Goal: Task Accomplishment & Management: Use online tool/utility

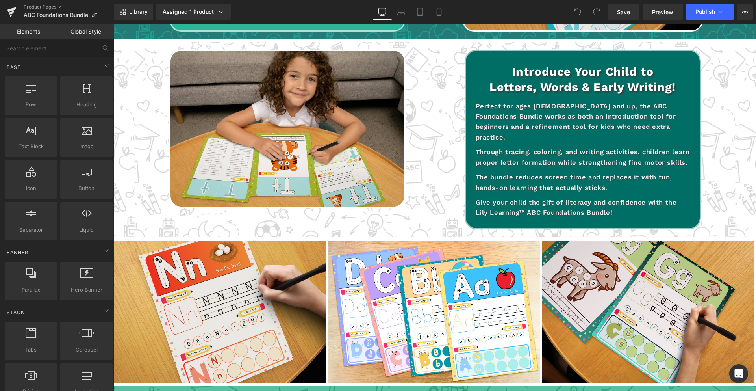
scroll to position [974, 0]
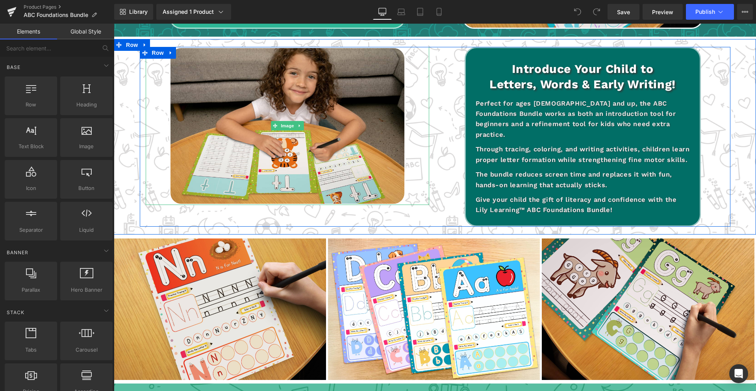
click at [423, 167] on div at bounding box center [288, 126] width 284 height 158
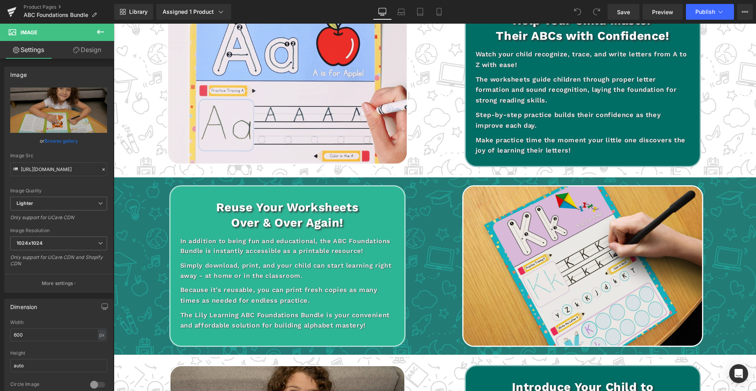
scroll to position [650, 0]
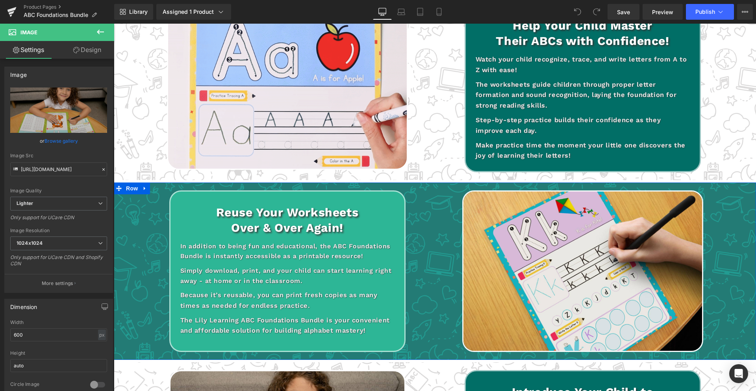
click at [145, 188] on icon at bounding box center [145, 189] width 2 height 4
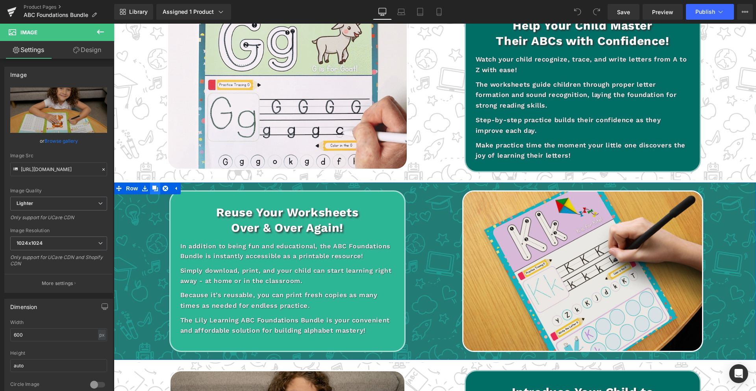
click at [153, 191] on icon at bounding box center [155, 188] width 6 height 6
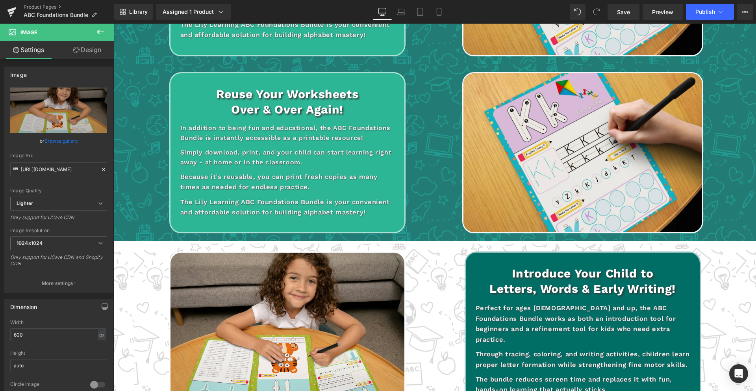
scroll to position [955, 0]
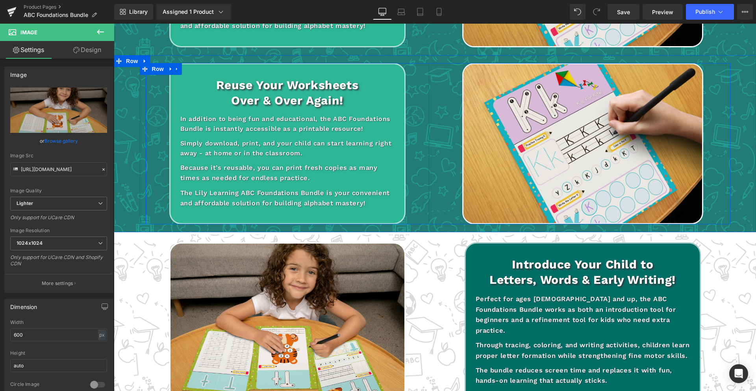
click at [149, 152] on div "Reuse Your Worksheets Over & Over Again! Heading In addition to being fun and e…" at bounding box center [288, 144] width 284 height 162
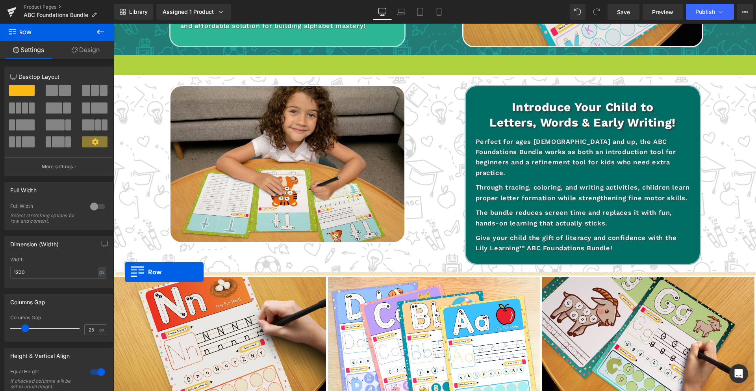
drag, startPoint x: 119, startPoint y: 60, endPoint x: 125, endPoint y: 272, distance: 211.7
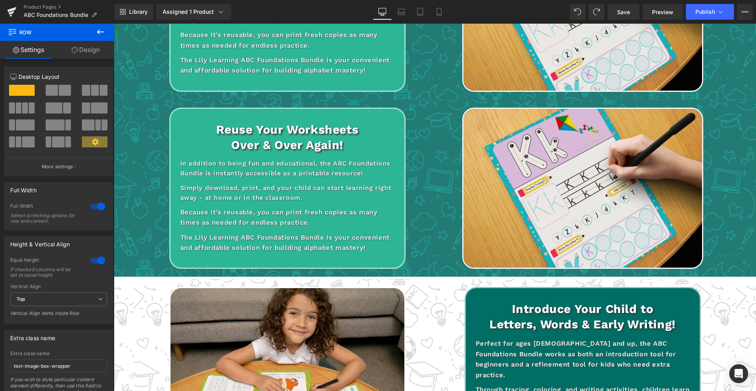
scroll to position [863, 0]
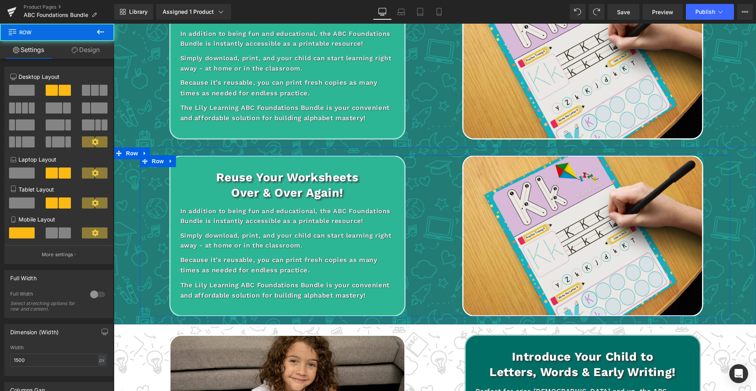
click at [144, 172] on div "Reuse Your Worksheets Over & Over Again! Heading In addition to being fun and e…" at bounding box center [287, 236] width 295 height 162
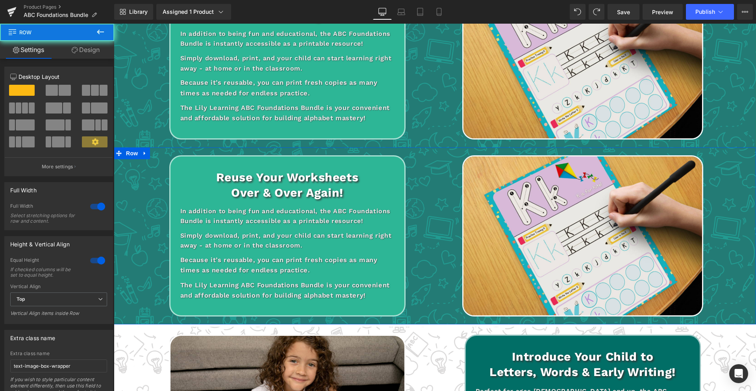
click at [132, 170] on div "Reuse Your Worksheets Over & Over Again! Heading In addition to being fun and e…" at bounding box center [435, 236] width 643 height 162
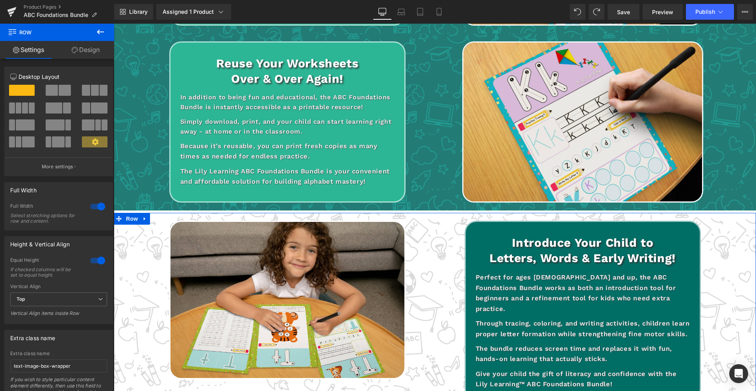
scroll to position [977, 0]
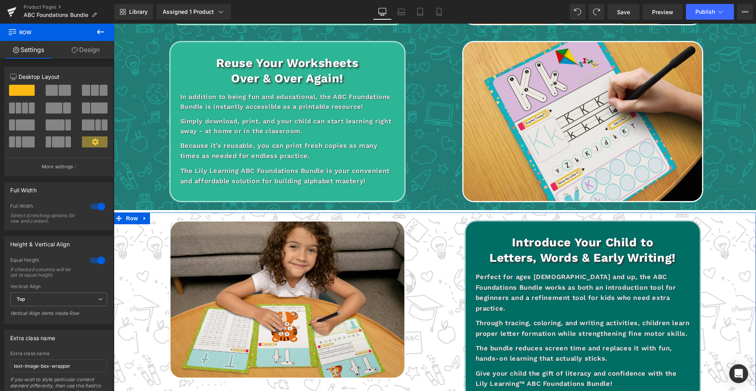
click at [137, 234] on div "Image Introduce Your Child to Letters, Words & Early Writing! Heading Perfect f…" at bounding box center [435, 310] width 643 height 180
drag, startPoint x: 138, startPoint y: 245, endPoint x: 144, endPoint y: 240, distance: 8.1
click at [138, 245] on div "Image Introduce Your Child to Letters, Words & Early Writing! Heading Perfect f…" at bounding box center [435, 310] width 643 height 180
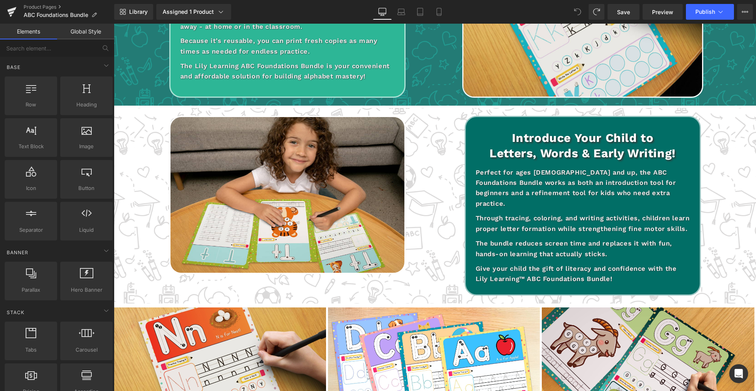
scroll to position [907, 0]
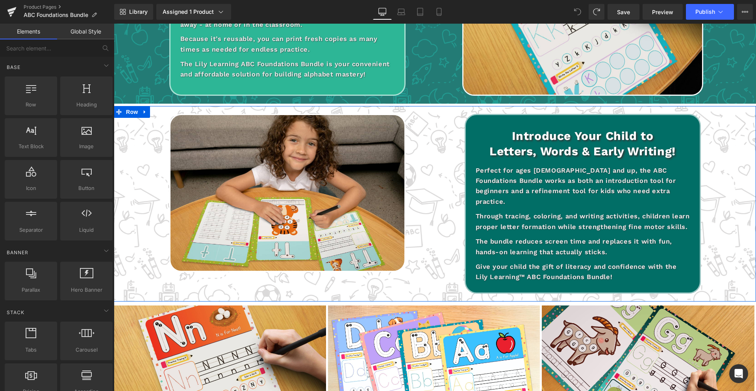
click at [147, 112] on icon at bounding box center [145, 112] width 6 height 6
click at [156, 114] on icon at bounding box center [155, 112] width 6 height 6
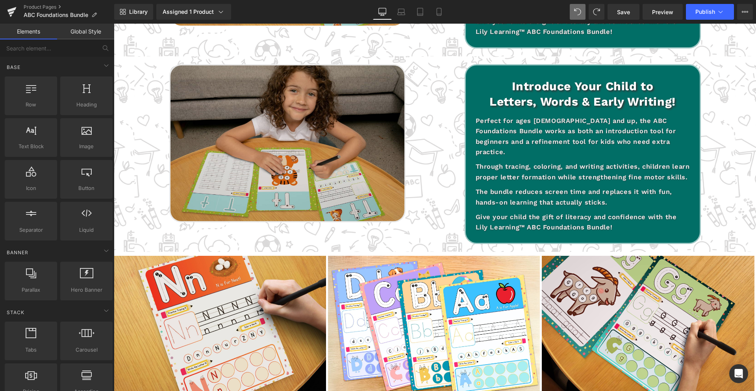
scroll to position [1153, 0]
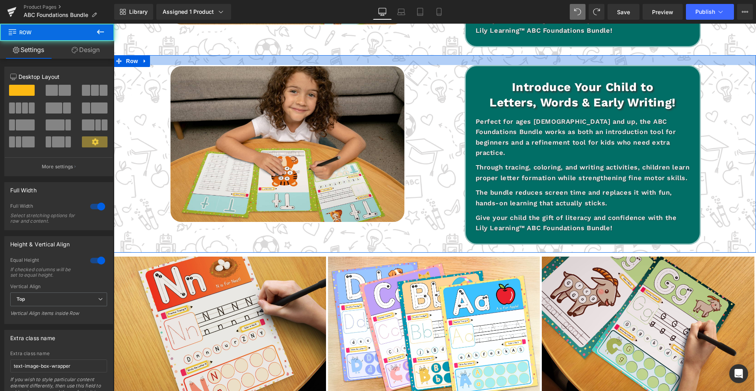
click at [441, 59] on div at bounding box center [435, 60] width 643 height 10
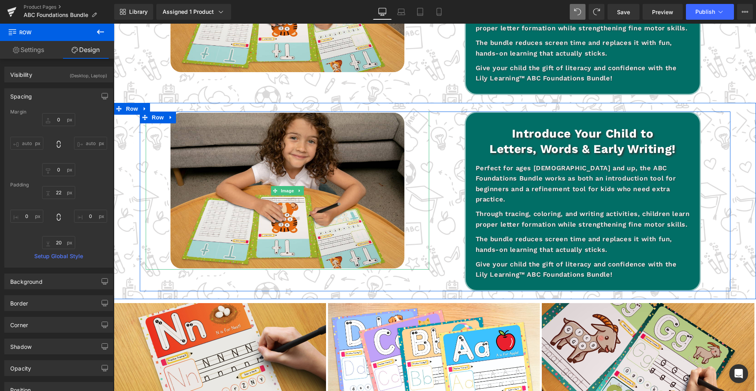
scroll to position [1100, 0]
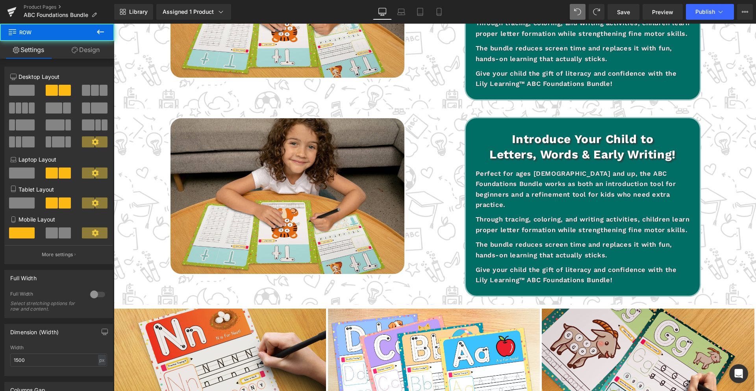
click at [425, 98] on div "Image Introduce Your Child to Letters, Words & Early Writing! Heading Perfect f…" at bounding box center [435, 11] width 591 height 180
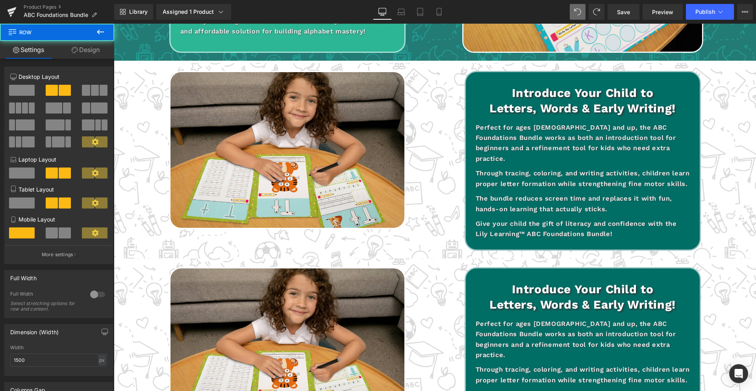
scroll to position [922, 0]
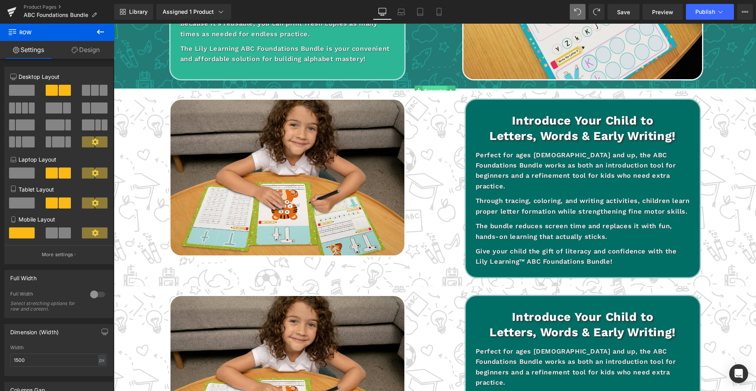
click at [441, 88] on span "Separator" at bounding box center [435, 90] width 24 height 9
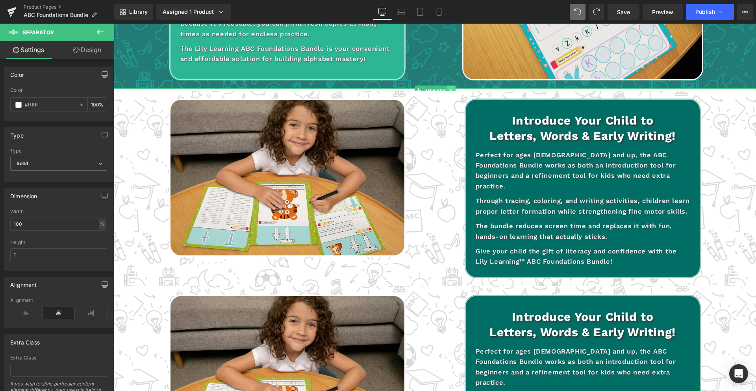
click at [450, 88] on icon at bounding box center [452, 90] width 4 height 5
click at [446, 89] on icon at bounding box center [447, 90] width 4 height 4
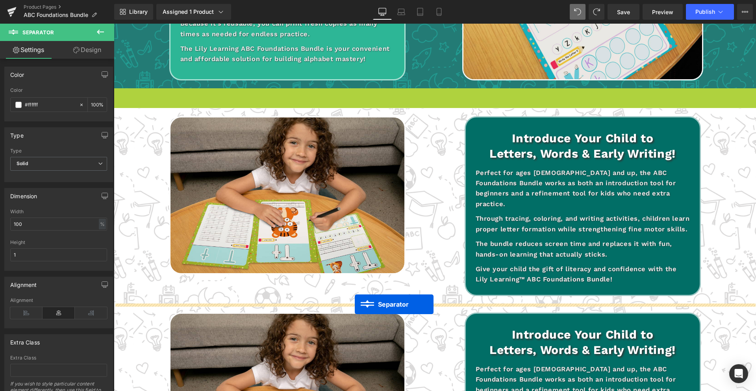
drag, startPoint x: 405, startPoint y: 90, endPoint x: 355, endPoint y: 304, distance: 220.2
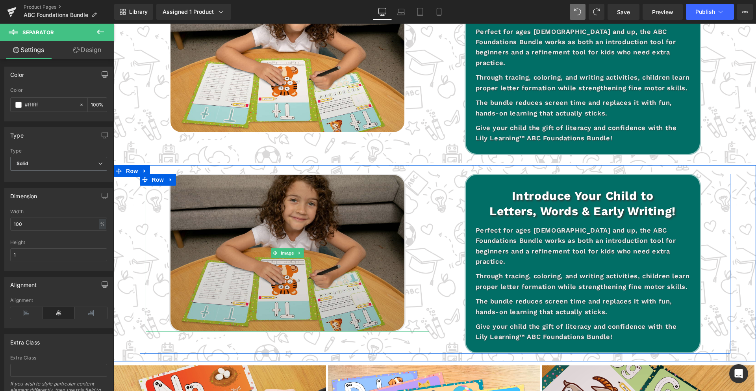
scroll to position [1048, 0]
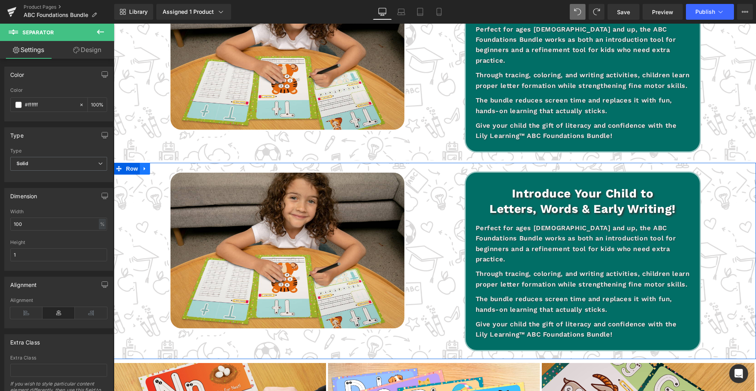
click at [146, 168] on icon at bounding box center [145, 168] width 6 height 6
click at [167, 168] on icon at bounding box center [166, 169] width 6 height 6
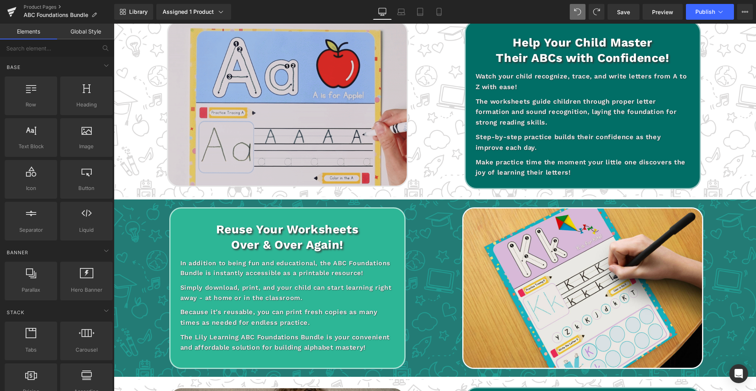
scroll to position [643, 0]
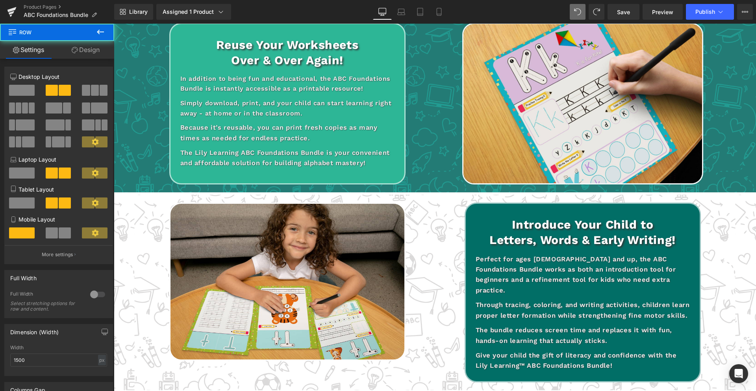
click at [141, 44] on div "Reuse Your Worksheets Over & Over Again! Heading In addition to being fun and e…" at bounding box center [435, 104] width 591 height 162
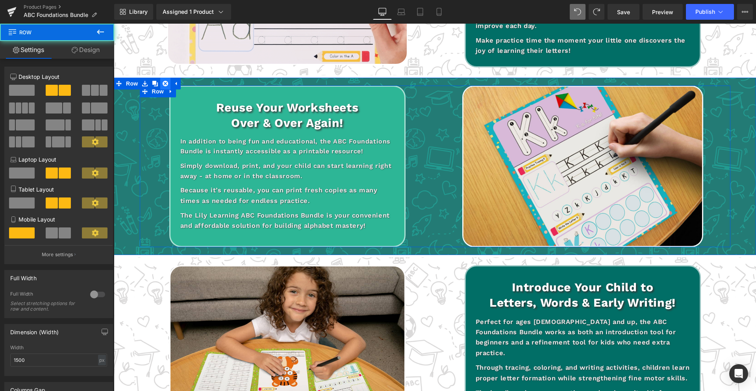
scroll to position [755, 0]
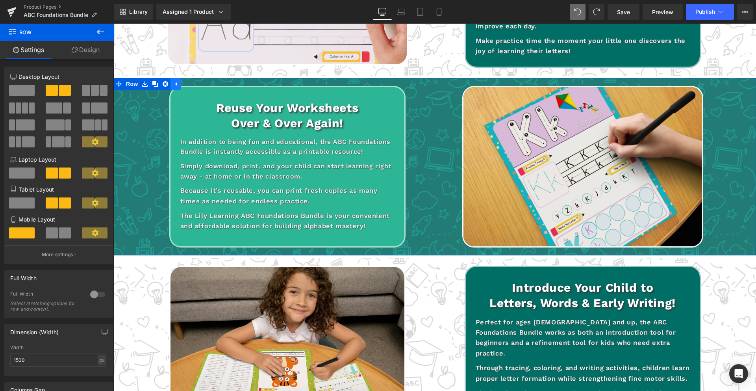
click at [178, 86] on icon at bounding box center [176, 84] width 6 height 6
click at [144, 83] on icon at bounding box center [145, 84] width 2 height 4
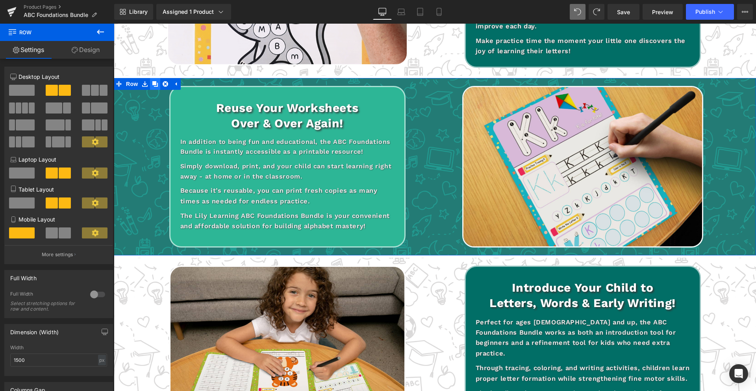
click at [156, 85] on icon at bounding box center [155, 84] width 6 height 6
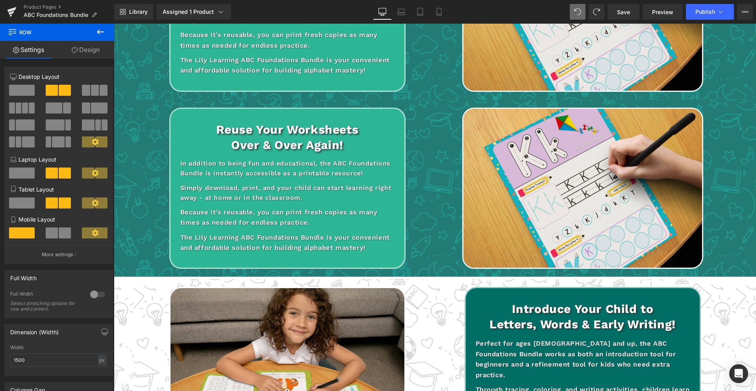
scroll to position [911, 0]
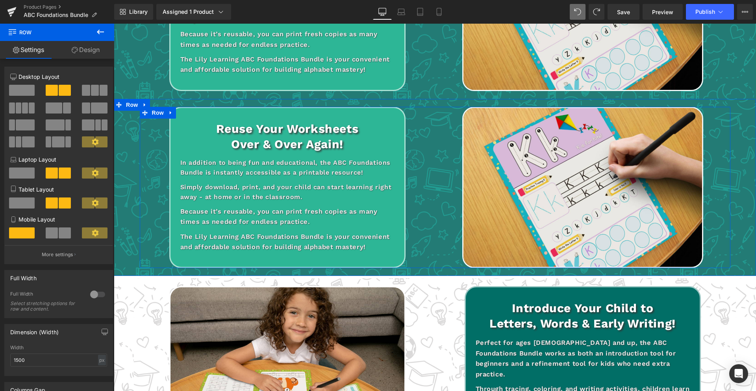
click at [140, 155] on div "Reuse Your Worksheets Over & Over Again! Heading In addition to being fun and e…" at bounding box center [435, 188] width 591 height 162
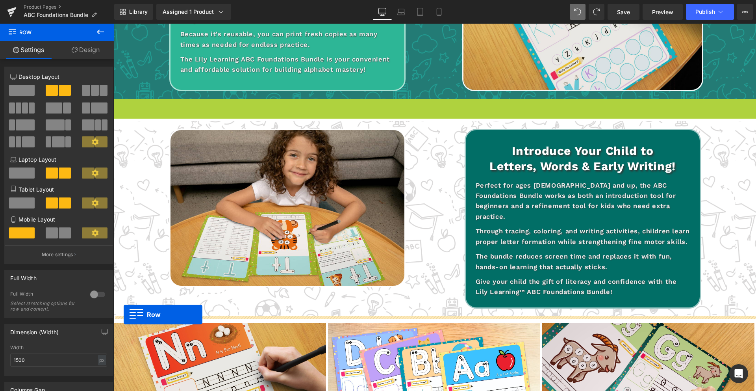
drag, startPoint x: 120, startPoint y: 119, endPoint x: 124, endPoint y: 314, distance: 195.1
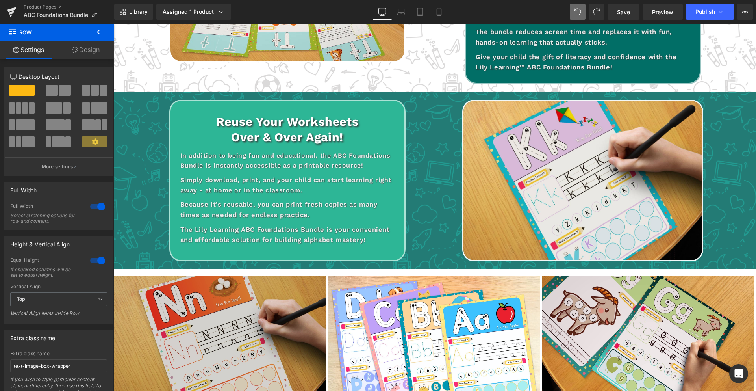
scroll to position [1122, 0]
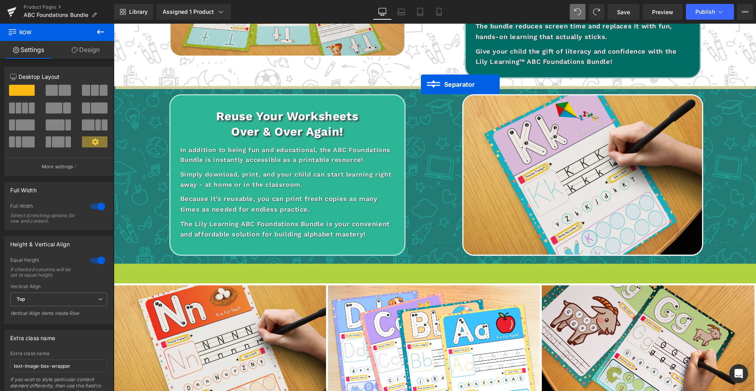
drag, startPoint x: 418, startPoint y: 265, endPoint x: 421, endPoint y: 84, distance: 180.5
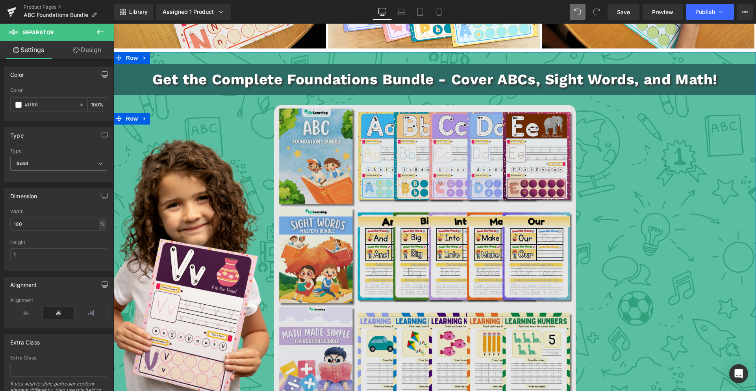
scroll to position [1485, 0]
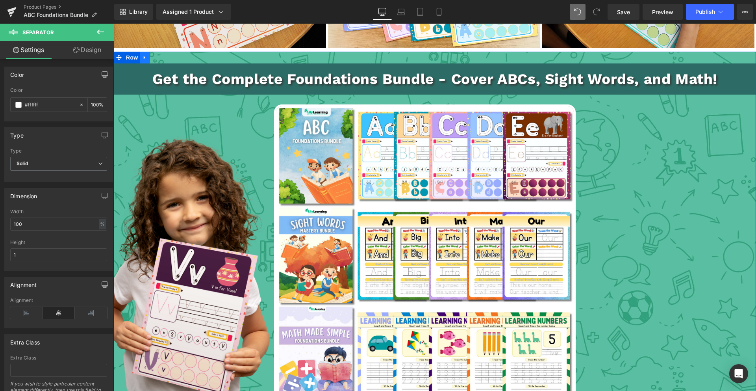
click at [145, 59] on icon at bounding box center [145, 58] width 6 height 6
click at [165, 59] on icon at bounding box center [166, 58] width 6 height 6
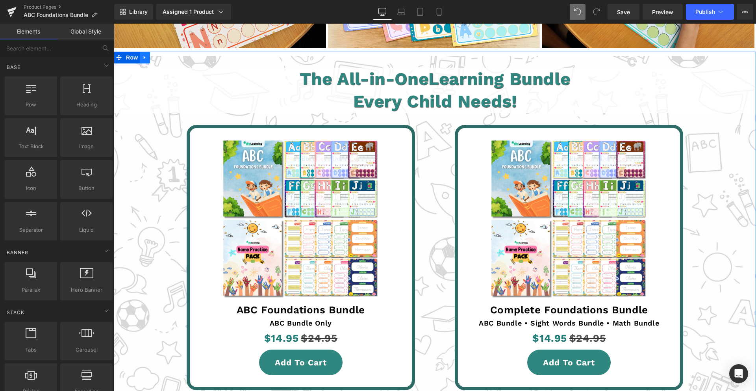
click at [146, 59] on icon at bounding box center [145, 58] width 6 height 6
click at [164, 58] on icon at bounding box center [166, 58] width 6 height 6
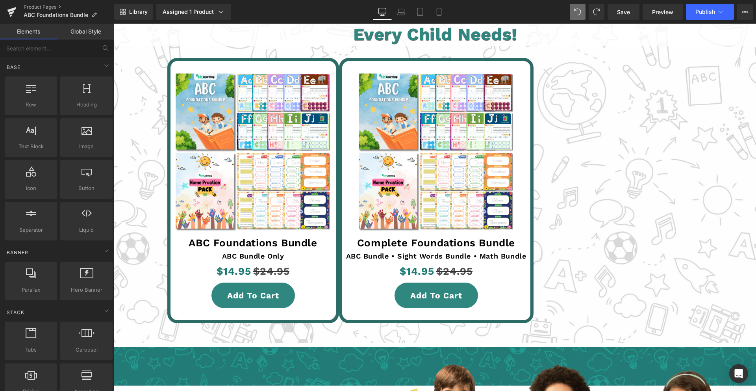
scroll to position [1553, 0]
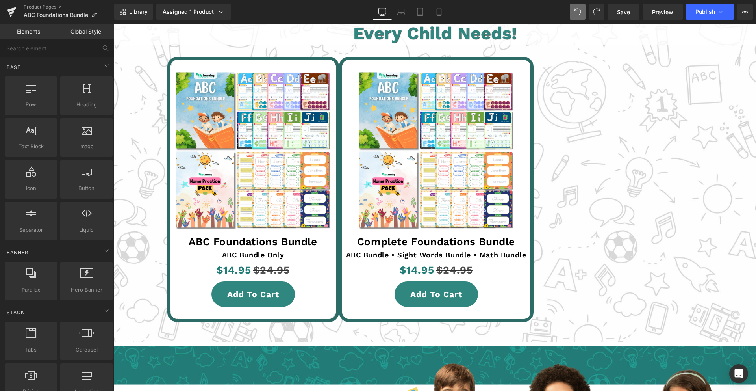
click at [444, 163] on img at bounding box center [436, 151] width 180 height 158
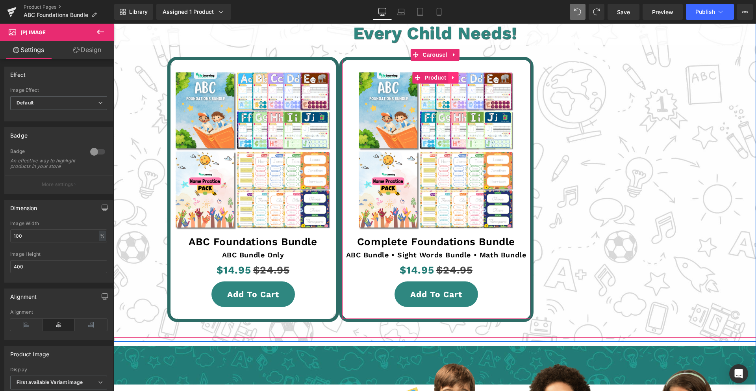
click at [454, 77] on icon at bounding box center [453, 78] width 2 height 4
click at [459, 78] on icon at bounding box center [459, 77] width 6 height 6
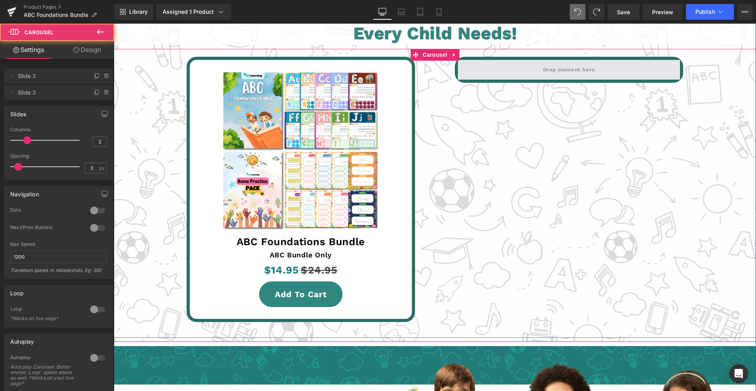
click at [504, 67] on span at bounding box center [569, 70] width 222 height 20
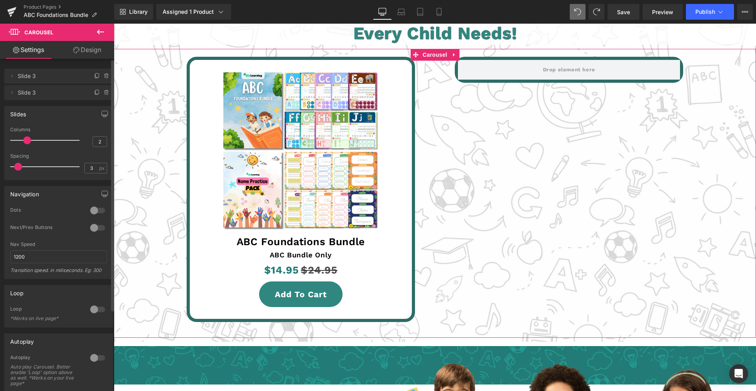
click at [105, 92] on icon at bounding box center [107, 92] width 6 height 6
click at [100, 93] on button "Delete" at bounding box center [98, 93] width 25 height 10
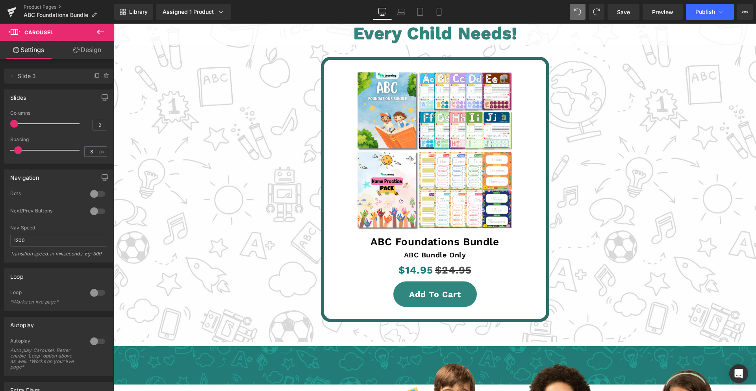
drag, startPoint x: 22, startPoint y: 125, endPoint x: -9, endPoint y: 126, distance: 30.7
click at [0, 126] on html "Separator You are previewing how the will restyle your page. You can not edit E…" at bounding box center [378, 195] width 756 height 391
click at [0, 149] on html "Separator You are previewing how the will restyle your page. You can not edit E…" at bounding box center [378, 195] width 756 height 391
click at [619, 15] on span "Save" at bounding box center [623, 12] width 13 height 8
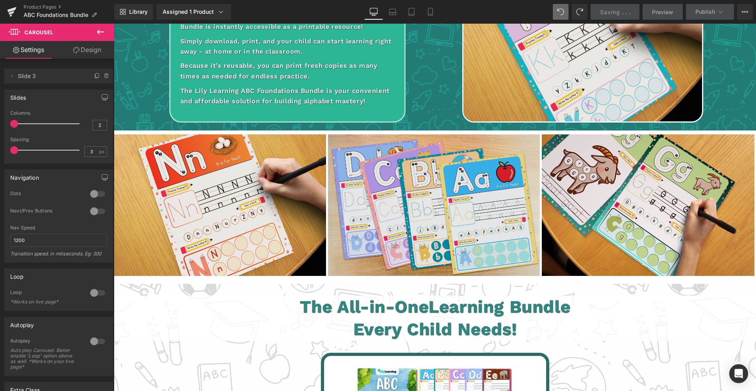
scroll to position [1252, 0]
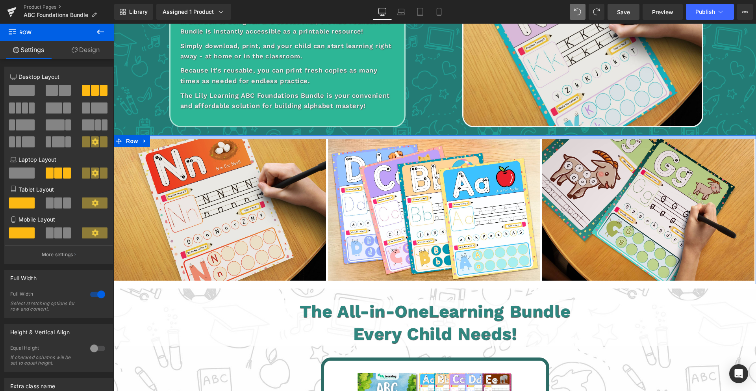
click at [477, 137] on div at bounding box center [435, 137] width 643 height 4
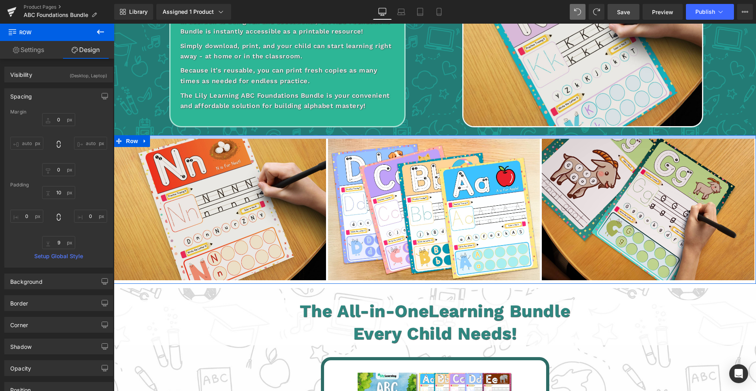
click at [477, 136] on div at bounding box center [435, 137] width 643 height 4
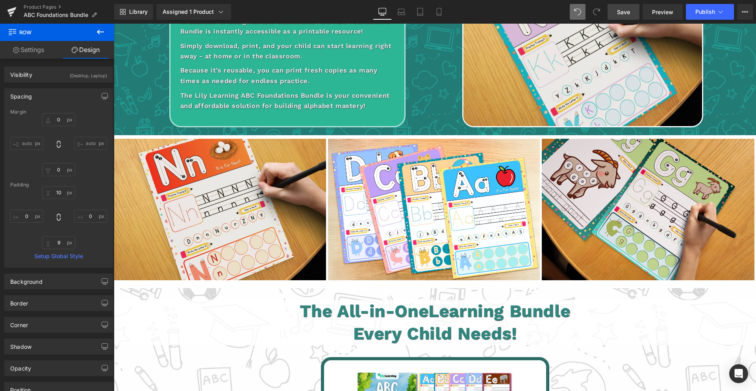
drag, startPoint x: 517, startPoint y: 20, endPoint x: 621, endPoint y: 16, distance: 104.5
click at [618, 15] on span "Save" at bounding box center [623, 12] width 13 height 8
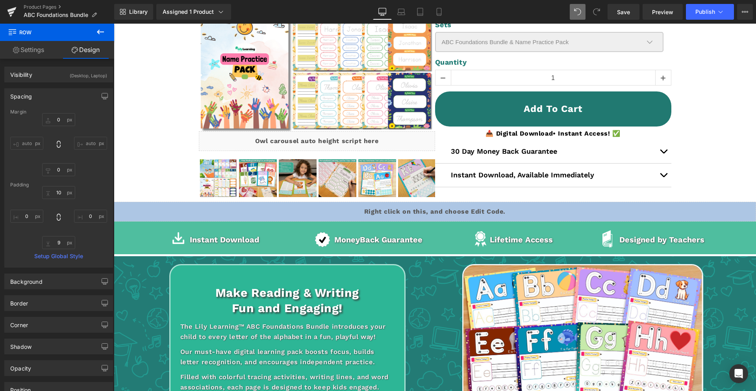
scroll to position [0, 0]
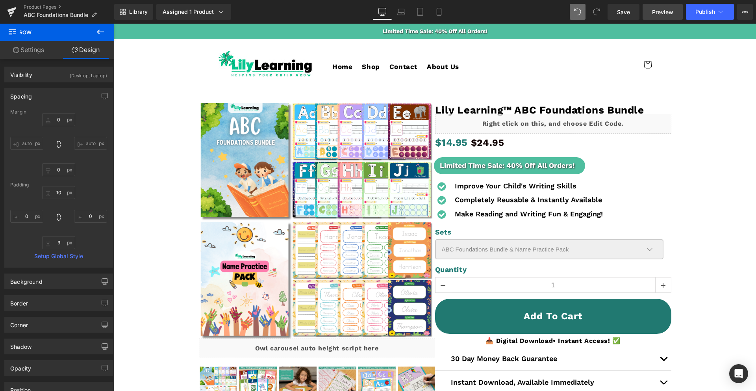
click at [669, 9] on span "Preview" at bounding box center [662, 12] width 21 height 8
click at [437, 14] on icon at bounding box center [439, 14] width 4 height 0
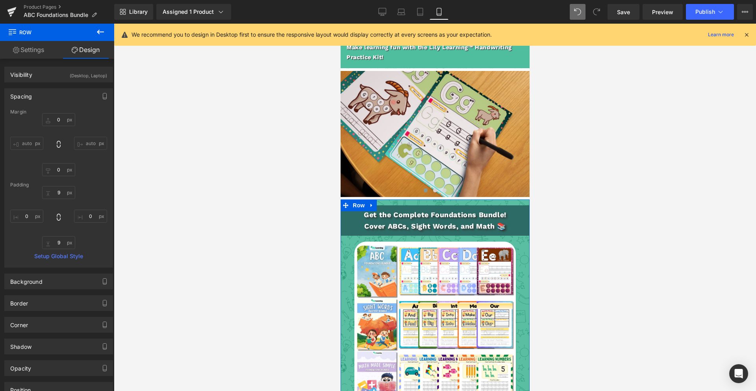
scroll to position [1701, 0]
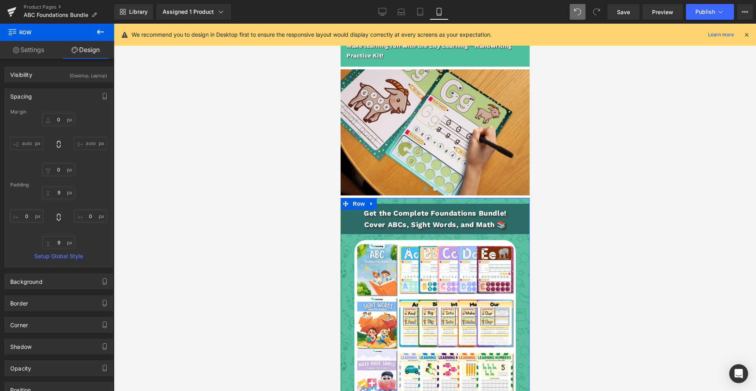
click at [374, 198] on link at bounding box center [371, 204] width 10 height 12
click at [394, 201] on icon at bounding box center [392, 204] width 6 height 6
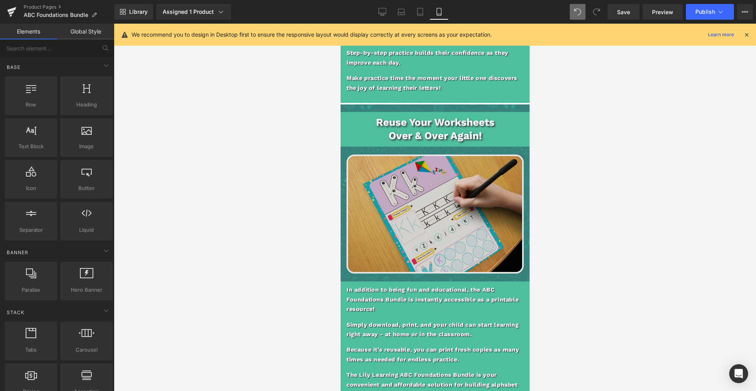
scroll to position [1041, 0]
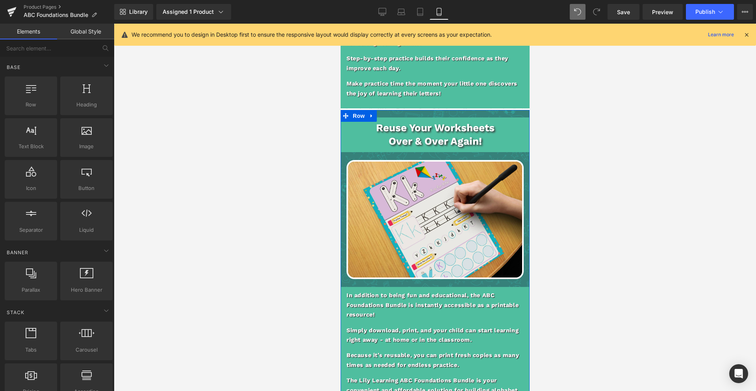
click at [371, 116] on icon at bounding box center [371, 116] width 2 height 4
click at [381, 119] on link at bounding box center [382, 116] width 10 height 12
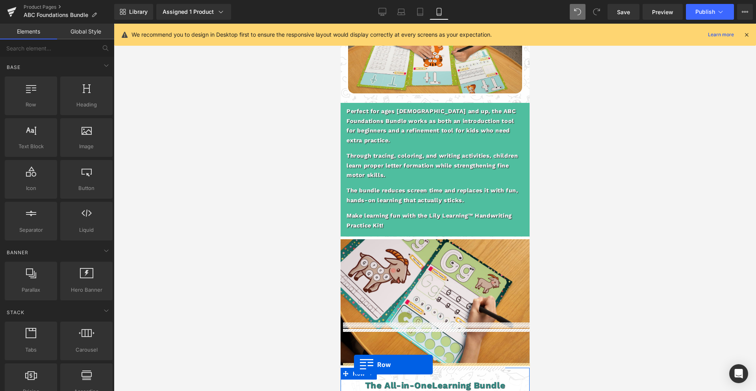
scroll to position [1607, 0]
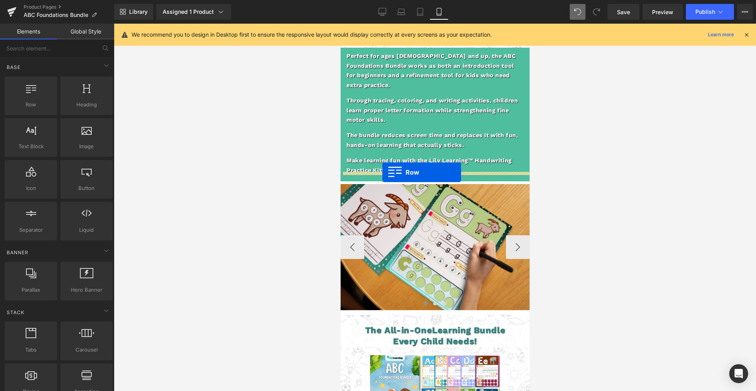
drag, startPoint x: 346, startPoint y: 61, endPoint x: 382, endPoint y: 172, distance: 117.0
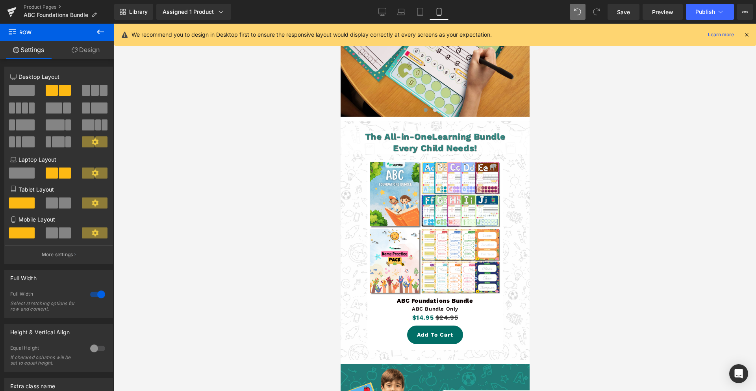
scroll to position [2087, 0]
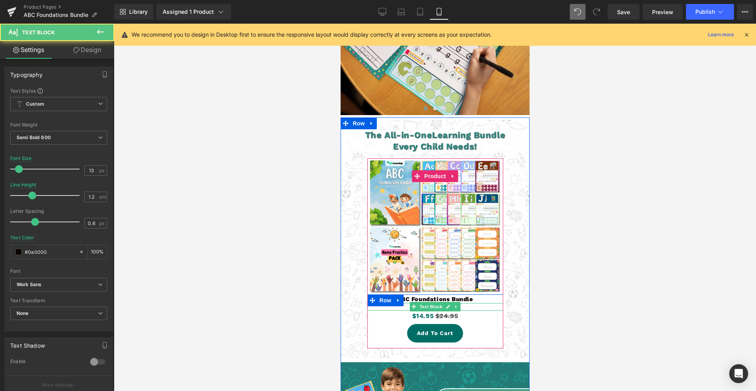
click at [477, 304] on p "ABC Bundle Only" at bounding box center [435, 307] width 136 height 6
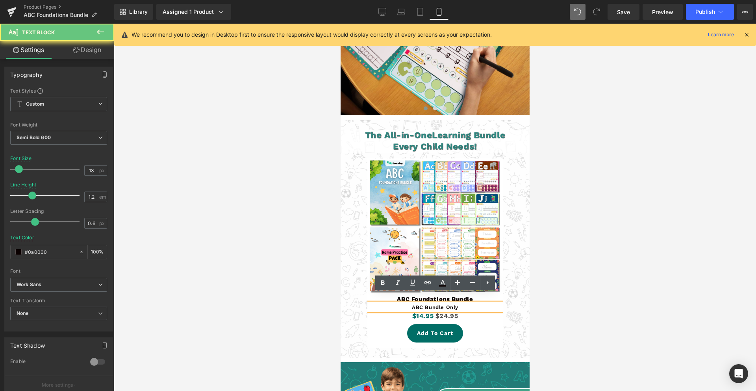
click at [473, 304] on p "ABC Bundle Only" at bounding box center [435, 307] width 136 height 6
click at [452, 304] on p "ABC Bundle Only" at bounding box center [435, 307] width 136 height 6
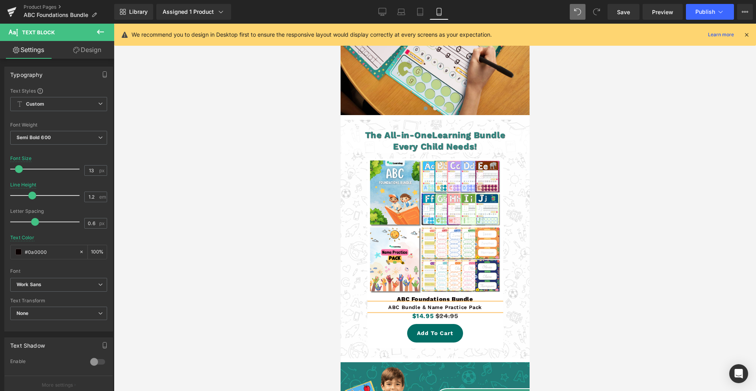
click at [578, 221] on div at bounding box center [435, 207] width 643 height 367
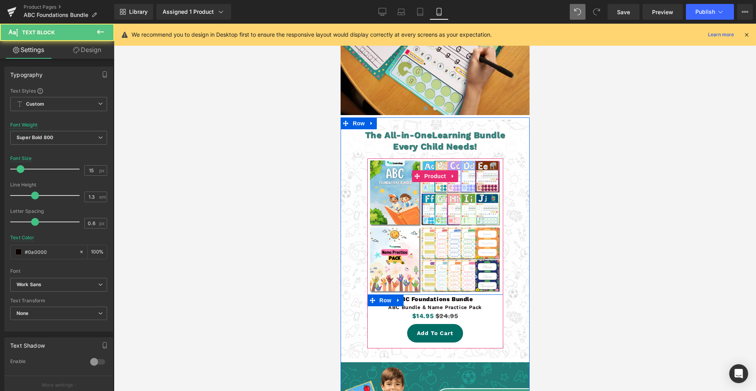
click at [340, 24] on div at bounding box center [340, 24] width 0 height 0
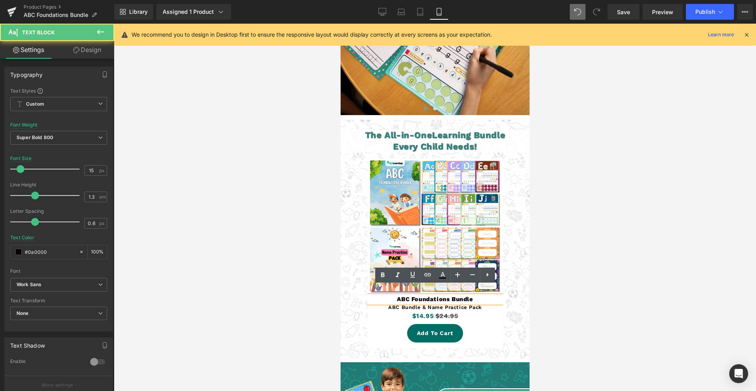
click at [480, 295] on p "ABC Foundations Bundle" at bounding box center [435, 299] width 136 height 8
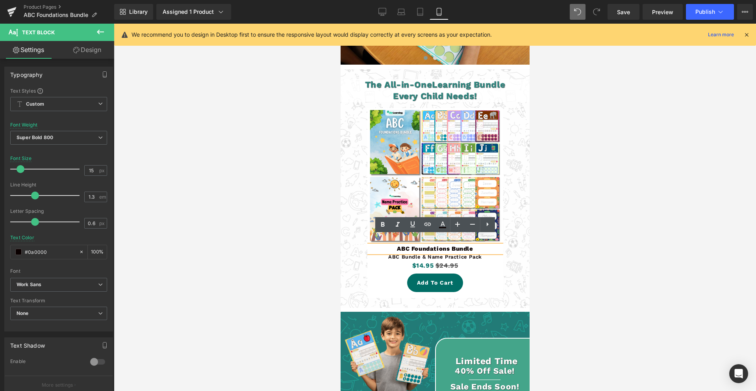
scroll to position [2140, 0]
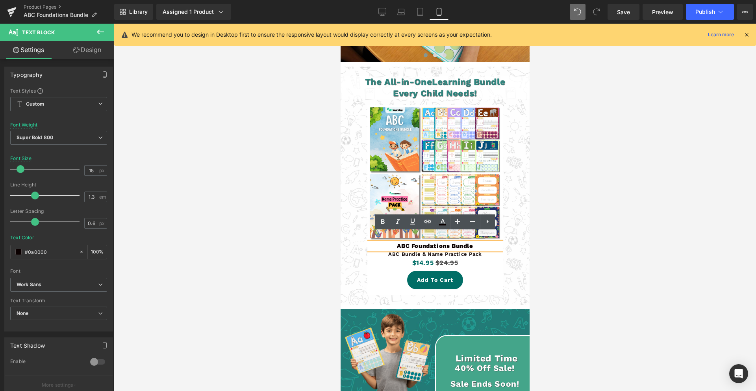
click at [514, 288] on div "Sale Off" at bounding box center [434, 200] width 181 height 198
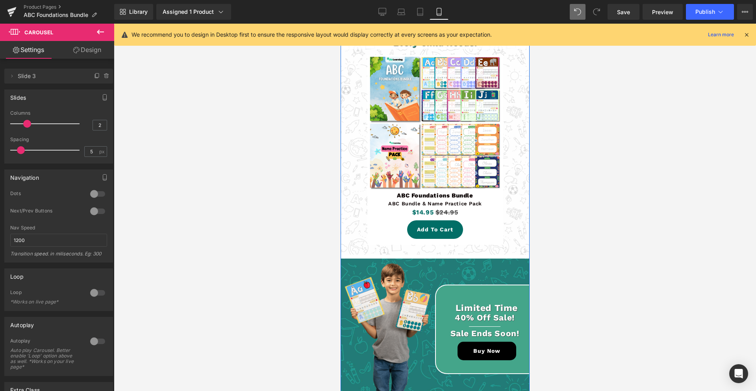
scroll to position [2191, 0]
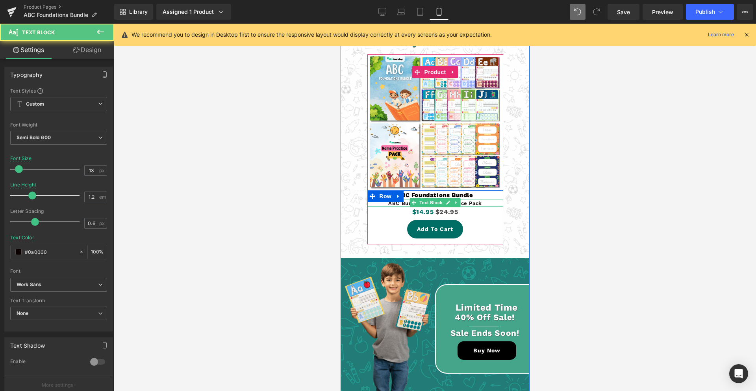
click at [470, 200] on p "ABC Bundle & Name Practice Pack" at bounding box center [435, 203] width 136 height 6
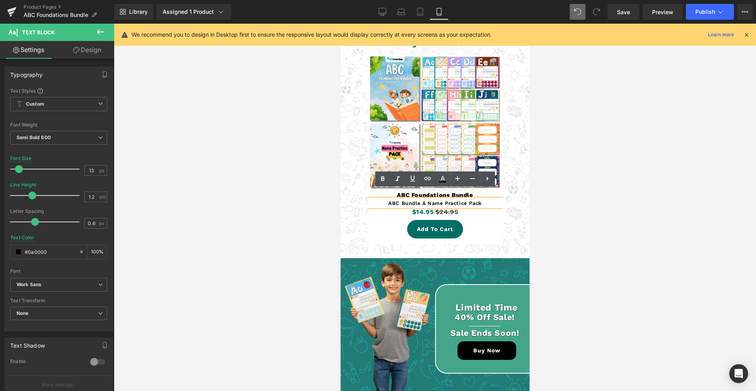
click at [468, 200] on p "ABC Bundle & Name Practice Pack" at bounding box center [435, 203] width 136 height 6
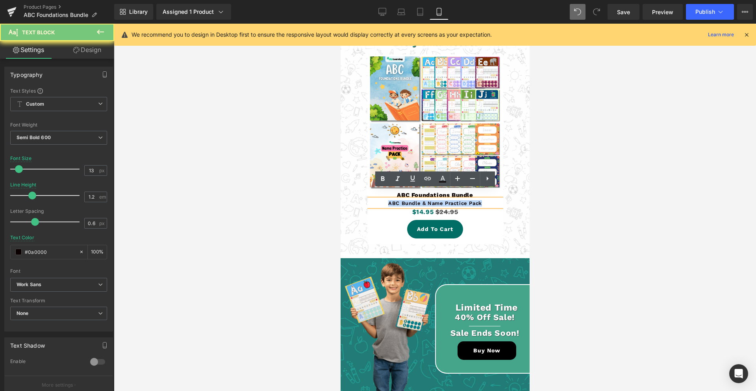
click at [468, 200] on p "ABC Bundle & Name Practice Pack" at bounding box center [435, 203] width 136 height 6
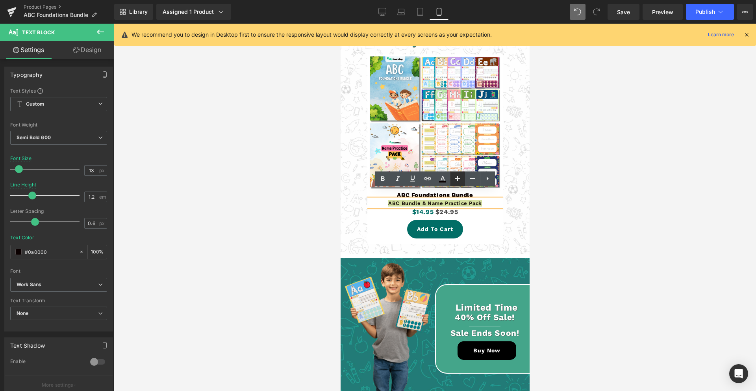
click at [460, 178] on icon at bounding box center [457, 178] width 9 height 9
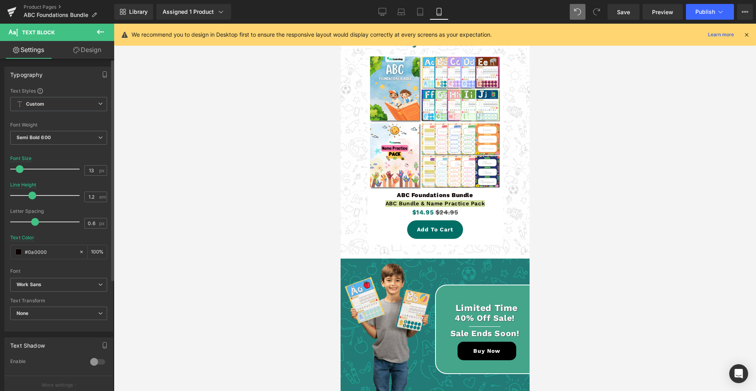
click at [20, 170] on span at bounding box center [20, 169] width 8 height 8
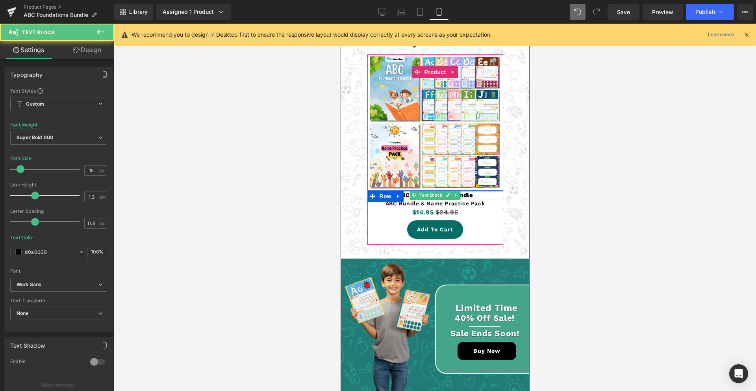
click at [471, 191] on p "ABC Foundations Bundle" at bounding box center [435, 195] width 136 height 8
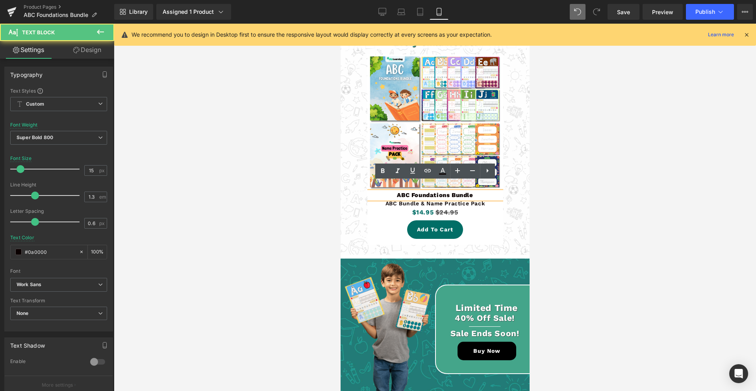
click at [470, 191] on p "ABC Foundations Bundle" at bounding box center [435, 195] width 136 height 8
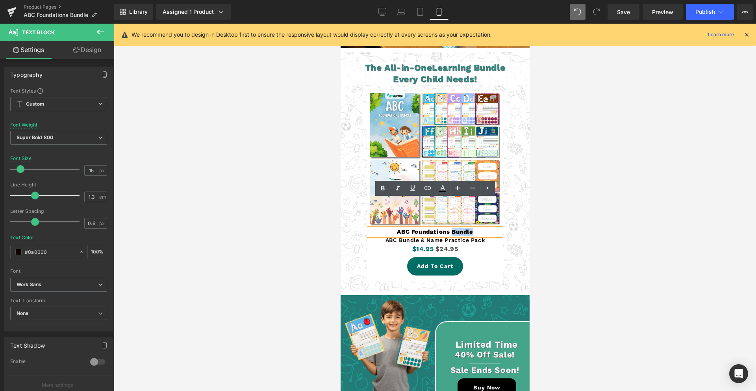
scroll to position [2134, 0]
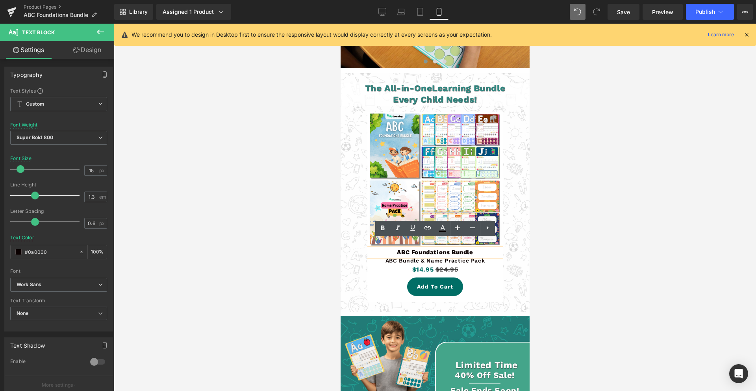
click at [515, 246] on div "Sale Off" at bounding box center [434, 207] width 181 height 198
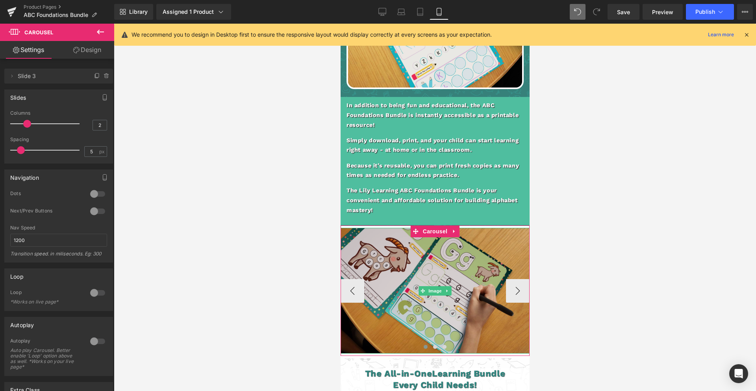
scroll to position [1847, 0]
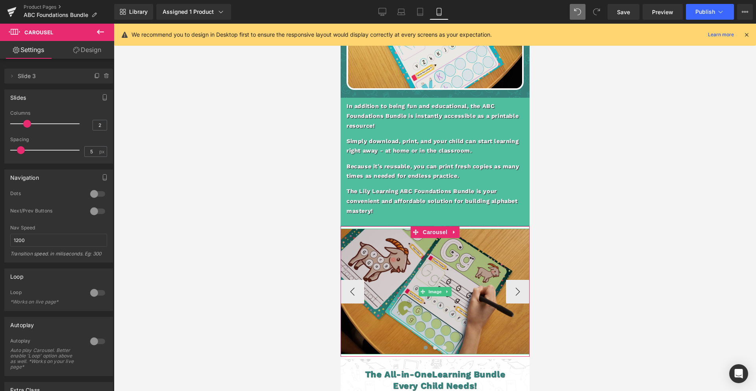
click at [463, 262] on img at bounding box center [434, 292] width 189 height 126
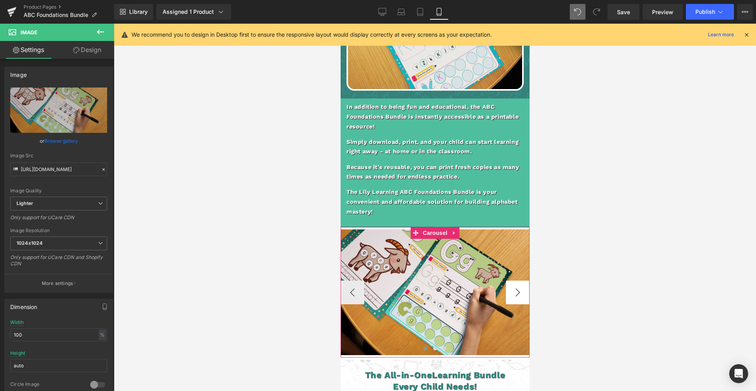
click at [517, 281] on button "›" at bounding box center [518, 293] width 24 height 24
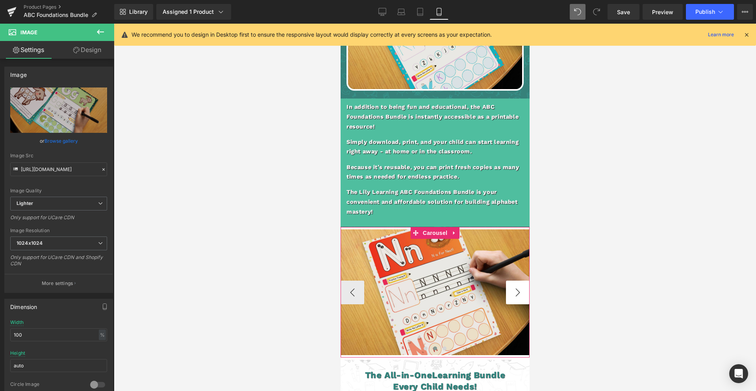
click at [517, 281] on button "›" at bounding box center [518, 293] width 24 height 24
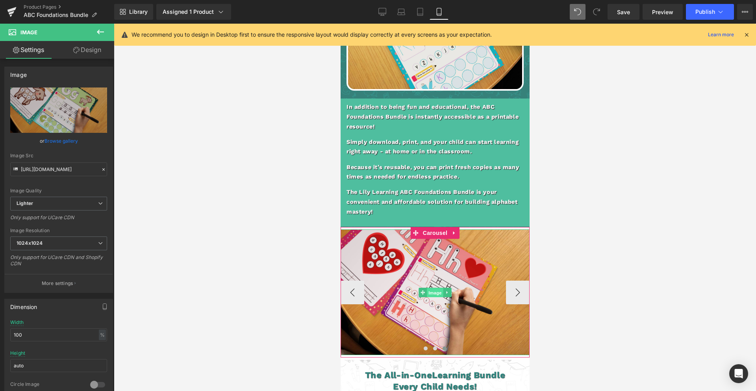
click at [435, 288] on span "Image" at bounding box center [435, 292] width 17 height 9
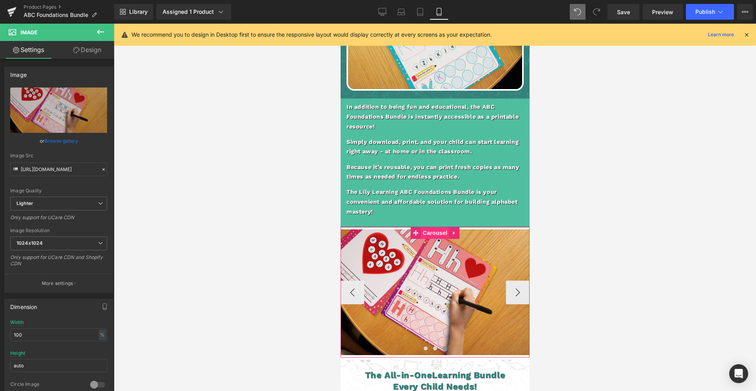
click at [436, 227] on span "Carousel" at bounding box center [435, 233] width 28 height 12
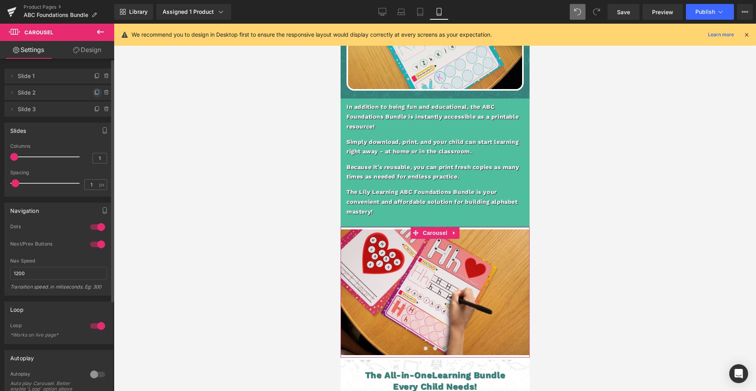
click at [94, 95] on icon at bounding box center [97, 92] width 6 height 6
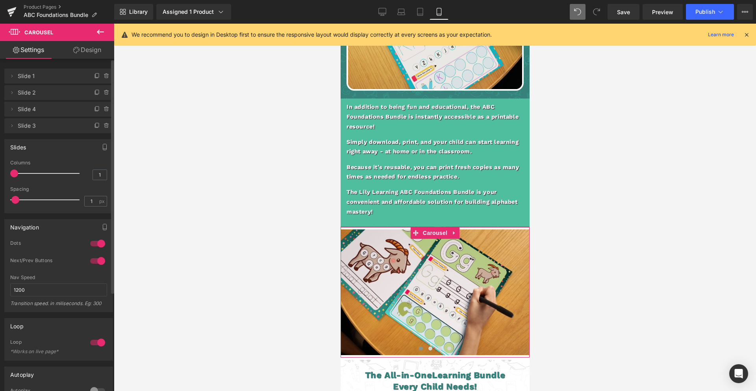
click at [54, 113] on span "Slide 4" at bounding box center [51, 109] width 66 height 15
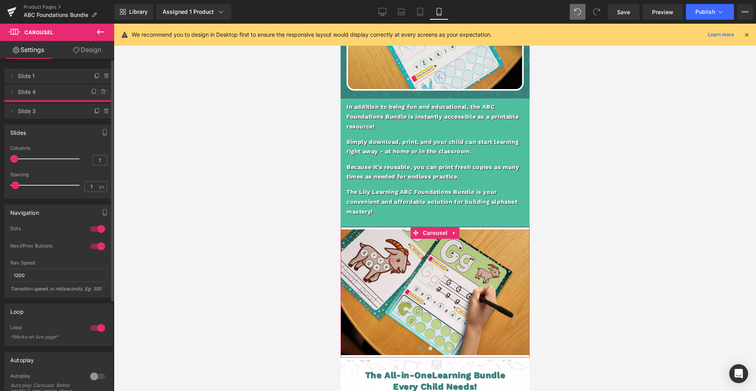
drag, startPoint x: 54, startPoint y: 108, endPoint x: 58, endPoint y: 91, distance: 17.8
drag, startPoint x: 40, startPoint y: 112, endPoint x: 52, endPoint y: 89, distance: 25.9
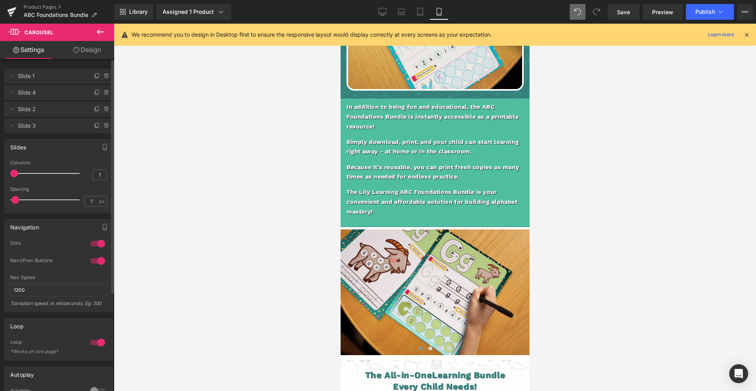
click at [41, 94] on span "Slide 4" at bounding box center [51, 92] width 66 height 15
click at [13, 95] on icon at bounding box center [12, 92] width 6 height 6
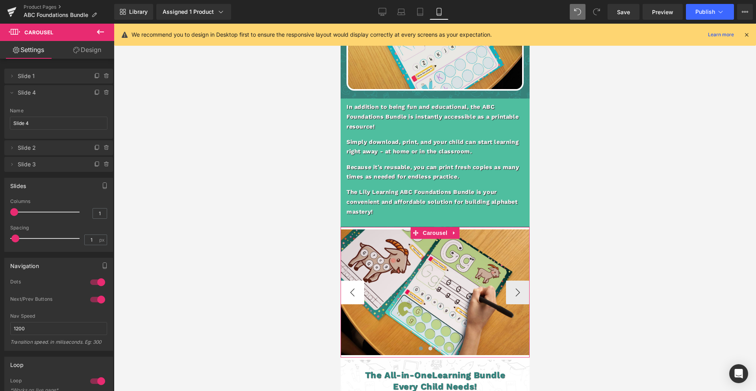
click at [355, 286] on button "‹" at bounding box center [352, 293] width 24 height 24
click at [521, 287] on button "›" at bounding box center [518, 293] width 24 height 24
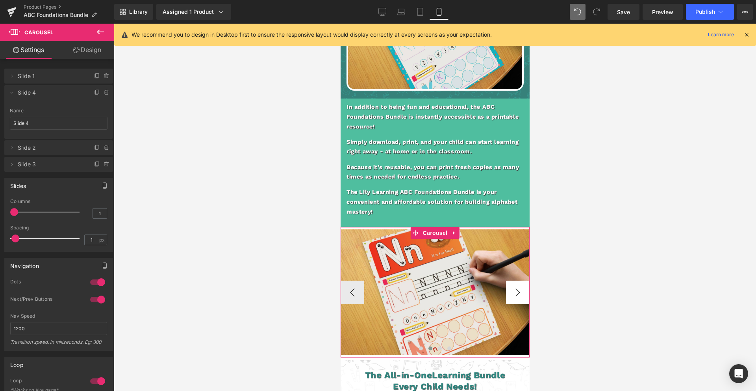
click at [520, 287] on button "›" at bounding box center [518, 293] width 24 height 24
click at [357, 286] on button "‹" at bounding box center [352, 293] width 24 height 24
click at [433, 288] on span "Image" at bounding box center [435, 292] width 17 height 9
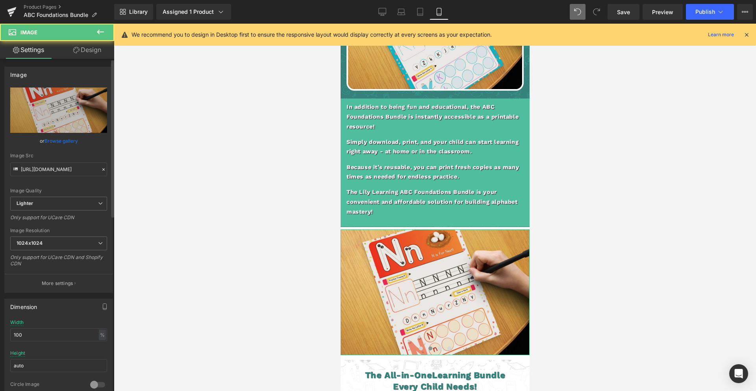
click at [69, 141] on link "Browse gallery" at bounding box center [61, 141] width 33 height 14
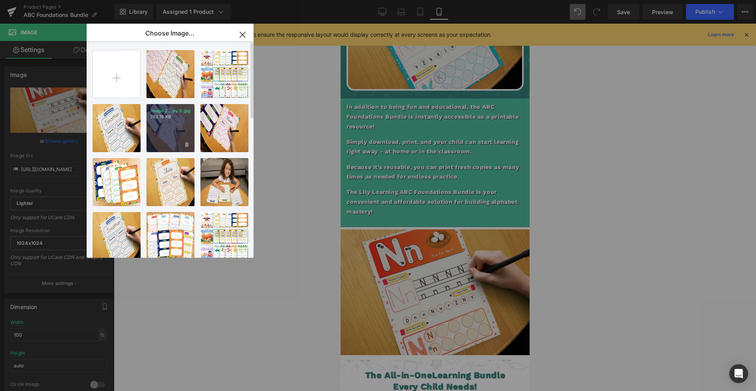
click at [177, 129] on div "Image 2...py 9.jpg 782.16 KB" at bounding box center [171, 128] width 48 height 48
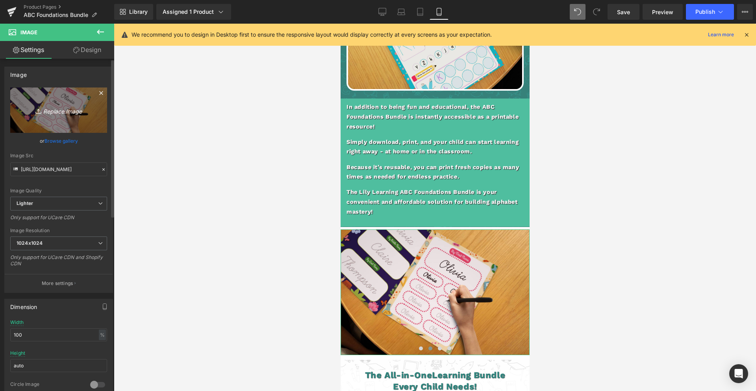
click at [64, 112] on icon "Replace Image" at bounding box center [58, 110] width 63 height 10
click at [65, 114] on icon "Replace Image" at bounding box center [58, 110] width 63 height 10
click at [60, 117] on link "Replace Image" at bounding box center [58, 109] width 97 height 45
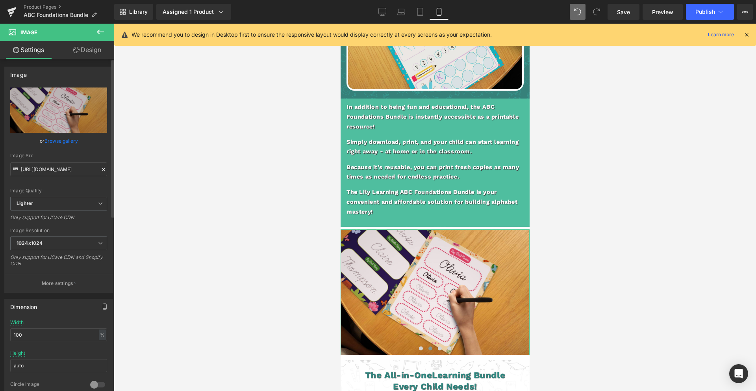
click at [73, 141] on link "Browse gallery" at bounding box center [61, 141] width 33 height 14
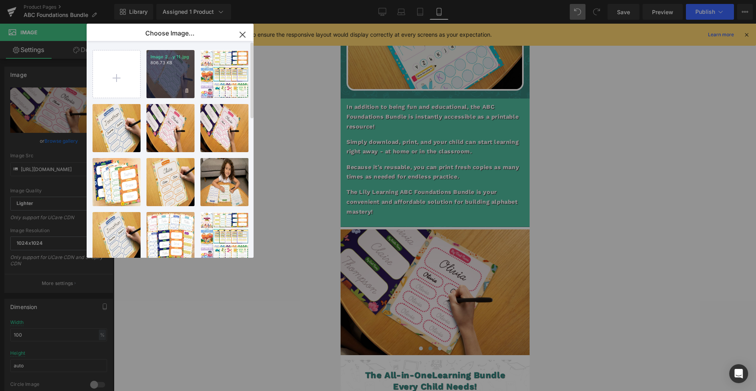
click at [171, 77] on div "Image 2...y 11.jpg 806.73 KB" at bounding box center [171, 74] width 48 height 48
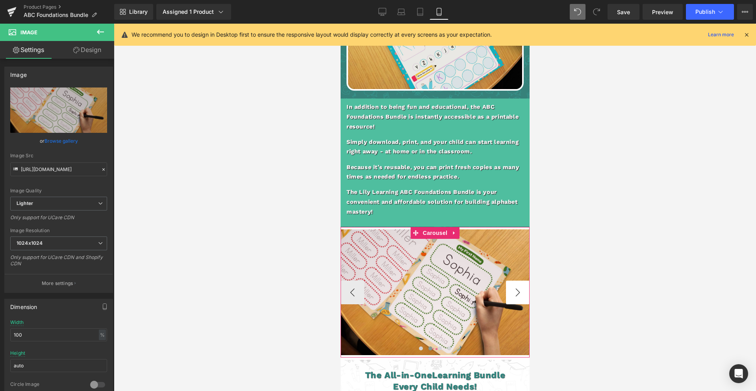
click at [522, 286] on button "›" at bounding box center [518, 293] width 24 height 24
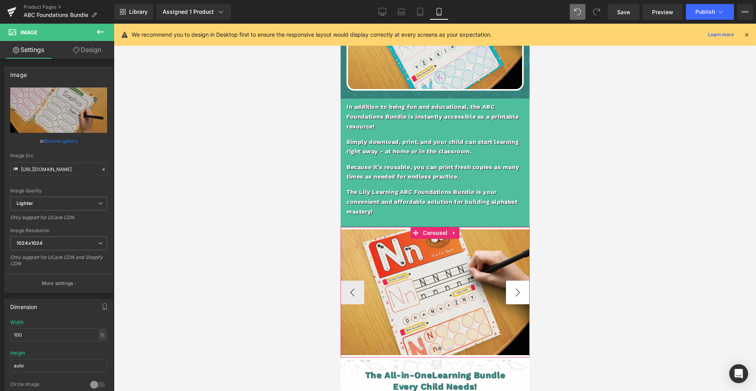
click at [522, 285] on button "›" at bounding box center [518, 293] width 24 height 24
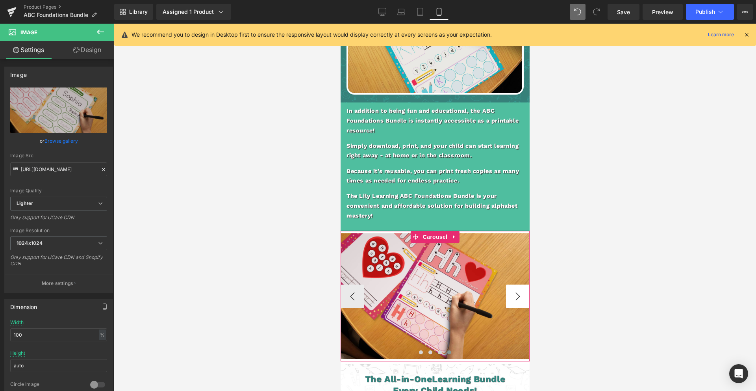
click at [522, 285] on button "›" at bounding box center [518, 296] width 24 height 24
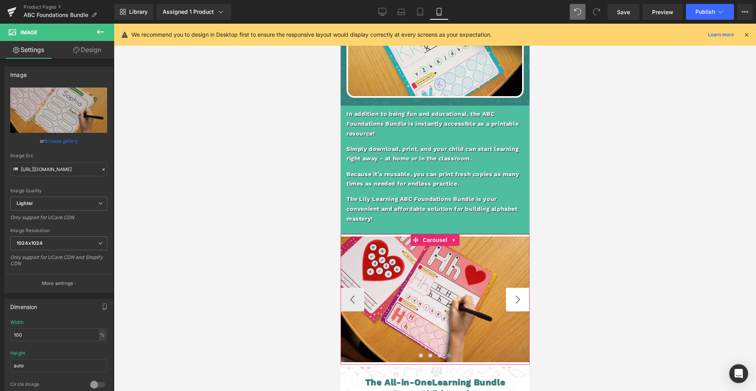
scroll to position [1839, 0]
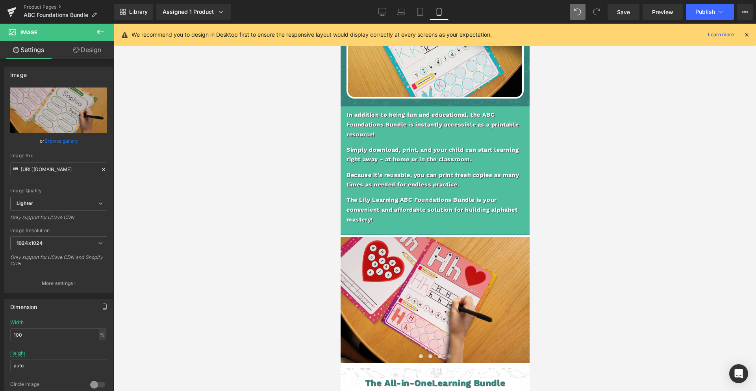
drag, startPoint x: 630, startPoint y: 13, endPoint x: 621, endPoint y: 30, distance: 19.4
click at [630, 13] on span "Save" at bounding box center [623, 12] width 13 height 8
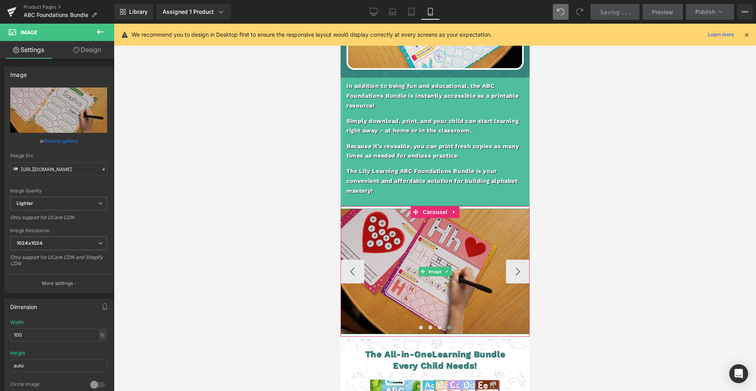
scroll to position [1873, 0]
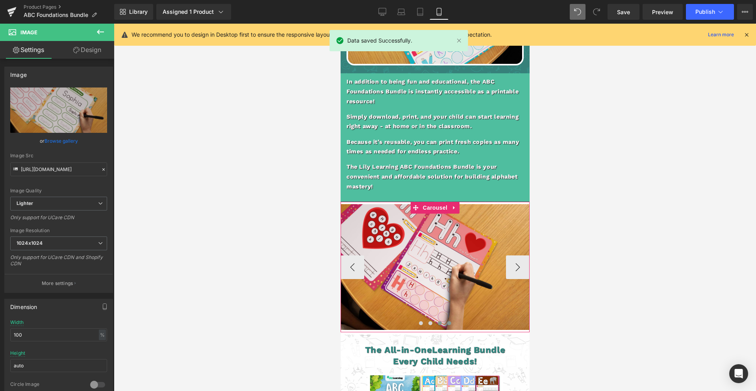
click at [439, 321] on span at bounding box center [440, 323] width 4 height 4
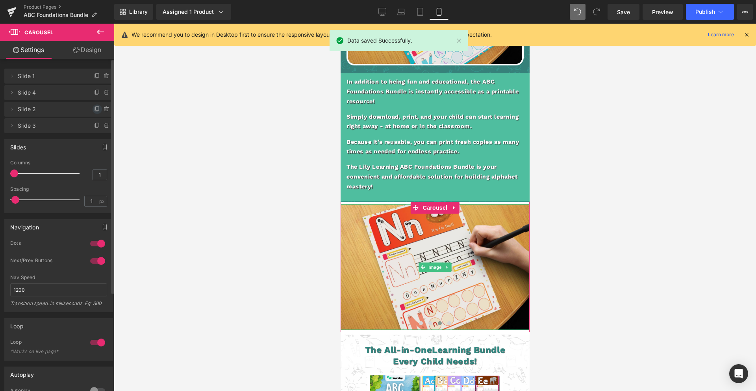
click at [96, 110] on icon at bounding box center [97, 108] width 3 height 4
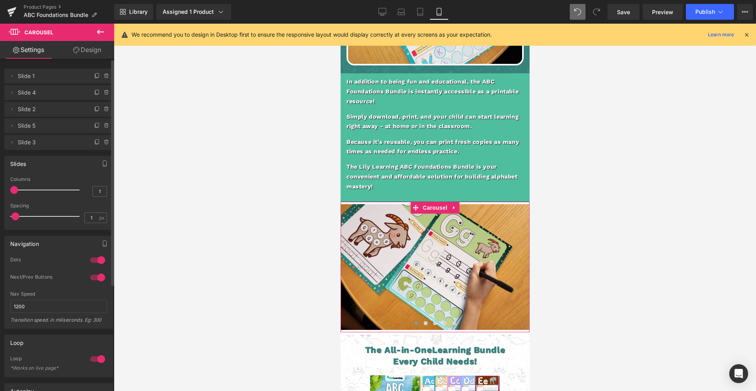
click at [53, 128] on span "Slide 5" at bounding box center [51, 125] width 66 height 15
click at [12, 124] on icon at bounding box center [12, 126] width 6 height 6
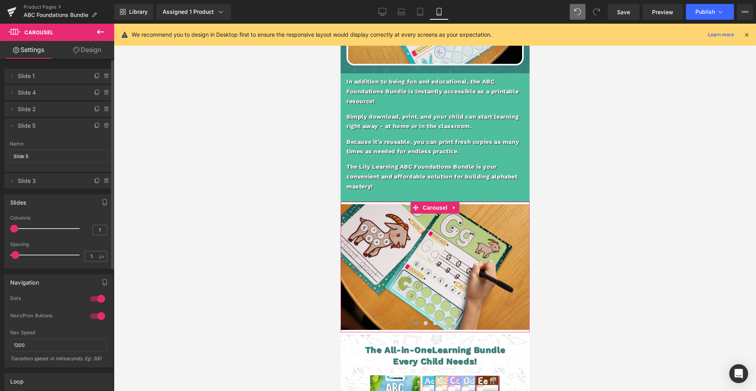
drag, startPoint x: 41, startPoint y: 126, endPoint x: 49, endPoint y: 127, distance: 8.3
click at [41, 126] on span "Slide 5" at bounding box center [51, 125] width 66 height 15
click at [346, 258] on button "‹" at bounding box center [352, 267] width 24 height 24
click at [519, 261] on button "›" at bounding box center [518, 267] width 24 height 24
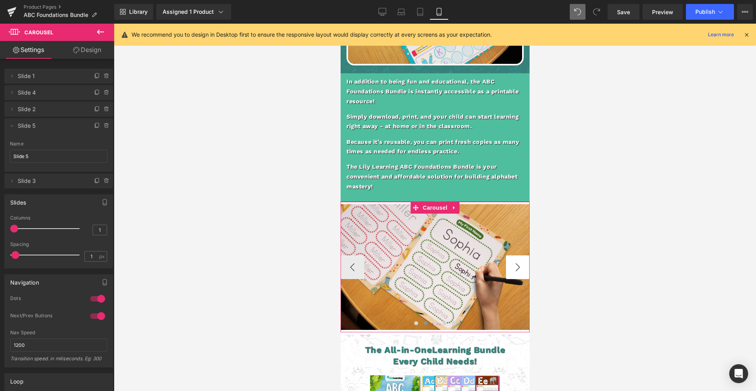
click at [520, 259] on button "›" at bounding box center [518, 267] width 24 height 24
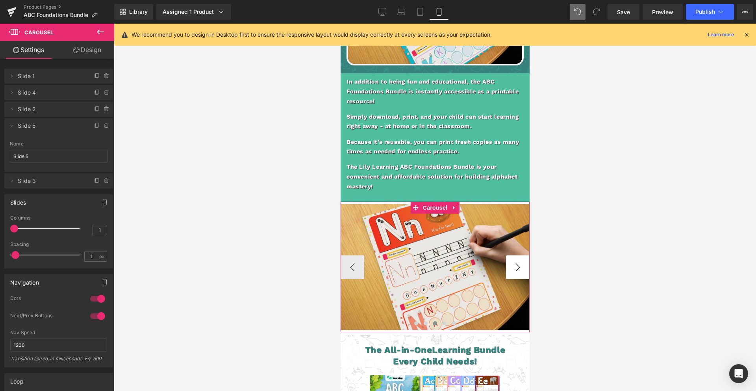
click at [520, 259] on button "›" at bounding box center [518, 267] width 24 height 24
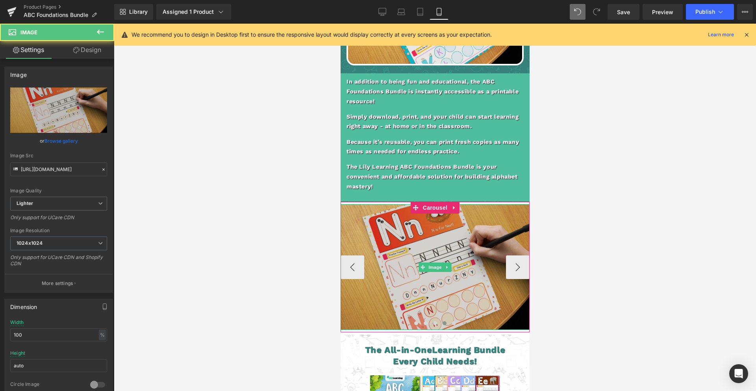
click at [442, 252] on img at bounding box center [434, 267] width 189 height 126
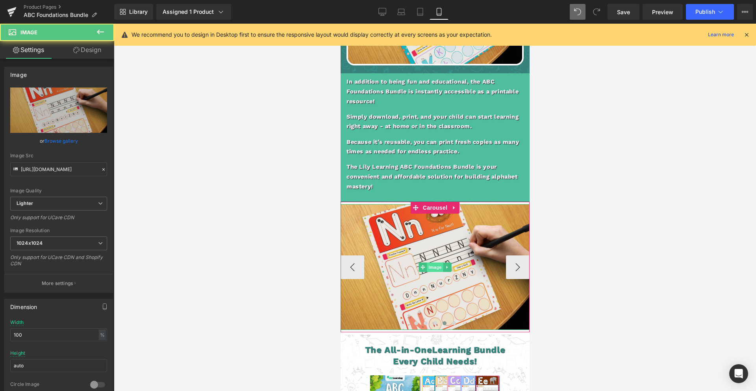
click at [436, 262] on span "Image" at bounding box center [435, 266] width 17 height 9
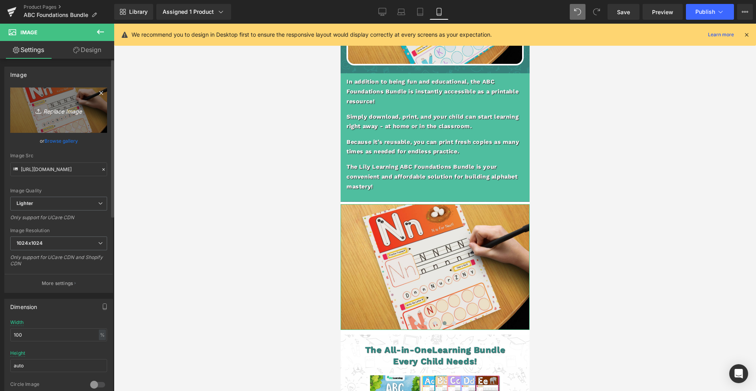
click at [72, 112] on icon "Replace Image" at bounding box center [58, 110] width 63 height 10
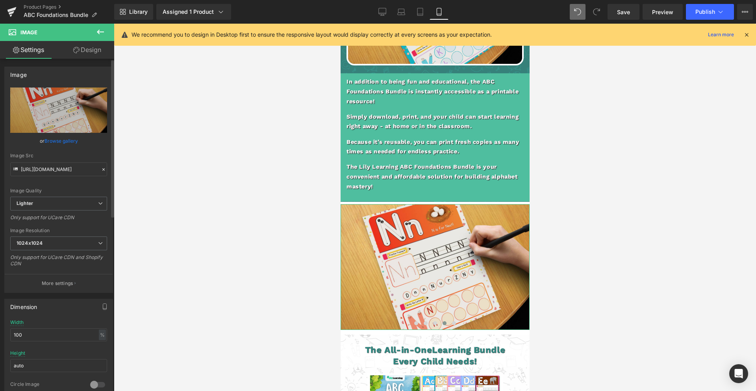
click at [73, 140] on link "Browse gallery" at bounding box center [61, 141] width 33 height 14
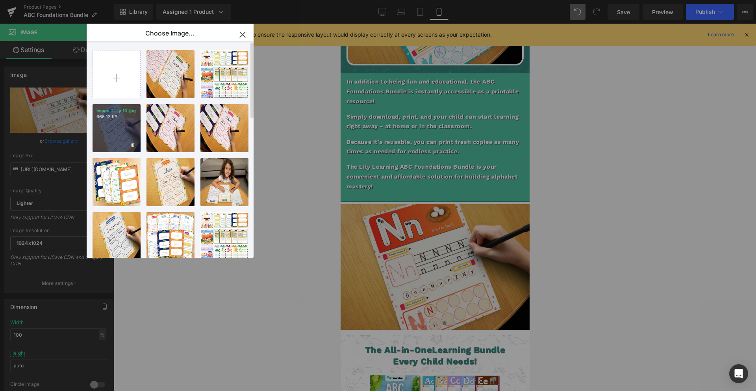
click at [120, 124] on div "Image 2...y 10.jpg 666.13 KB" at bounding box center [117, 128] width 48 height 48
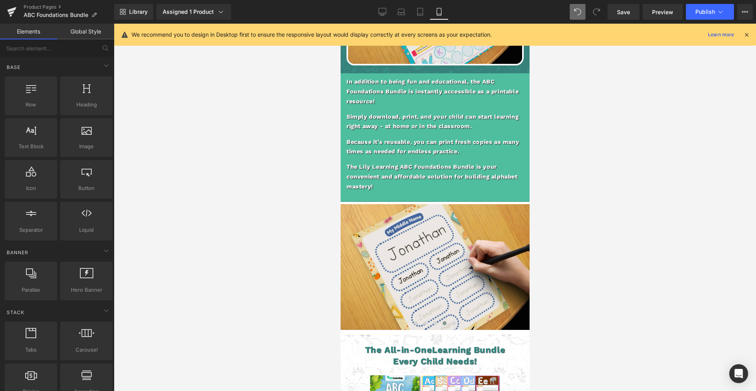
click at [530, 260] on div at bounding box center [435, 207] width 643 height 367
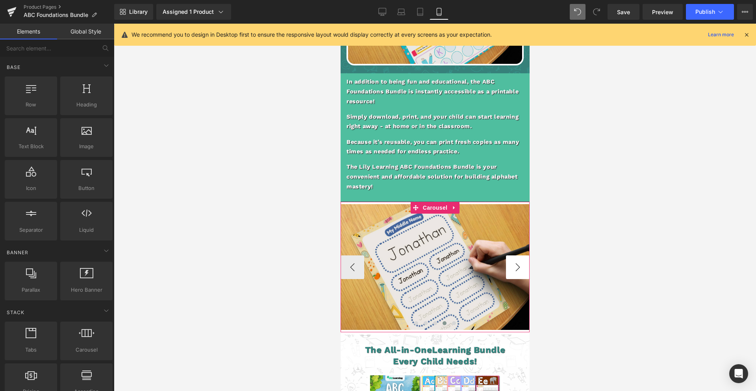
click at [524, 259] on button "›" at bounding box center [518, 267] width 24 height 24
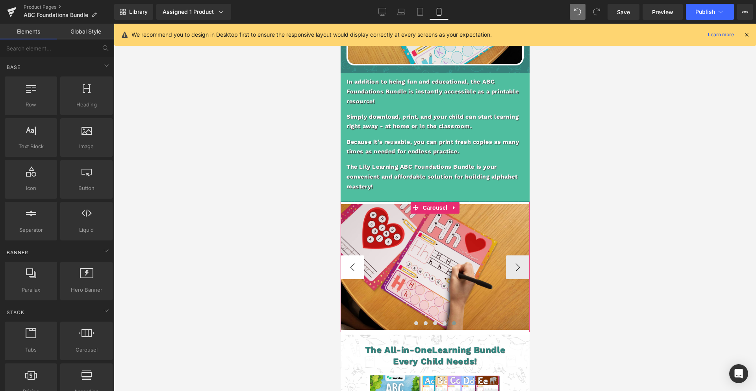
click at [352, 261] on button "‹" at bounding box center [352, 267] width 24 height 24
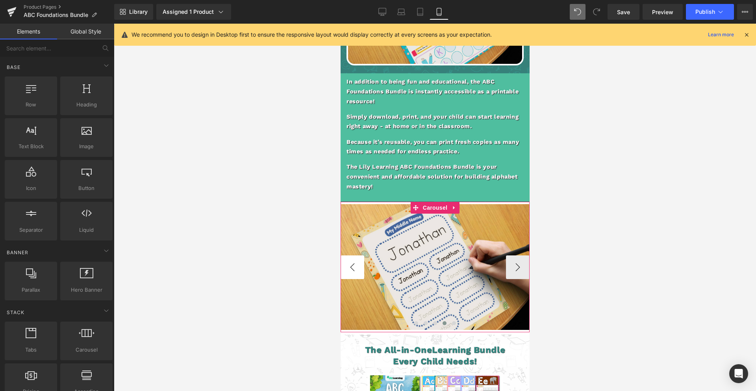
click at [353, 260] on button "‹" at bounding box center [352, 267] width 24 height 24
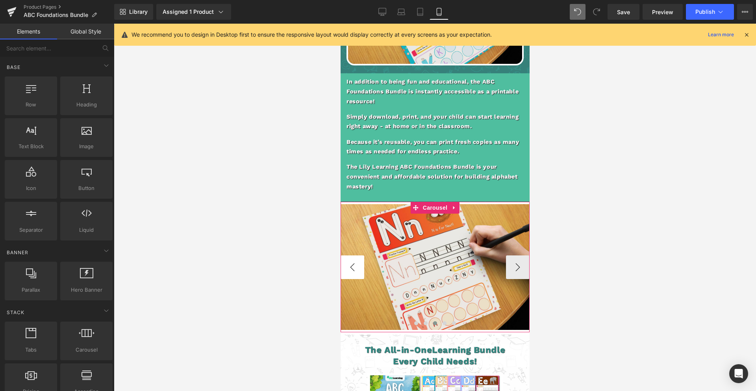
click at [353, 260] on button "‹" at bounding box center [352, 267] width 24 height 24
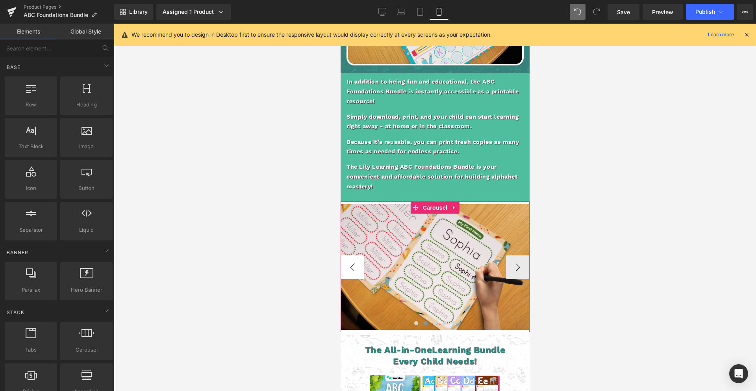
click at [353, 260] on button "‹" at bounding box center [352, 267] width 24 height 24
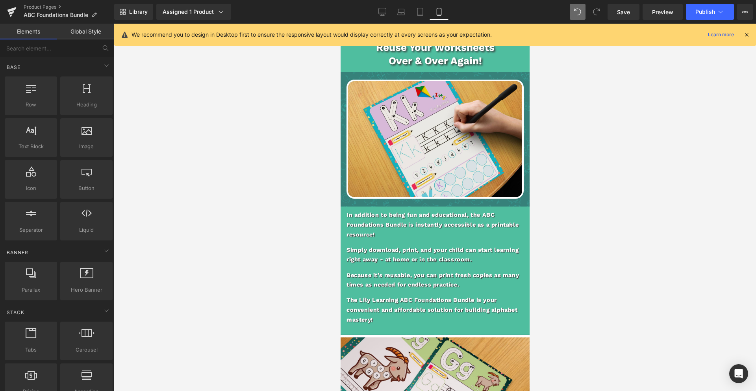
scroll to position [1717, 0]
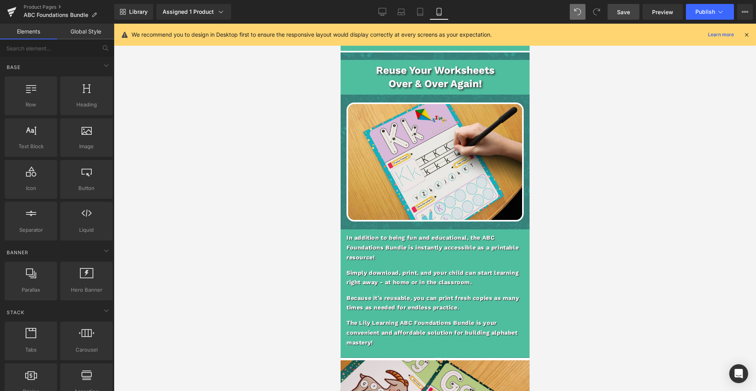
click at [630, 13] on span "Save" at bounding box center [623, 12] width 13 height 8
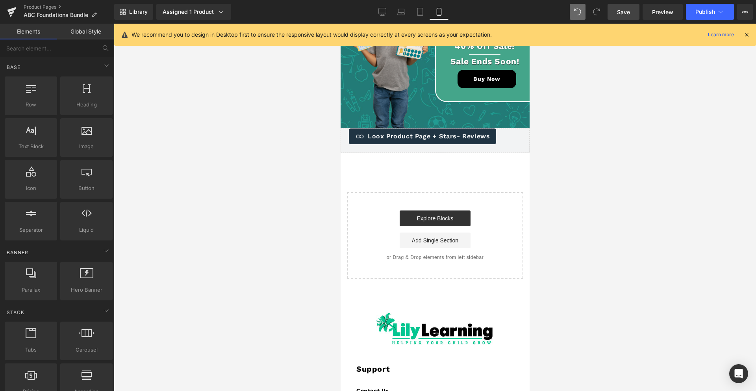
scroll to position [2545, 0]
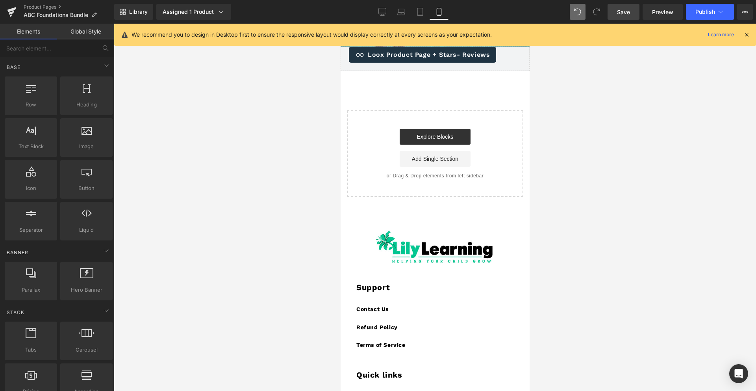
click at [622, 17] on link "Save" at bounding box center [624, 12] width 32 height 16
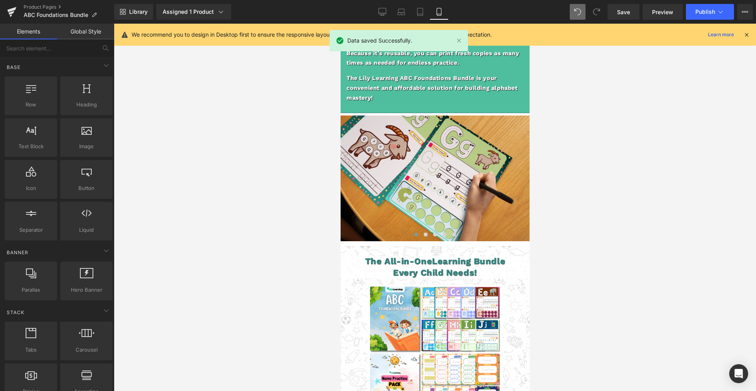
scroll to position [1960, 0]
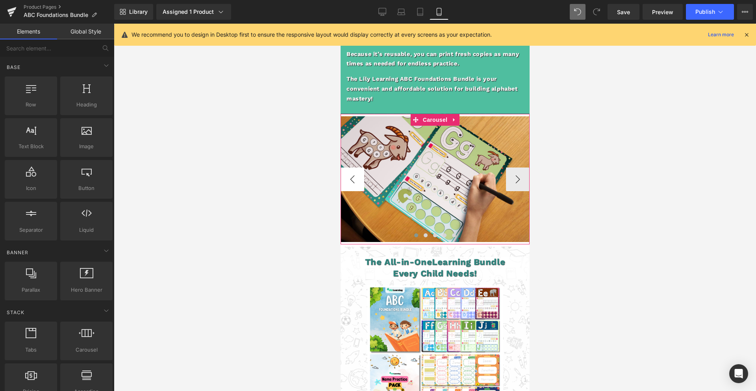
click at [358, 172] on button "‹" at bounding box center [352, 179] width 24 height 24
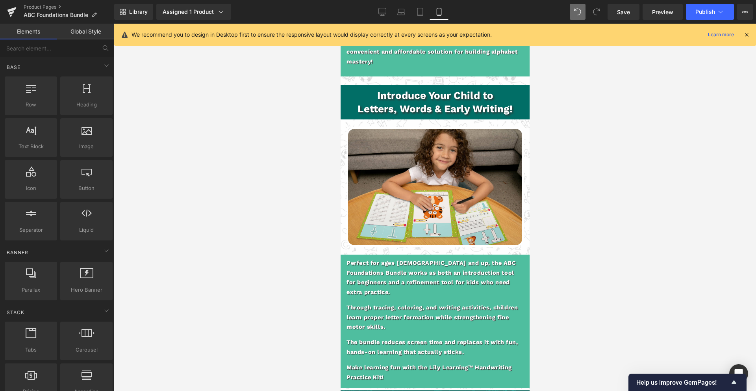
scroll to position [1418, 0]
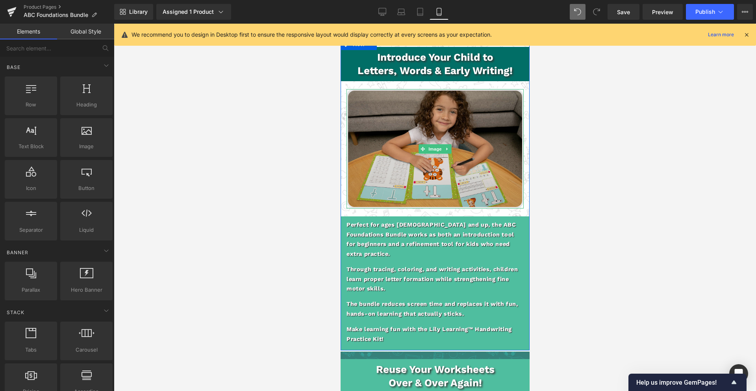
click at [452, 181] on img at bounding box center [434, 148] width 177 height 119
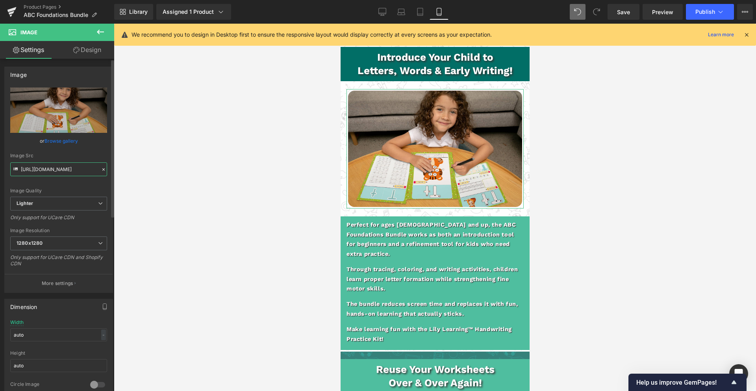
click at [60, 170] on input "[URL][DOMAIN_NAME]" at bounding box center [58, 169] width 97 height 14
type input "[URL][DOMAIN_NAME]"
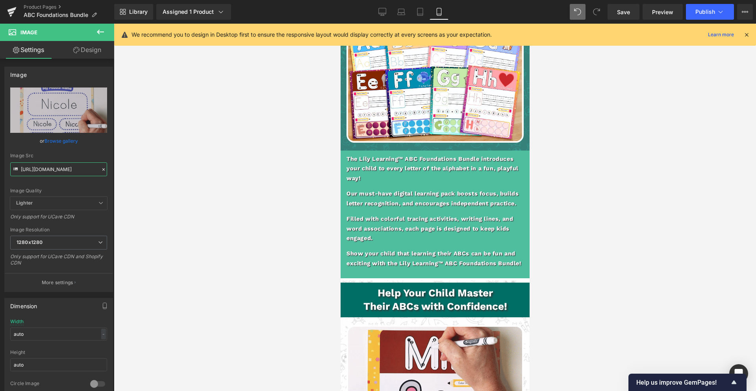
scroll to position [572, 0]
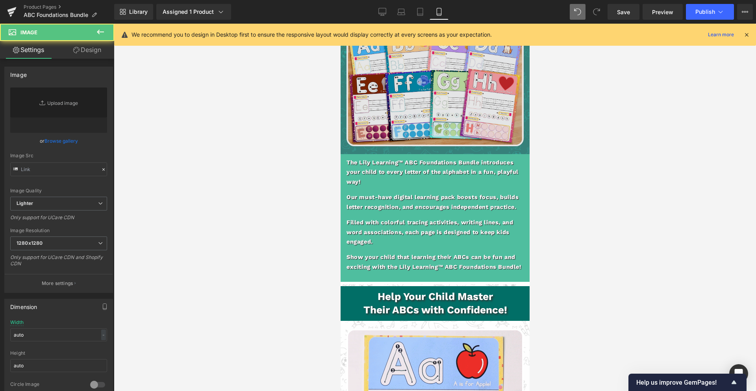
click at [442, 102] on img at bounding box center [434, 86] width 177 height 119
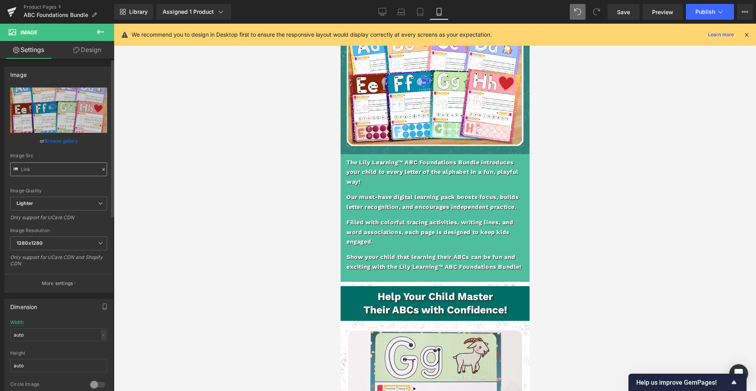
click at [69, 168] on input "text" at bounding box center [58, 169] width 97 height 14
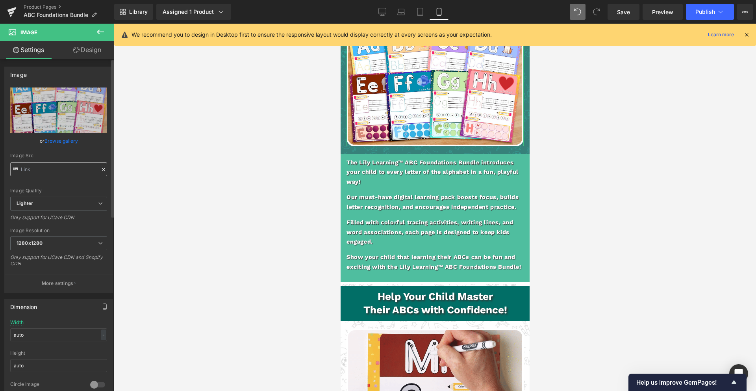
click at [69, 168] on input "text" at bounding box center [58, 169] width 97 height 14
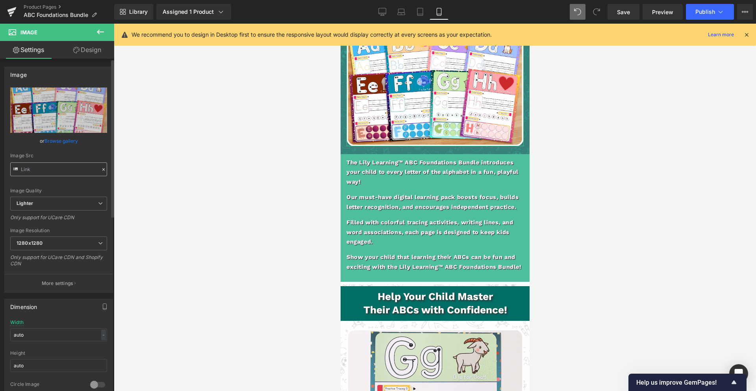
click at [69, 168] on input "text" at bounding box center [58, 169] width 97 height 14
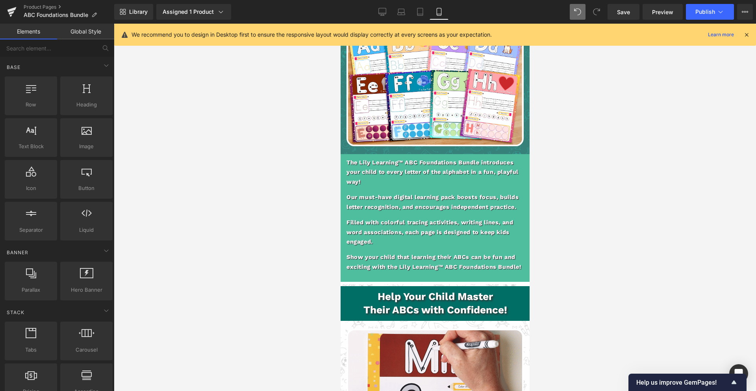
click at [208, 94] on div at bounding box center [435, 207] width 643 height 367
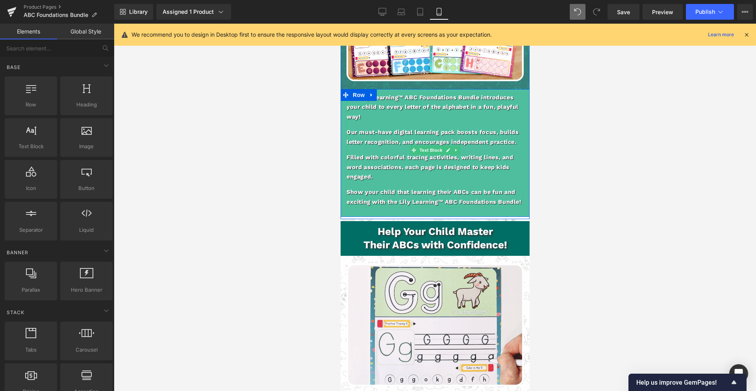
scroll to position [643, 0]
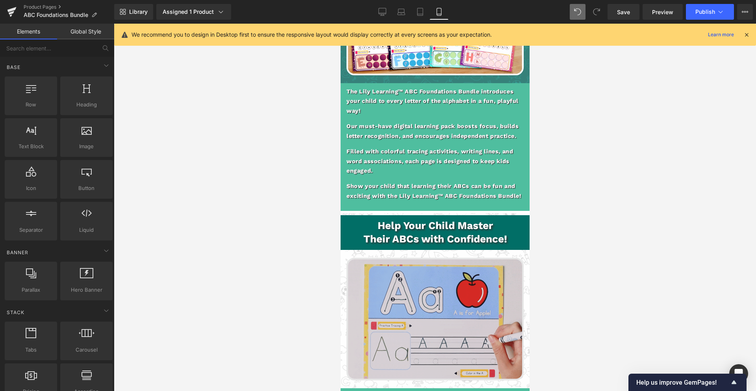
drag, startPoint x: 444, startPoint y: 297, endPoint x: 440, endPoint y: 297, distance: 4.7
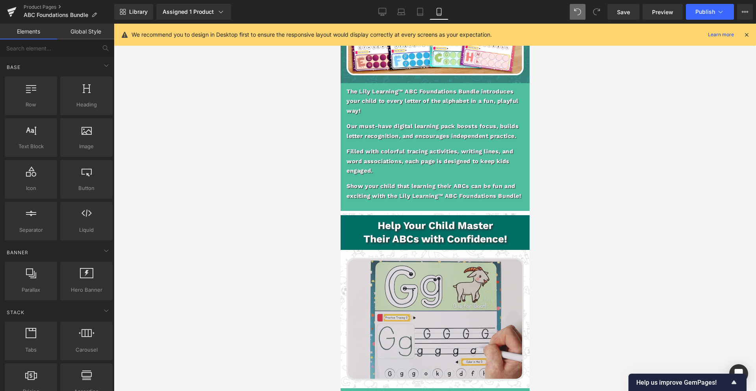
click at [444, 297] on img at bounding box center [434, 319] width 177 height 123
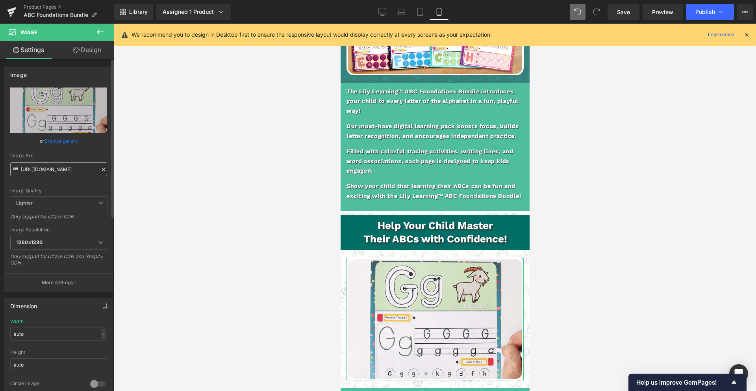
click at [55, 169] on input "https://cdn.shopify.com/s/files/1/0712/3661/6481/files/8571FDAD-2AA1-487F-A43D-…" at bounding box center [58, 169] width 97 height 14
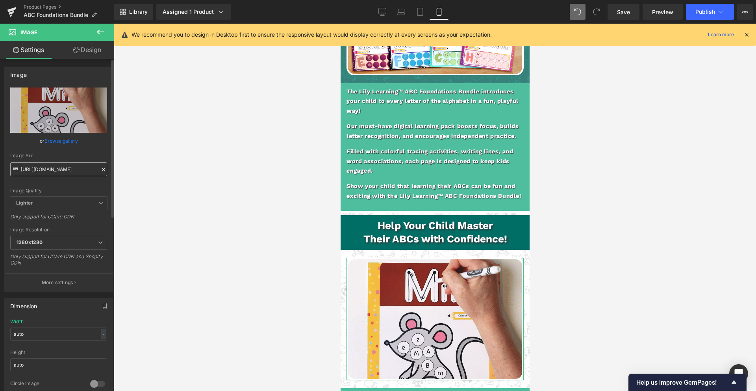
click at [55, 169] on input "https://cdn.shopify.com/s/files/1/0712/3661/6481/files/8571FDAD-2AA1-487F-A43D-…" at bounding box center [58, 169] width 97 height 14
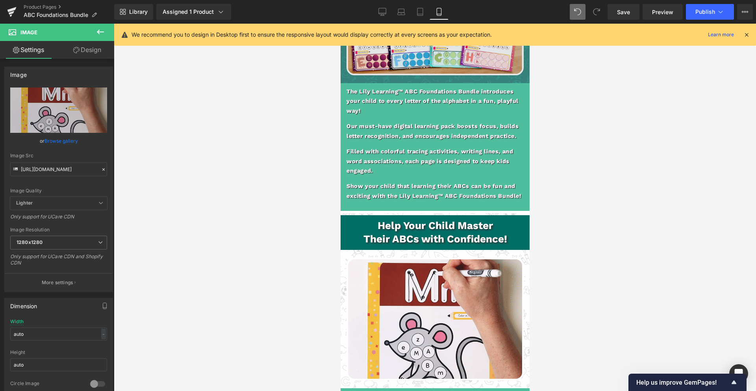
click at [340, 24] on div at bounding box center [340, 24] width 0 height 0
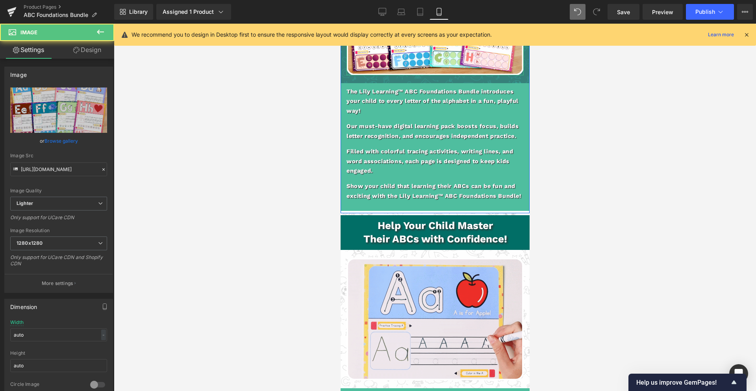
drag, startPoint x: 477, startPoint y: 65, endPoint x: 457, endPoint y: 76, distance: 22.6
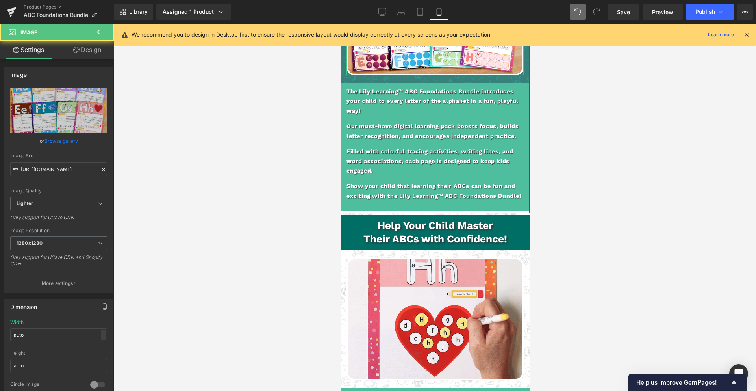
click at [477, 65] on img at bounding box center [434, 15] width 177 height 119
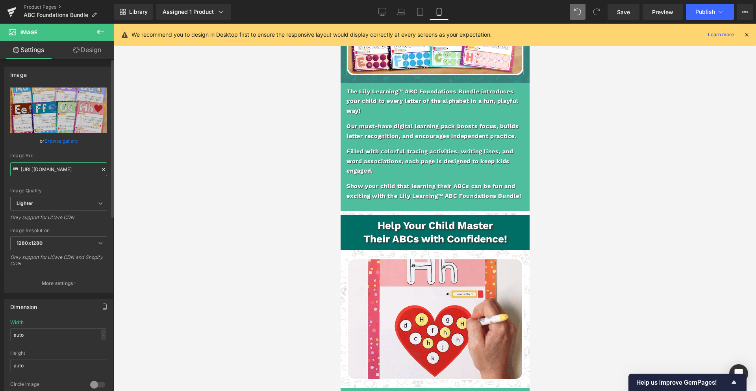
click at [47, 172] on input "https://ucarecdn.com/13d1b3dd-ab8c-4a05-8cee-3b5bbc4ce61b/-/format/auto/-/previ…" at bounding box center [58, 169] width 97 height 14
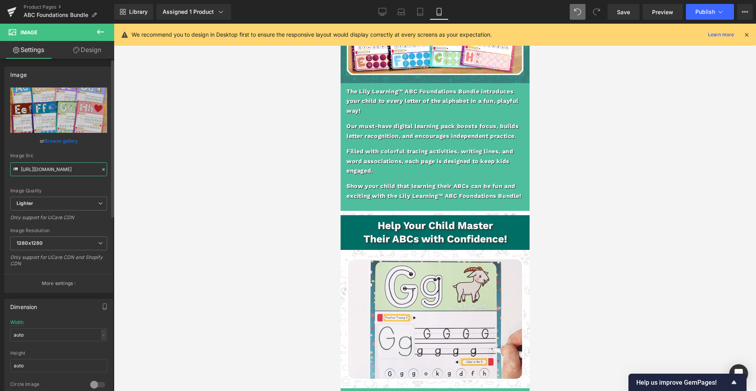
click at [47, 172] on input "https://ucarecdn.com/13d1b3dd-ab8c-4a05-8cee-3b5bbc4ce61b/-/format/auto/-/previ…" at bounding box center [58, 169] width 97 height 14
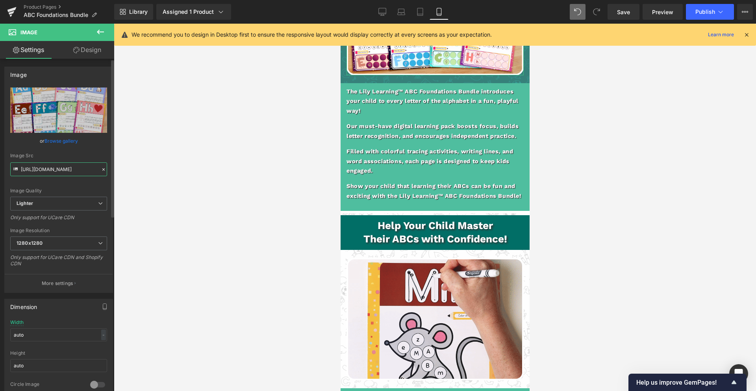
click at [47, 172] on input "https://ucarecdn.com/13d1b3dd-ab8c-4a05-8cee-3b5bbc4ce61b/-/format/auto/-/previ…" at bounding box center [58, 169] width 97 height 14
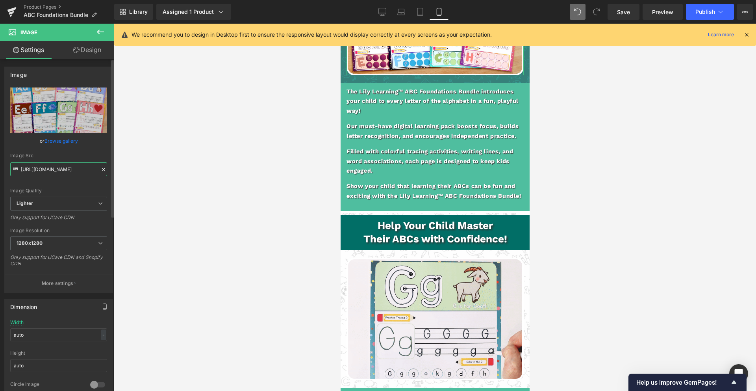
paste input "cdn.shopify.com/s/files/1/0712/3661/6481/files/8571FDAD-2AA1-487F-A43D-E31BD58A…"
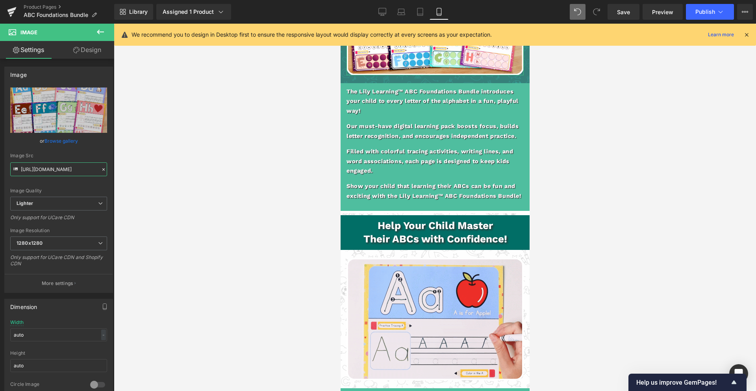
scroll to position [0, 300]
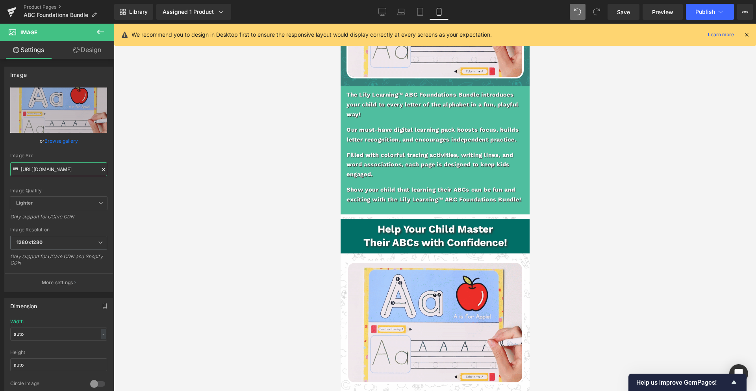
type input "https://cdn.shopify.com/s/files/1/0712/3661/6481/files/8571FDAD-2AA1-487F-A43D-…"
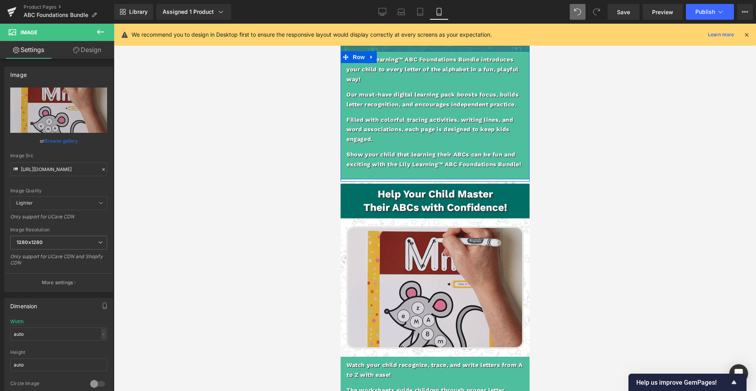
scroll to position [725, 0]
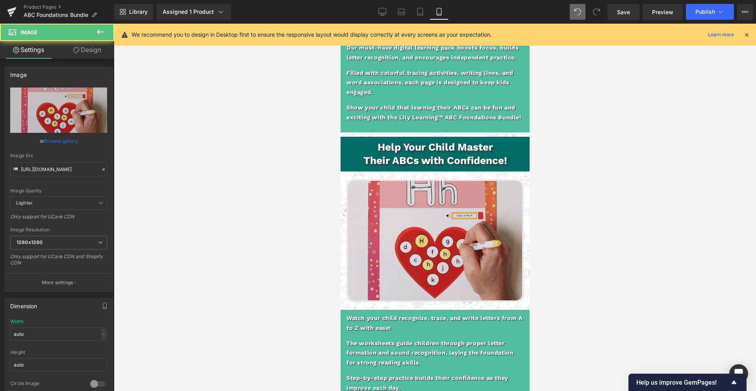
click at [441, 223] on img at bounding box center [434, 240] width 177 height 123
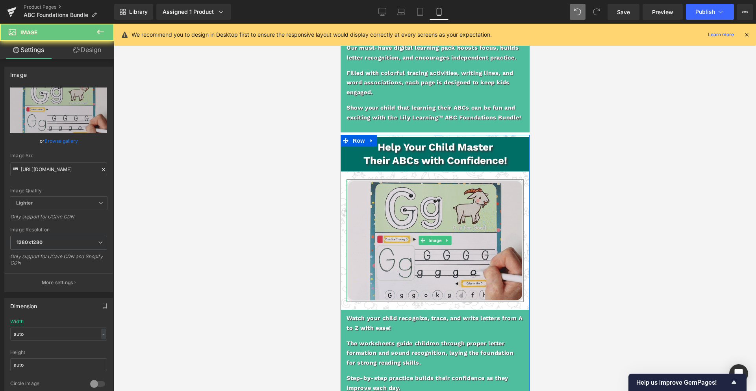
click at [444, 209] on img at bounding box center [434, 240] width 177 height 123
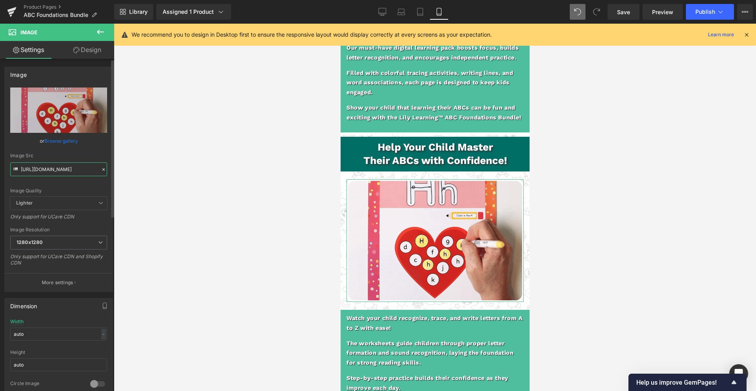
click at [58, 168] on input "https://cdn.shopify.com/s/files/1/0712/3661/6481/files/8571FDAD-2AA1-487F-A43D-…" at bounding box center [58, 169] width 97 height 14
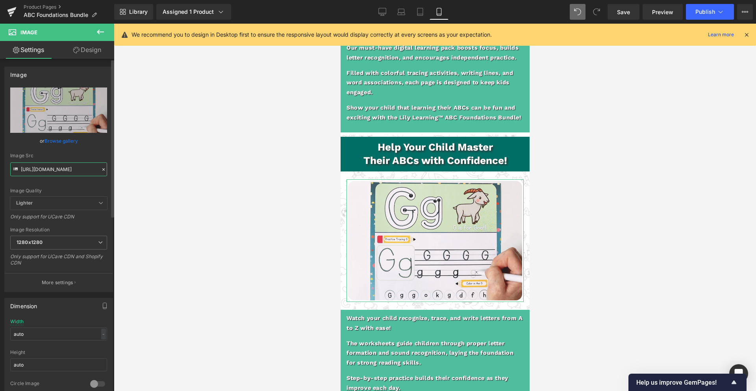
click at [58, 168] on input "https://cdn.shopify.com/s/files/1/0712/3661/6481/files/8571FDAD-2AA1-487F-A43D-…" at bounding box center [58, 169] width 97 height 14
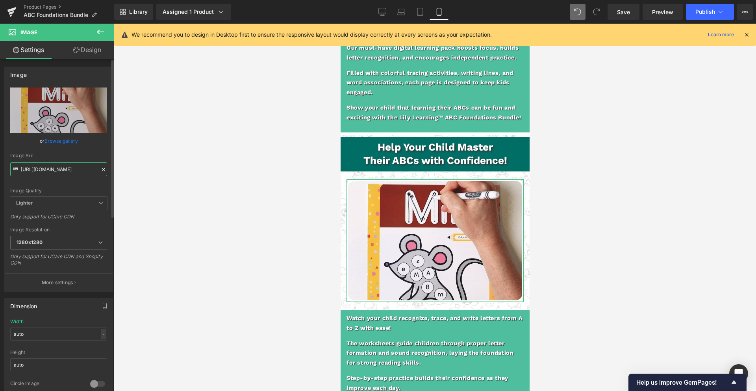
click at [58, 168] on input "https://cdn.shopify.com/s/files/1/0712/3661/6481/files/8571FDAD-2AA1-487F-A43D-…" at bounding box center [58, 169] width 97 height 14
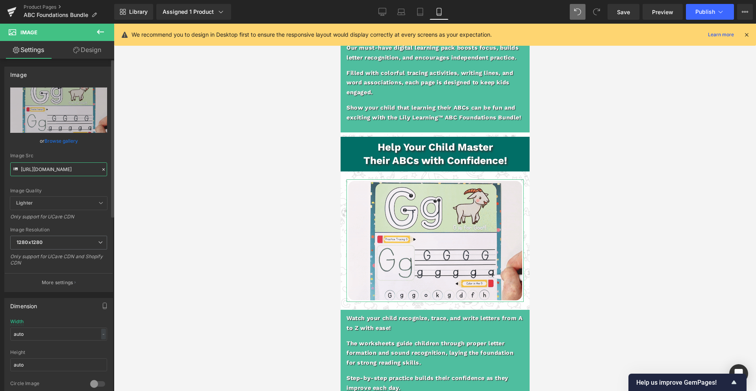
paste input "ucarecdn.com/13d1b3dd-ab8c-4a05-8cee-3b5bbc4ce61b/-/format/auto/-/preview/1280x…"
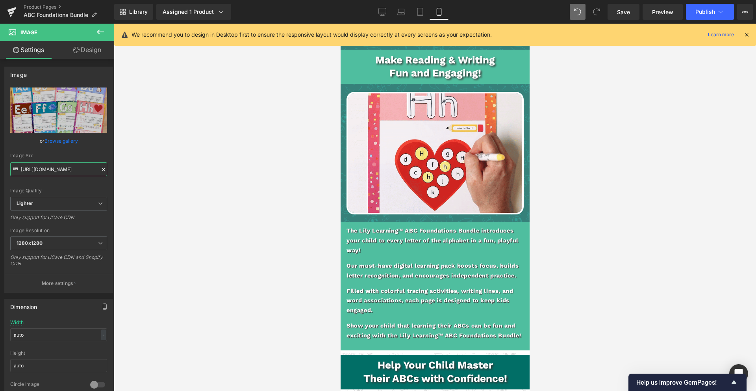
scroll to position [507, 0]
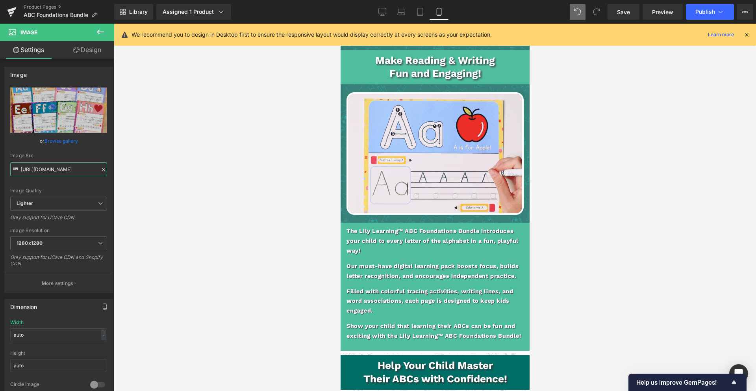
type input "https://ucarecdn.com/13d1b3dd-ab8c-4a05-8cee-3b5bbc4ce61b/-/format/auto/-/previ…"
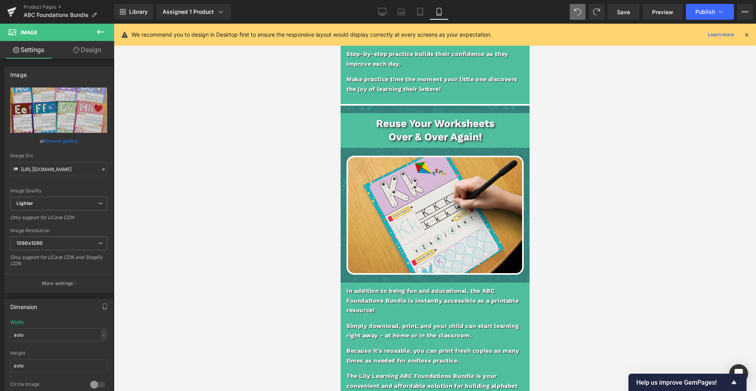
scroll to position [1049, 0]
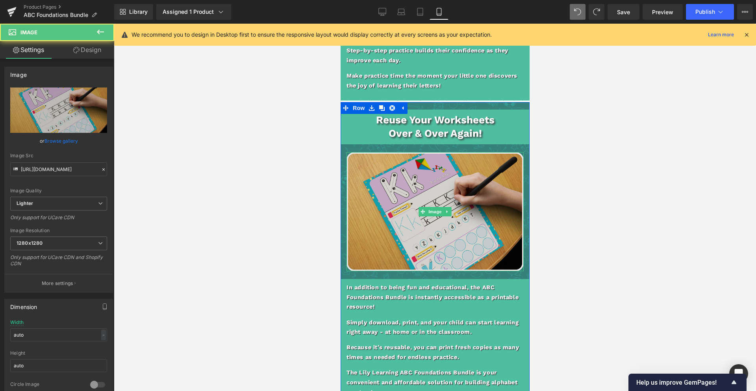
click at [443, 218] on img at bounding box center [434, 211] width 177 height 119
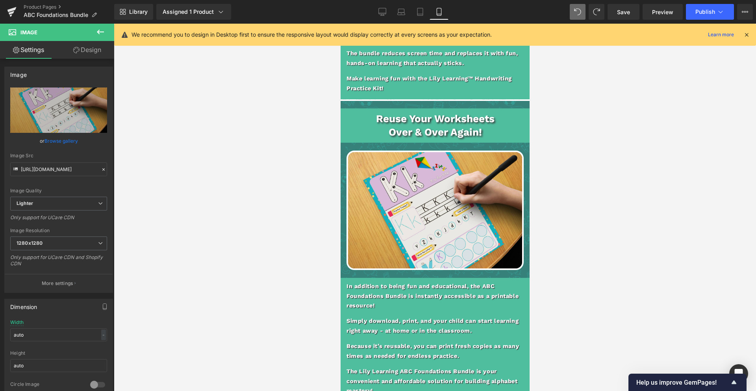
scroll to position [1660, 0]
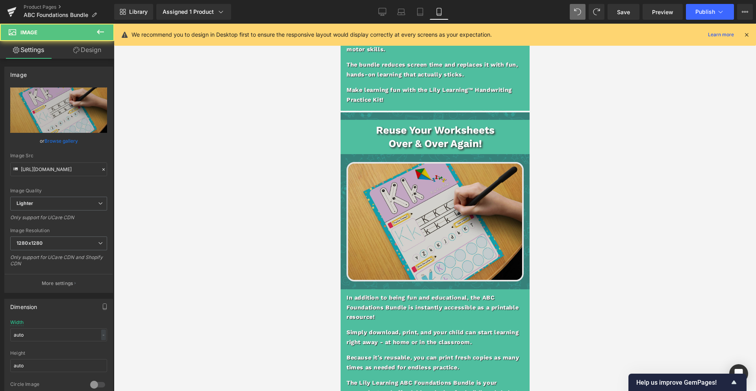
click at [419, 237] on img at bounding box center [434, 221] width 177 height 119
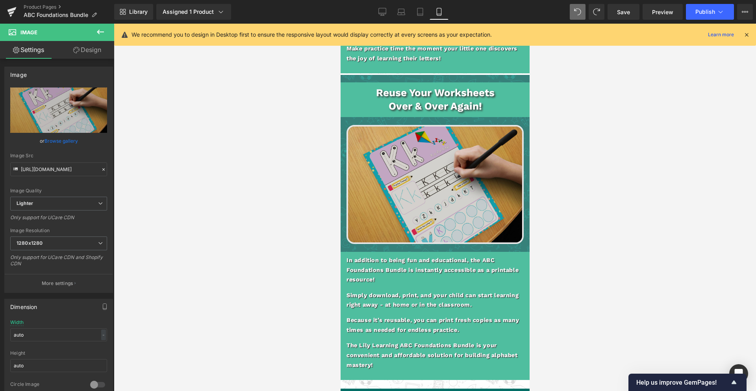
scroll to position [1074, 0]
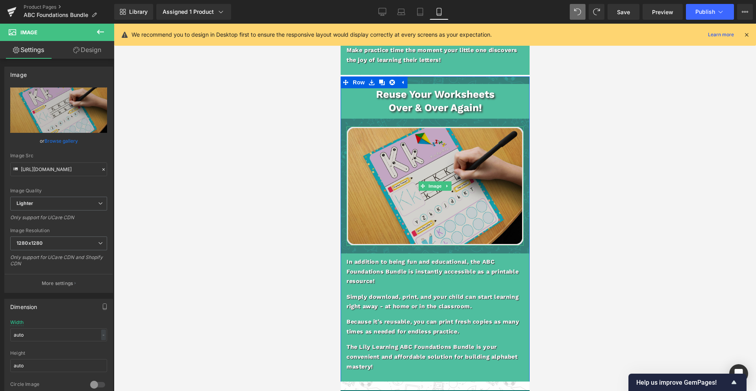
click at [434, 219] on img at bounding box center [434, 185] width 177 height 119
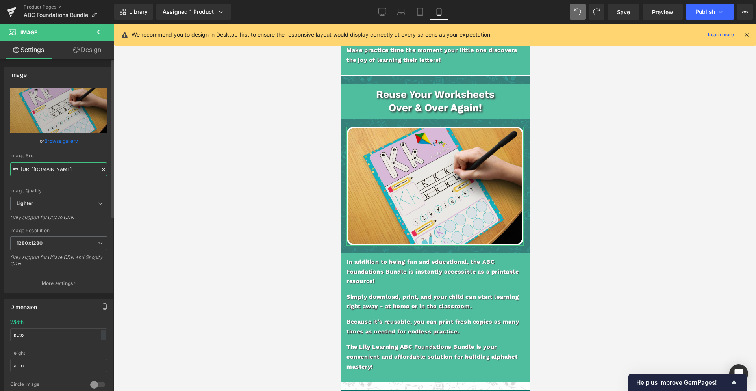
click at [53, 170] on input "[URL][DOMAIN_NAME]" at bounding box center [58, 169] width 97 height 14
type input "[URL][DOMAIN_NAME]"
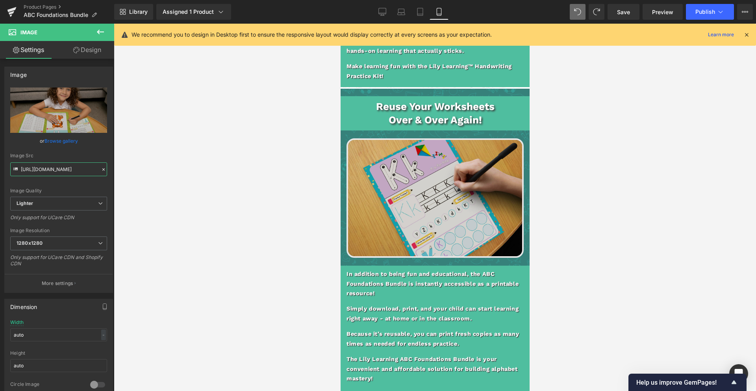
scroll to position [1681, 0]
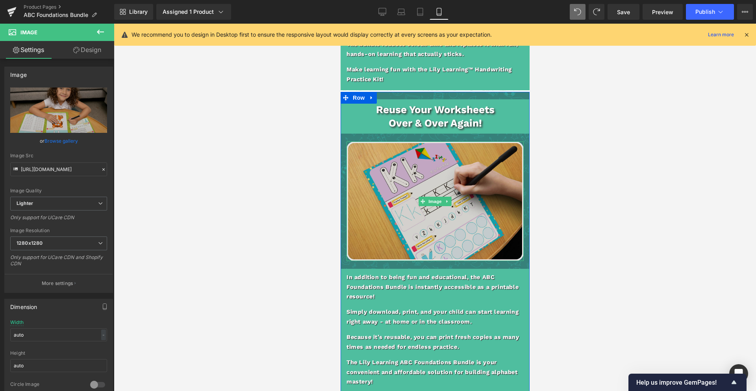
click at [437, 210] on img at bounding box center [434, 200] width 177 height 119
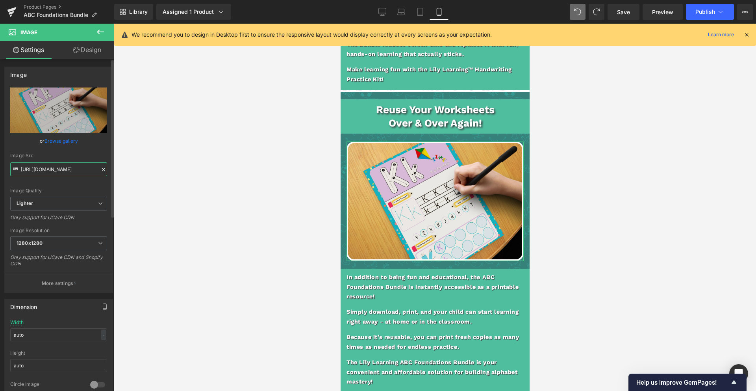
click at [56, 171] on input "[URL][DOMAIN_NAME]" at bounding box center [58, 169] width 97 height 14
click at [55, 171] on input "[URL][DOMAIN_NAME]" at bounding box center [58, 169] width 97 height 14
click at [56, 171] on input "[URL][DOMAIN_NAME]" at bounding box center [58, 169] width 97 height 14
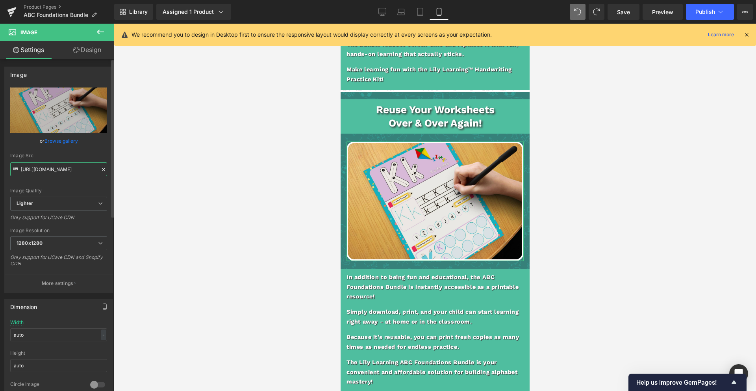
click at [56, 171] on input "[URL][DOMAIN_NAME]" at bounding box center [58, 169] width 97 height 14
paste input "167b797-ea64-47bd-87f5-af04dc1ae106/-/format/auto/-/preview/1024x1024/-/quality…"
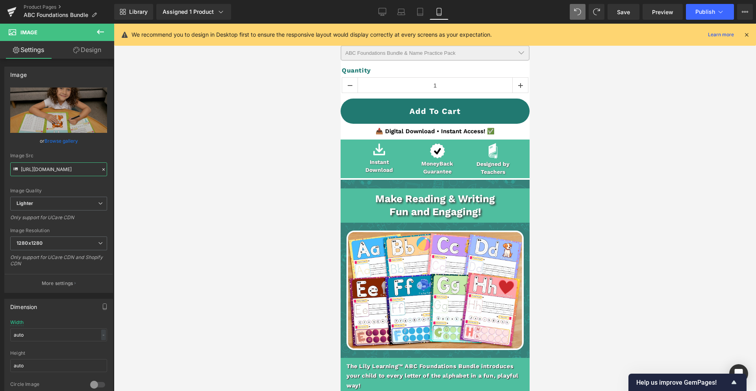
scroll to position [362, 0]
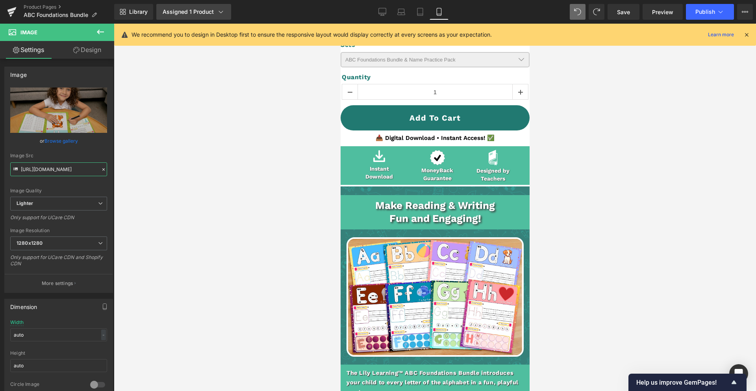
type input "[URL][DOMAIN_NAME]"
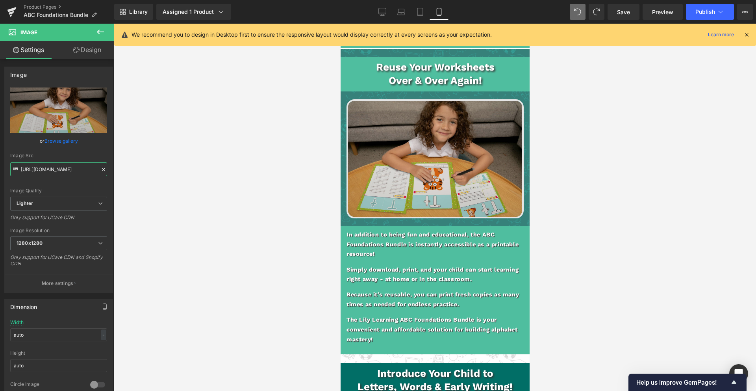
scroll to position [1099, 0]
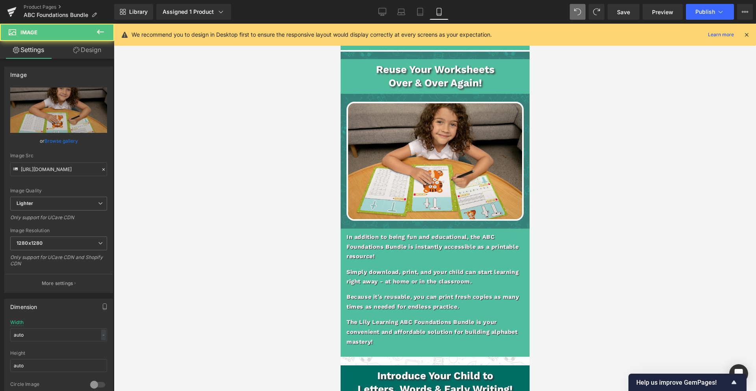
click at [432, 162] on div "Image" at bounding box center [434, 161] width 177 height 119
click at [55, 169] on input "[URL][DOMAIN_NAME]" at bounding box center [58, 169] width 97 height 14
type input "[URL][DOMAIN_NAME]"
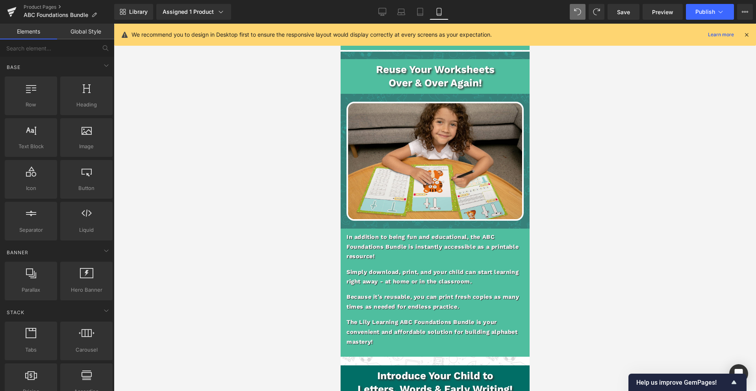
scroll to position [0, 0]
click at [249, 246] on div at bounding box center [435, 207] width 643 height 367
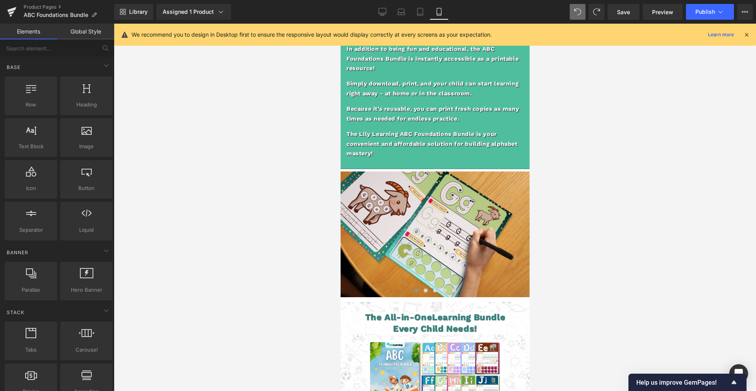
scroll to position [1907, 0]
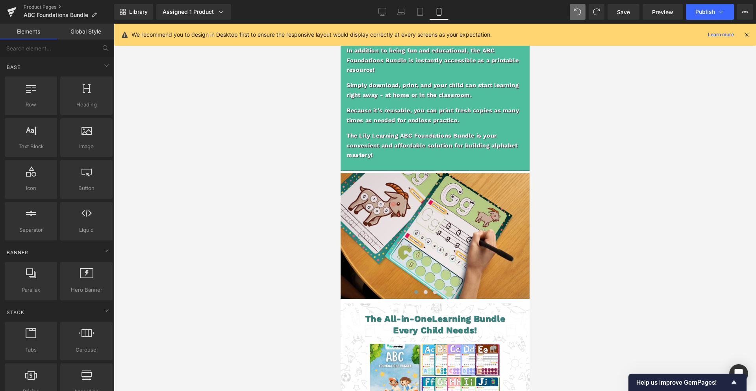
click at [533, 232] on div at bounding box center [435, 207] width 643 height 367
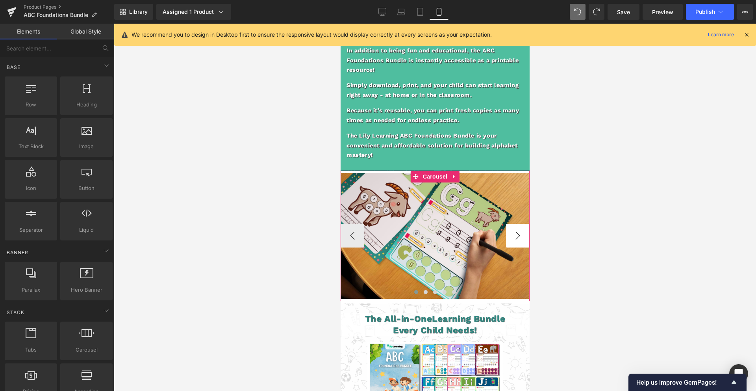
click at [522, 230] on button "›" at bounding box center [518, 236] width 24 height 24
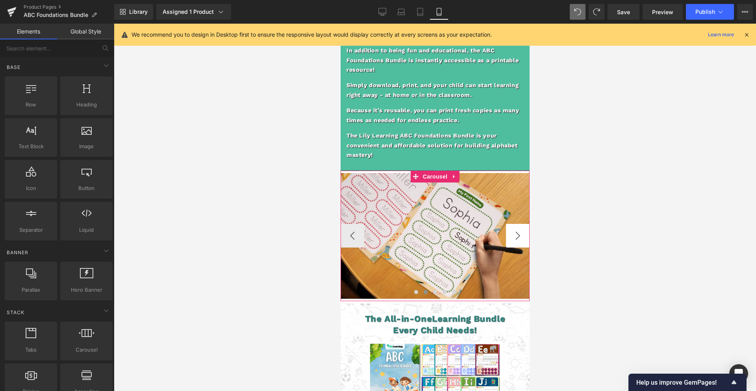
click at [517, 227] on button "›" at bounding box center [518, 236] width 24 height 24
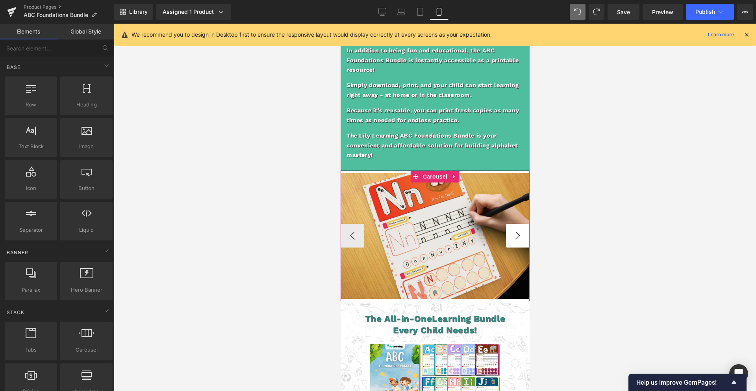
click at [517, 227] on button "›" at bounding box center [518, 236] width 24 height 24
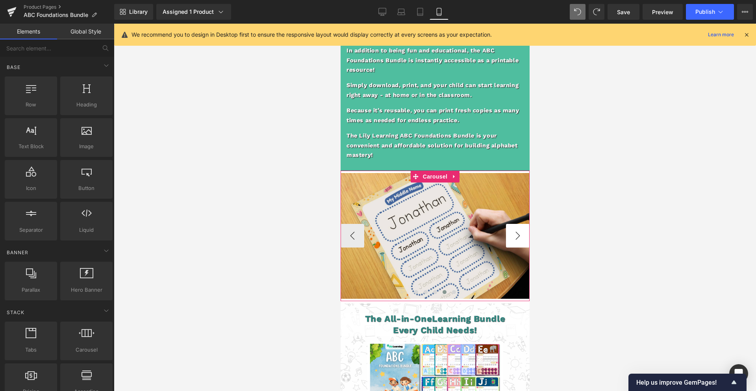
click at [517, 227] on button "›" at bounding box center [518, 236] width 24 height 24
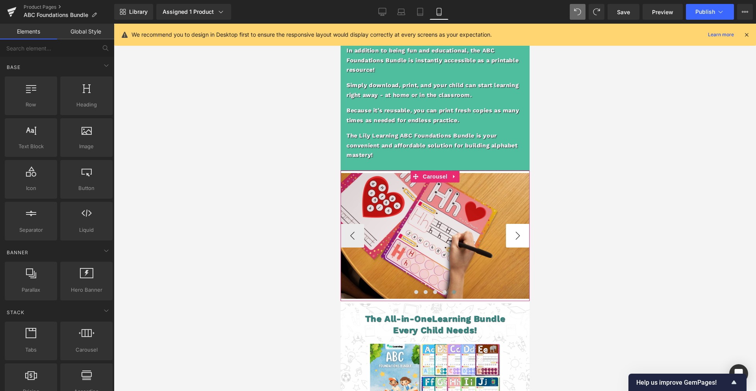
click at [517, 227] on button "›" at bounding box center [518, 236] width 24 height 24
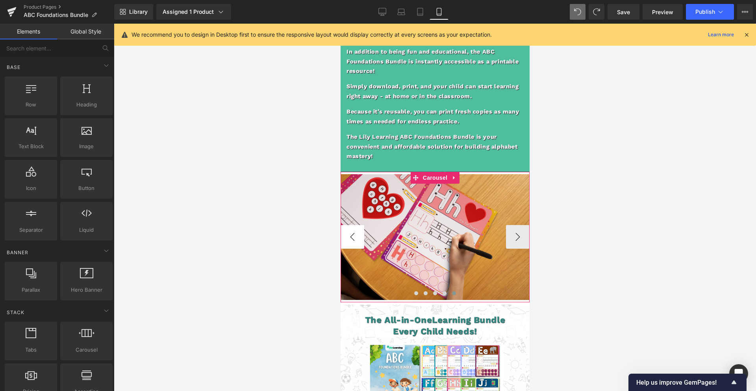
click at [359, 229] on button "‹" at bounding box center [352, 237] width 24 height 24
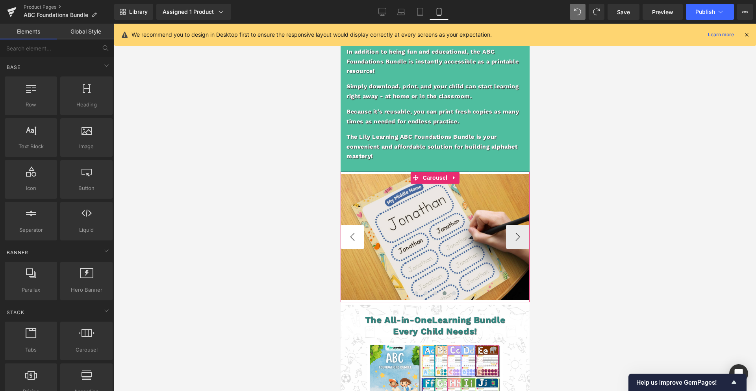
click at [359, 230] on button "‹" at bounding box center [352, 237] width 24 height 24
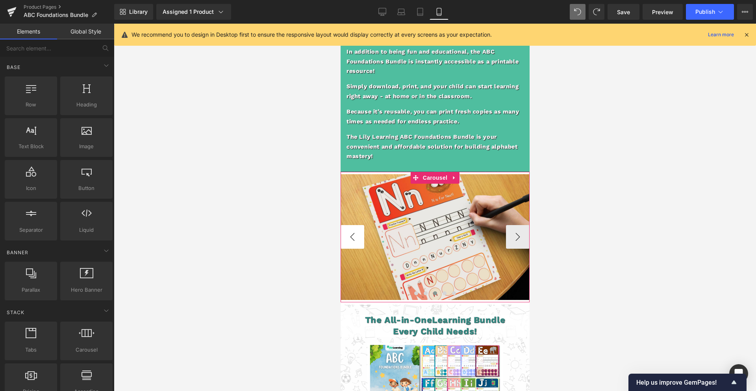
click at [359, 230] on button "‹" at bounding box center [352, 237] width 24 height 24
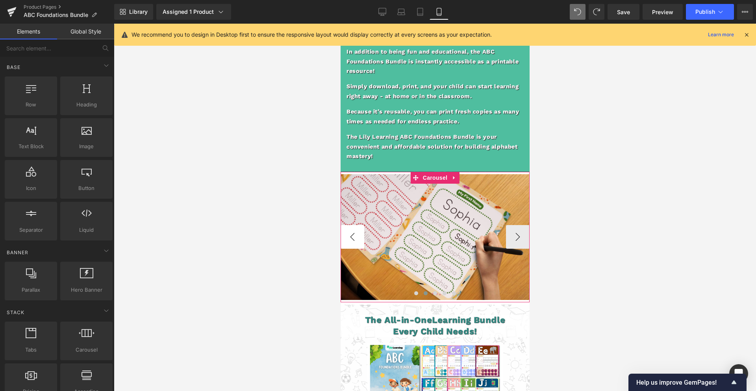
click at [360, 228] on button "‹" at bounding box center [352, 237] width 24 height 24
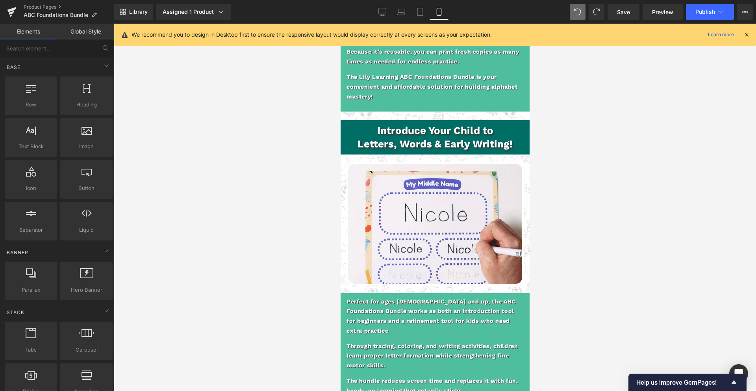
scroll to position [1345, 0]
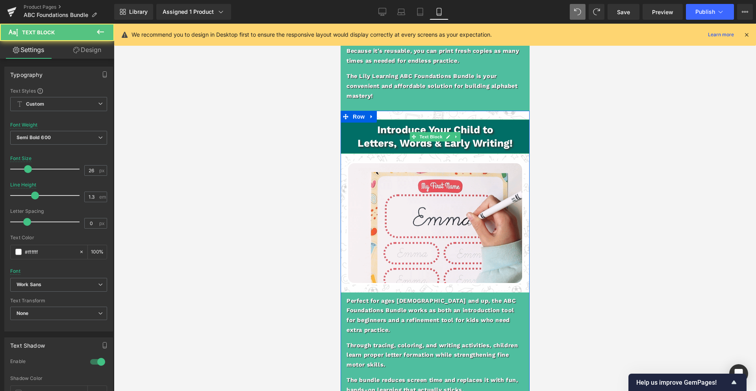
click at [379, 129] on b "Introduce Your Child to" at bounding box center [435, 130] width 116 height 12
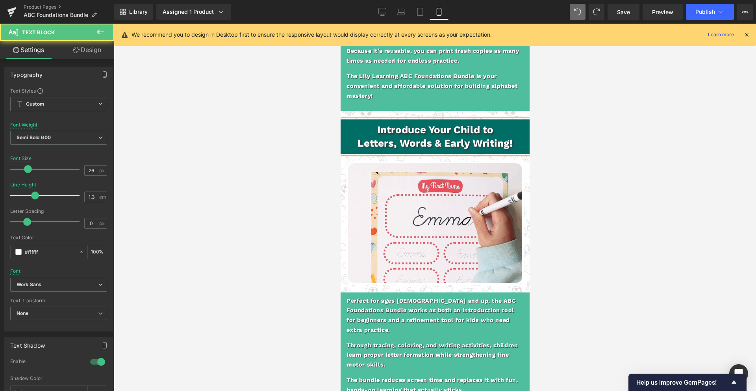
scroll to position [1344, 0]
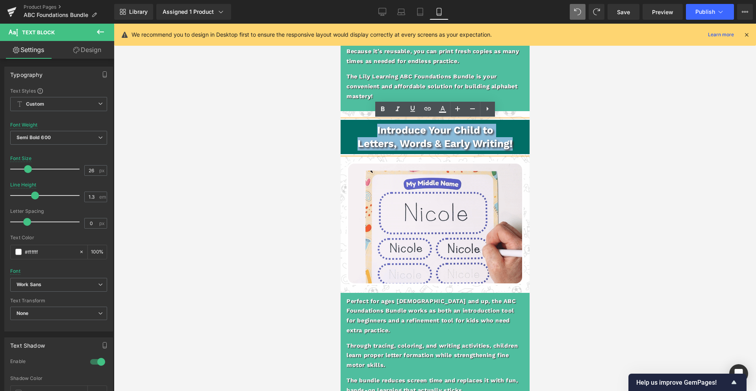
drag, startPoint x: 374, startPoint y: 130, endPoint x: 515, endPoint y: 144, distance: 141.7
click at [518, 143] on div "Introduce Your Child to Letters, Words & Early Writing!" at bounding box center [434, 137] width 189 height 35
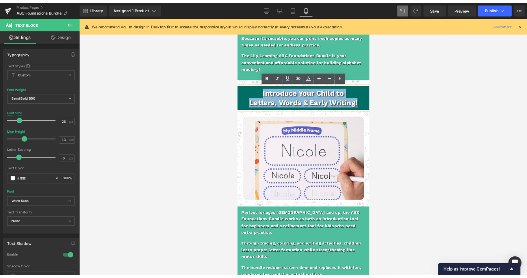
scroll to position [1344, 0]
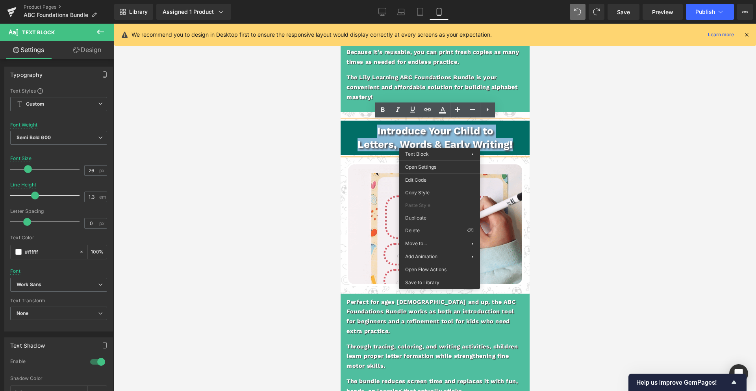
click at [387, 134] on b "Introduce Your Child to" at bounding box center [435, 131] width 116 height 12
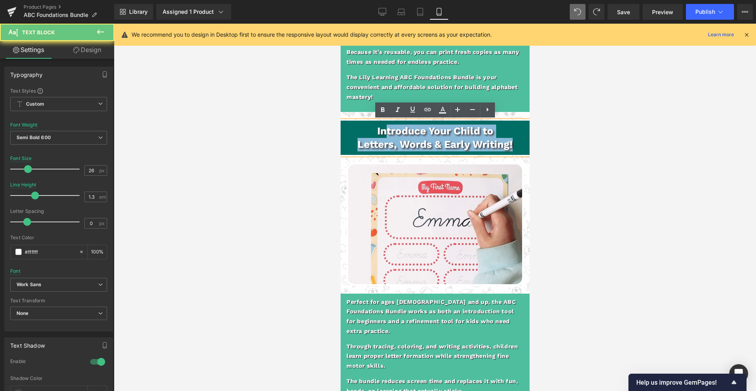
drag, startPoint x: 407, startPoint y: 138, endPoint x: 618, endPoint y: 191, distance: 217.9
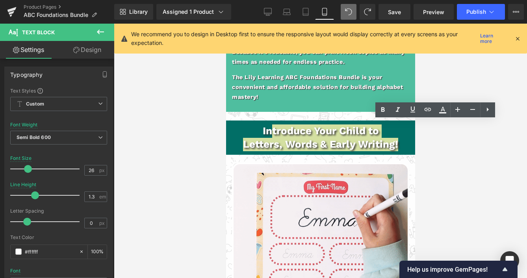
click at [178, 196] on div at bounding box center [320, 151] width 413 height 255
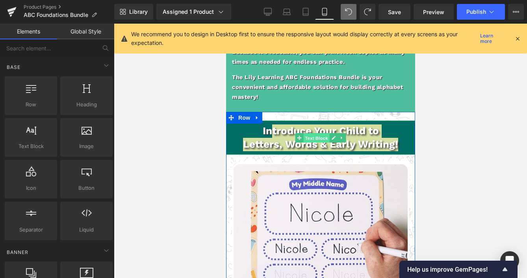
click at [311, 135] on span "Text Block" at bounding box center [316, 137] width 26 height 9
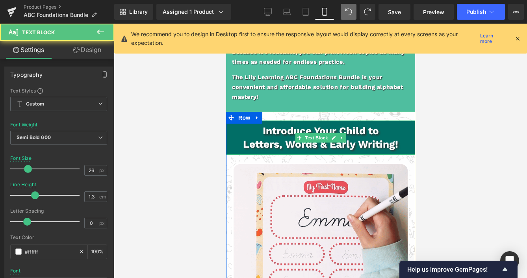
click at [258, 136] on p "Introduce Your Child to" at bounding box center [320, 130] width 181 height 13
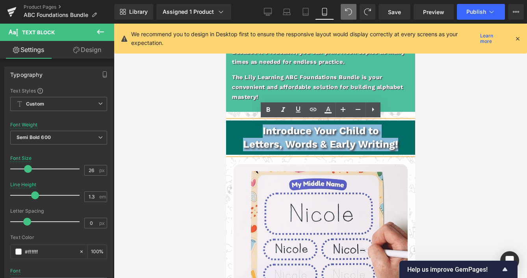
drag, startPoint x: 258, startPoint y: 132, endPoint x: 407, endPoint y: 160, distance: 151.5
click at [407, 160] on div "Introduce Your Child to Letters, Words & Early Writing! Text Block Image Perfec…" at bounding box center [320, 273] width 189 height 308
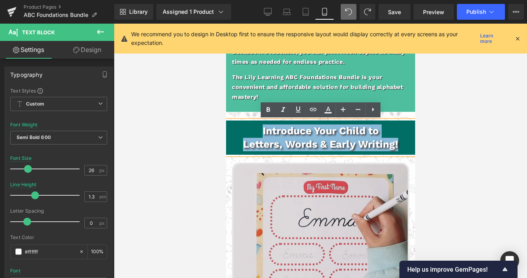
copy div "Introduce Your Child to Letters, Words & Early Writing!"
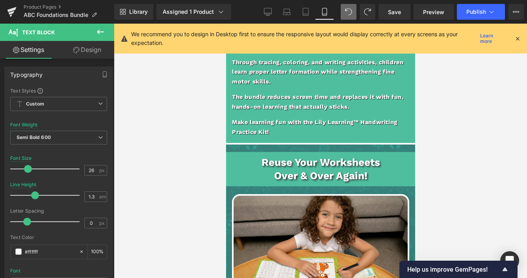
scroll to position [1618, 0]
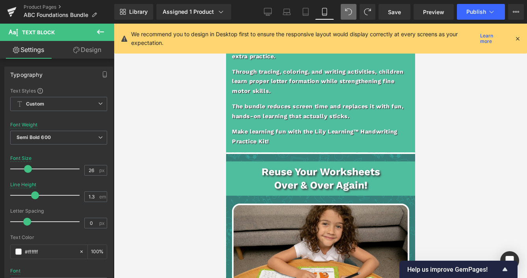
click at [287, 166] on b "Reuse Your Worksheets" at bounding box center [320, 172] width 119 height 12
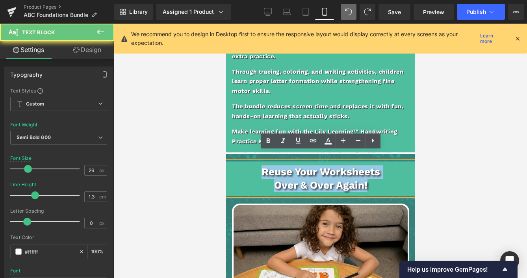
drag, startPoint x: 255, startPoint y: 161, endPoint x: 422, endPoint y: 190, distance: 169.9
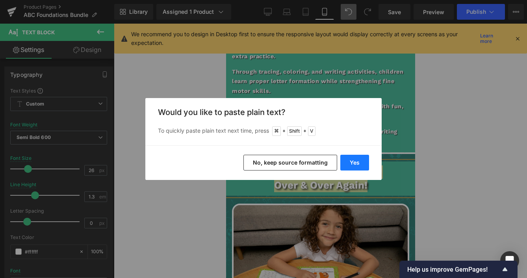
click at [347, 164] on button "Yes" at bounding box center [354, 163] width 29 height 16
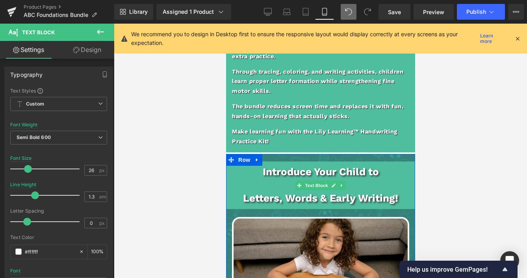
click at [379, 180] on p at bounding box center [320, 185] width 189 height 13
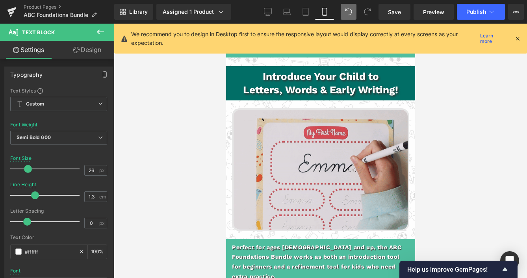
scroll to position [1381, 0]
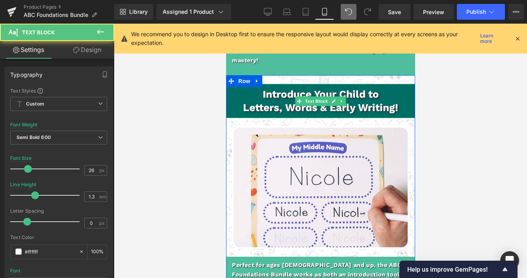
click at [325, 108] on b "Letters, Words & Early Writing!" at bounding box center [320, 108] width 155 height 12
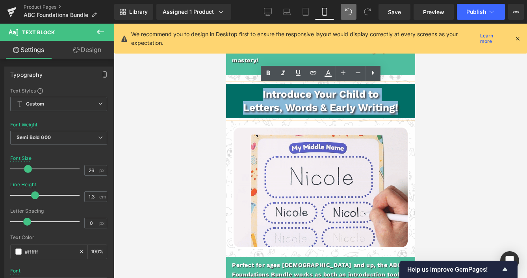
drag, startPoint x: 400, startPoint y: 111, endPoint x: 233, endPoint y: 92, distance: 168.1
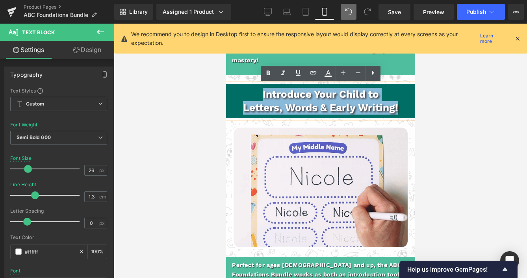
click at [237, 93] on div "Introduce Your Child to Letters, Words & Early Writing!" at bounding box center [320, 101] width 189 height 35
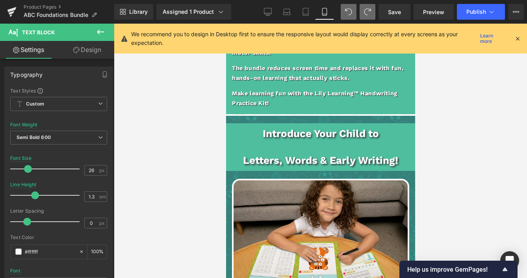
scroll to position [1647, 0]
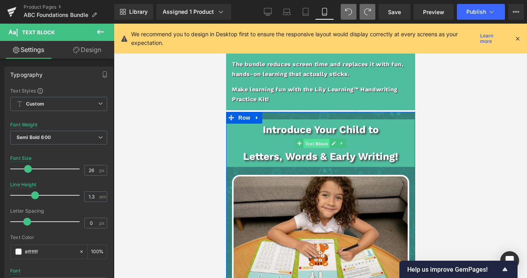
click at [323, 139] on span "Text Block" at bounding box center [316, 143] width 26 height 9
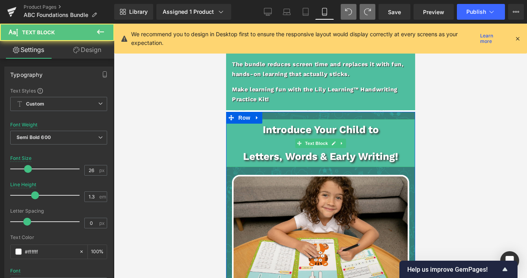
click at [265, 137] on p at bounding box center [320, 143] width 189 height 13
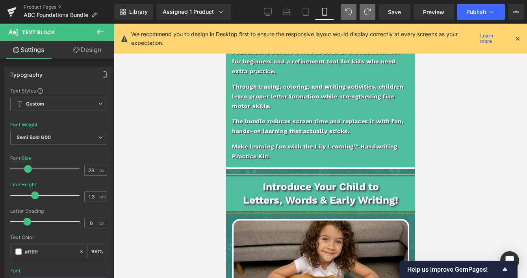
scroll to position [1409, 0]
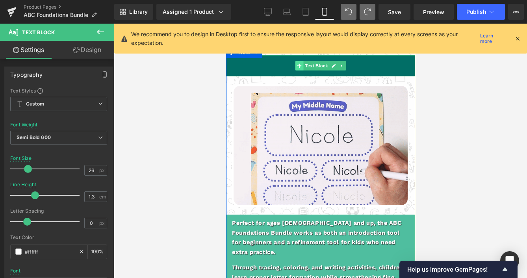
drag, startPoint x: 332, startPoint y: 64, endPoint x: 295, endPoint y: 61, distance: 36.7
click at [295, 61] on ul "Text Block" at bounding box center [320, 65] width 51 height 9
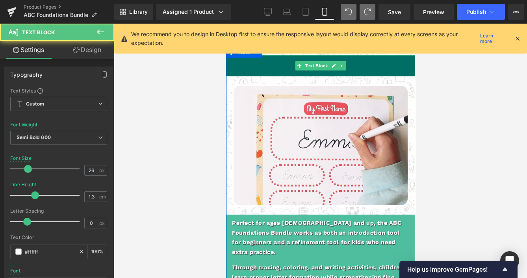
click at [274, 65] on p "P" at bounding box center [320, 65] width 181 height 13
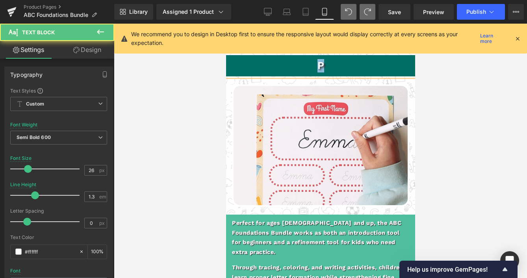
click at [274, 65] on p "P" at bounding box center [320, 65] width 181 height 13
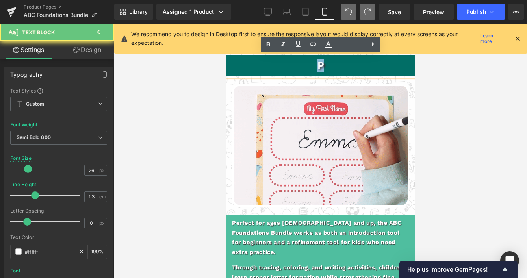
click at [274, 65] on p "P" at bounding box center [320, 65] width 181 height 13
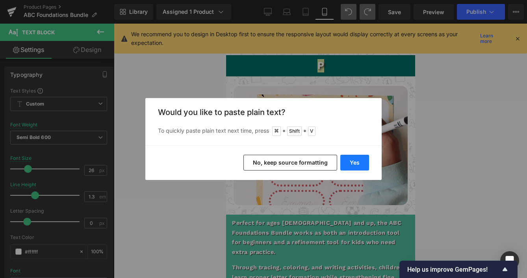
click at [350, 164] on button "Yes" at bounding box center [354, 163] width 29 height 16
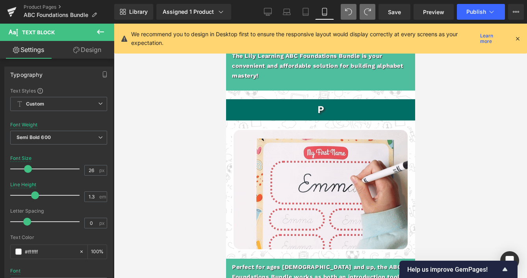
scroll to position [1368, 0]
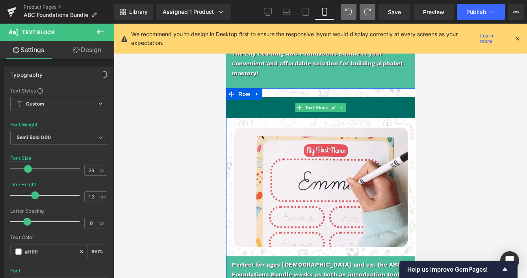
click at [340, 105] on icon at bounding box center [341, 107] width 4 height 5
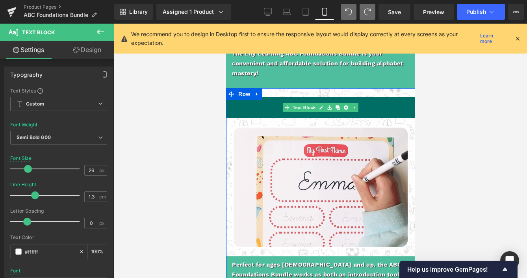
click at [375, 103] on p "P" at bounding box center [320, 107] width 181 height 13
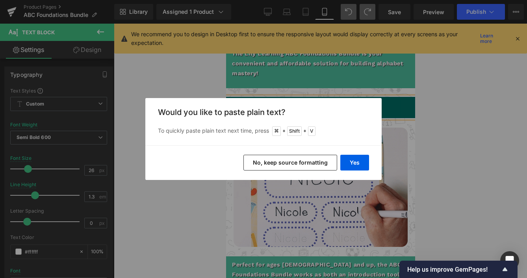
click at [315, 168] on button "No, keep source formatting" at bounding box center [290, 163] width 94 height 16
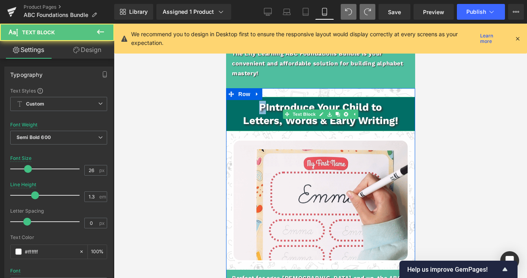
drag, startPoint x: 264, startPoint y: 108, endPoint x: 250, endPoint y: 107, distance: 14.2
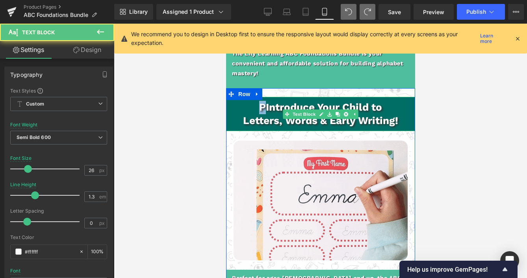
click at [253, 108] on p "P Introduce Your Child to" at bounding box center [320, 107] width 181 height 13
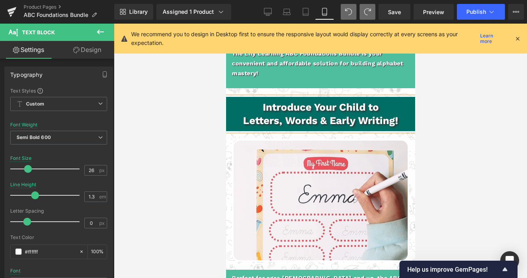
click at [389, 106] on p "Introduce Your Child to" at bounding box center [320, 107] width 181 height 13
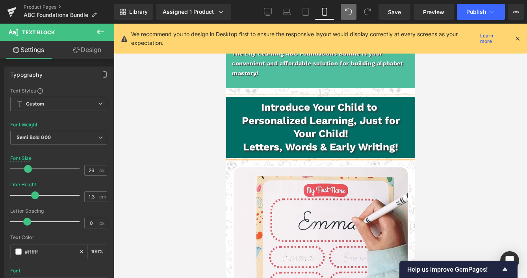
click at [364, 123] on b "Introduce Your Child to Personalized Learning, Just for Your Child!" at bounding box center [321, 120] width 158 height 39
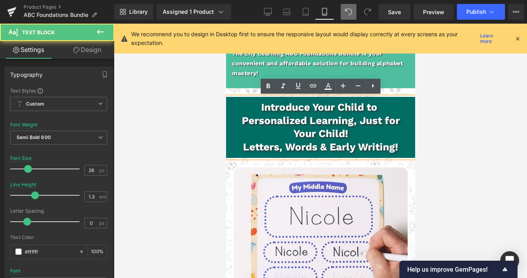
click at [362, 122] on b "Introduce Your Child to Personalized Learning, Just for Your Child!" at bounding box center [321, 120] width 158 height 39
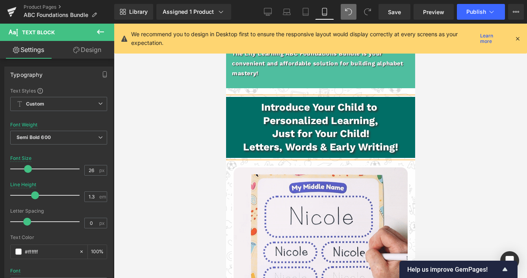
click at [329, 108] on b "Introduce Your Child to Personalized Learning," at bounding box center [320, 113] width 119 height 25
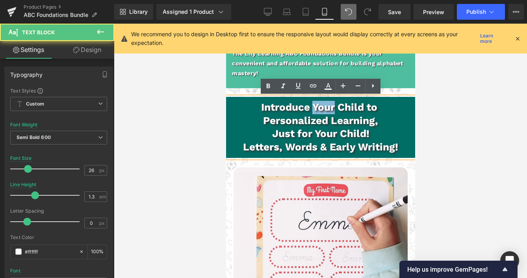
click at [329, 108] on b "Introduce Your Child to Personalized Learning," at bounding box center [320, 113] width 119 height 25
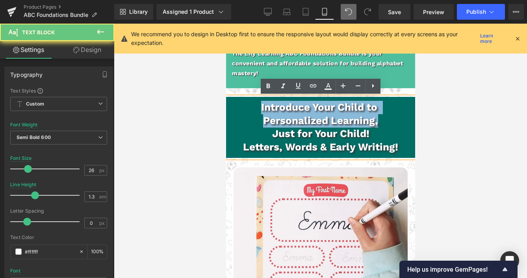
drag, startPoint x: 329, startPoint y: 108, endPoint x: 330, endPoint y: 114, distance: 6.4
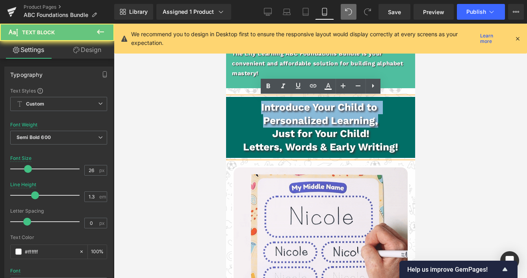
click at [329, 108] on b "Introduce Your Child to Personalized Learning," at bounding box center [320, 113] width 119 height 25
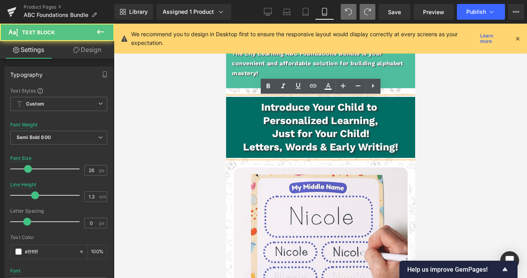
click at [398, 117] on p "Introduce Your Child to Personalized Learning," at bounding box center [320, 114] width 181 height 27
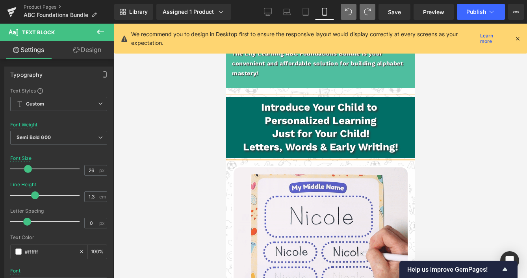
click at [354, 107] on b "Introduce Your Child to Personalized Learning" at bounding box center [320, 113] width 119 height 25
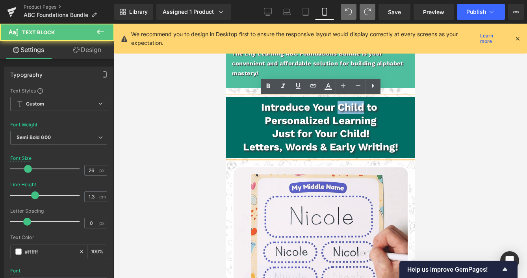
click at [354, 107] on b "Introduce Your Child to Personalized Learning" at bounding box center [320, 113] width 119 height 25
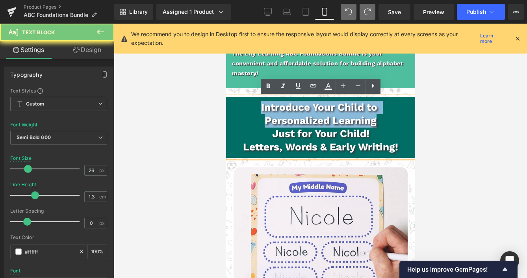
click at [354, 107] on b "Introduce Your Child to Personalized Learning" at bounding box center [320, 113] width 119 height 25
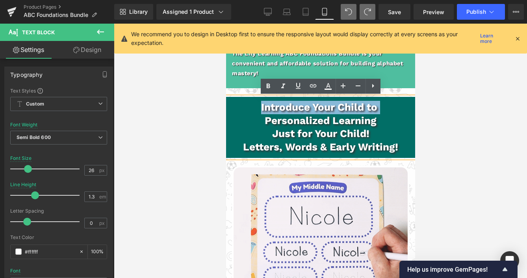
drag, startPoint x: 373, startPoint y: 108, endPoint x: 258, endPoint y: 108, distance: 115.0
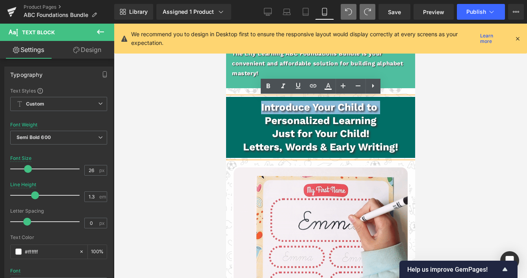
click at [259, 108] on p "Introduce Your Child to Personalized Learning" at bounding box center [320, 114] width 181 height 27
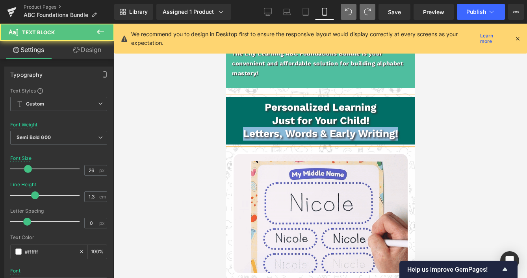
drag, startPoint x: 241, startPoint y: 133, endPoint x: 425, endPoint y: 145, distance: 184.3
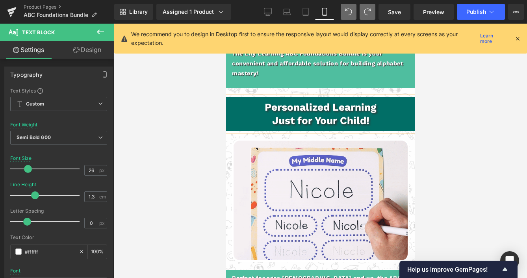
click at [385, 109] on p "Personalized Learning" at bounding box center [320, 107] width 181 height 13
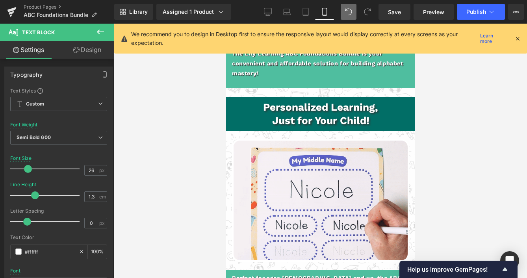
click at [459, 132] on div at bounding box center [320, 151] width 413 height 255
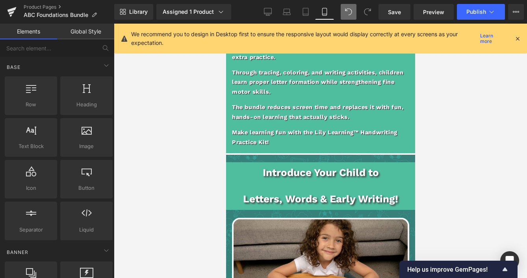
scroll to position [1621, 0]
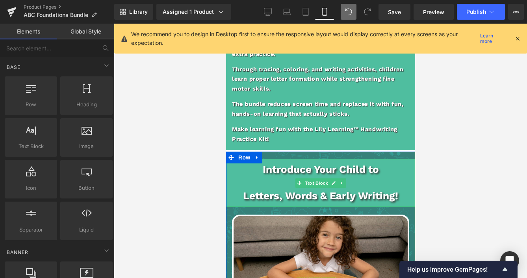
click at [355, 177] on p at bounding box center [320, 183] width 189 height 13
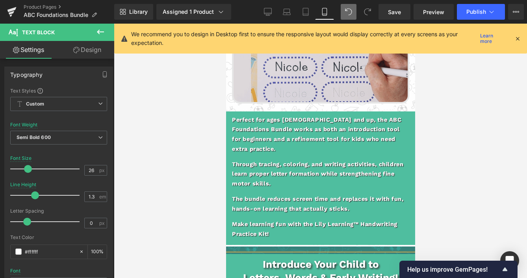
scroll to position [1539, 0]
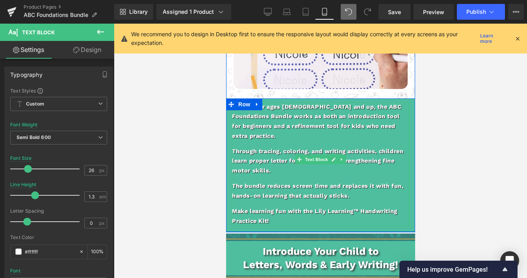
drag, startPoint x: 303, startPoint y: 115, endPoint x: 310, endPoint y: 117, distance: 7.2
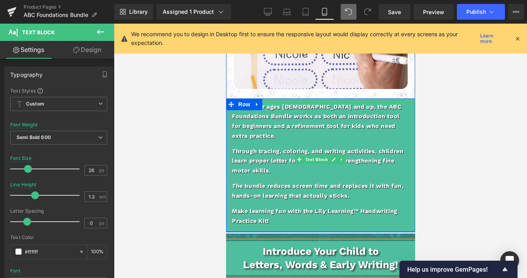
click at [303, 115] on p "Perfect for ages [DEMOGRAPHIC_DATA] and up, the ABC Foundations Bundle works as…" at bounding box center [320, 121] width 177 height 39
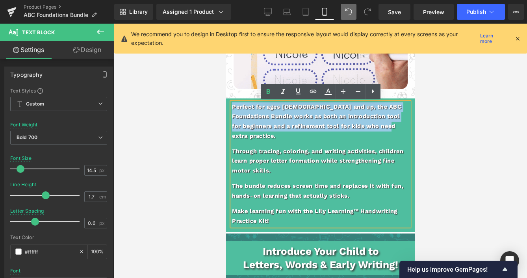
drag, startPoint x: 316, startPoint y: 118, endPoint x: 276, endPoint y: 126, distance: 40.6
copy p "Perfect for ages [DEMOGRAPHIC_DATA] and up, the ABC Foundations Bundle works as…"
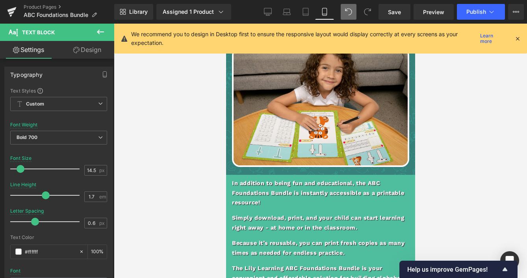
scroll to position [1800, 0]
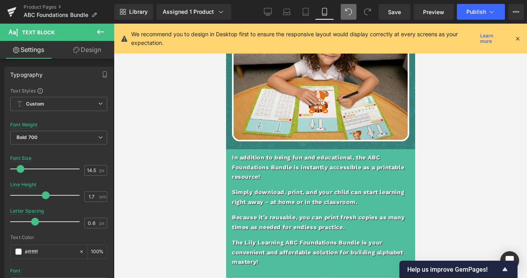
click at [318, 156] on p "In addition to being fun and educational, the ABC Foundations Bundle is instant…" at bounding box center [320, 167] width 177 height 29
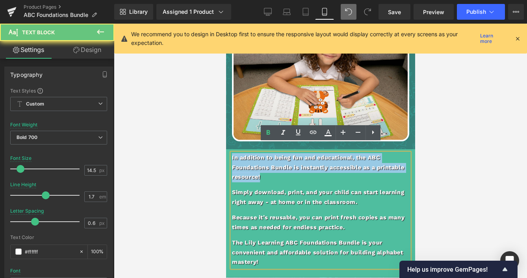
drag, startPoint x: 289, startPoint y: 172, endPoint x: 186, endPoint y: 134, distance: 109.6
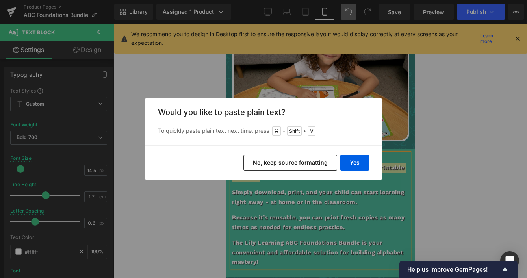
click at [292, 162] on button "No, keep source formatting" at bounding box center [290, 163] width 94 height 16
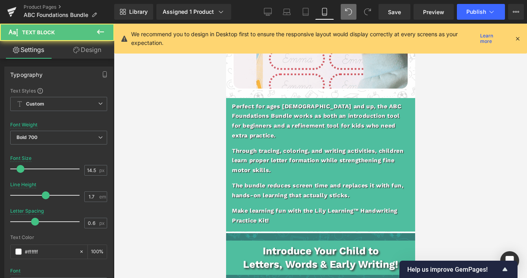
click at [248, 151] on p "Through tracing, coloring, and writing activities, children learn proper letter…" at bounding box center [320, 161] width 177 height 29
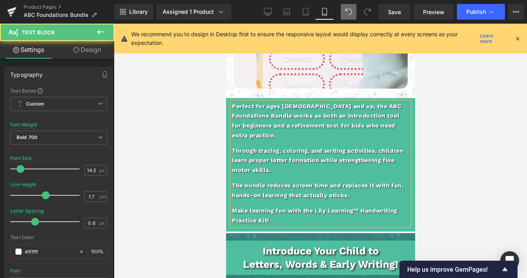
scroll to position [1539, 0]
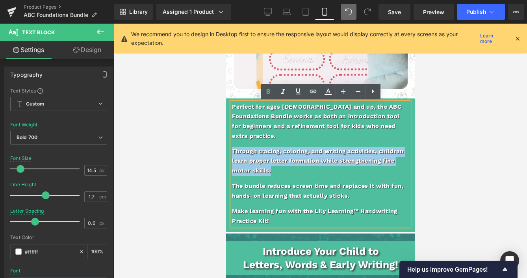
drag, startPoint x: 263, startPoint y: 161, endPoint x: 232, endPoint y: 134, distance: 41.3
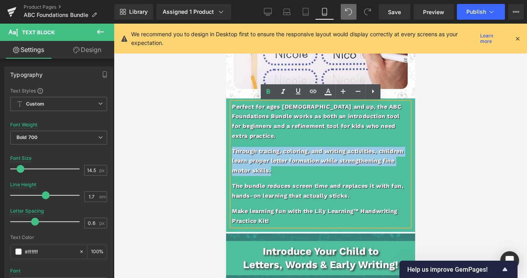
click at [232, 134] on div "Perfect for ages 3 and up, the ABC Foundations Bundle works as both an introduc…" at bounding box center [320, 164] width 177 height 124
copy p "Through tracing, coloring, and writing activities, children learn proper letter…"
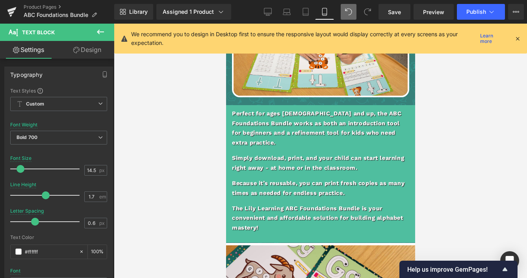
scroll to position [1860, 0]
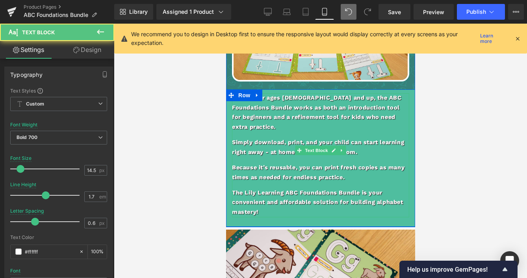
click at [266, 138] on p "Simply download, print, and your child can start learning right away - at home …" at bounding box center [320, 147] width 177 height 19
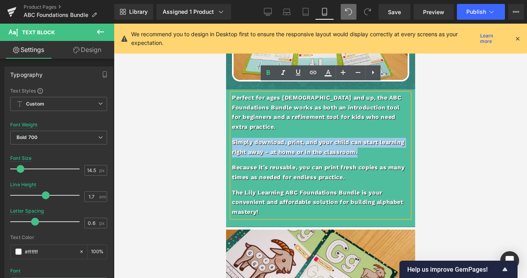
drag, startPoint x: 376, startPoint y: 132, endPoint x: 228, endPoint y: 121, distance: 149.0
click at [228, 121] on div "Perfect for ages 3 and up, the ABC Foundations Bundle works as both an introduc…" at bounding box center [320, 158] width 189 height 130
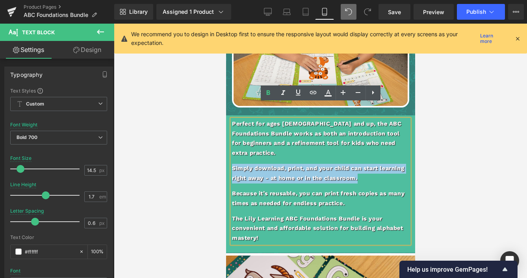
scroll to position [1831, 0]
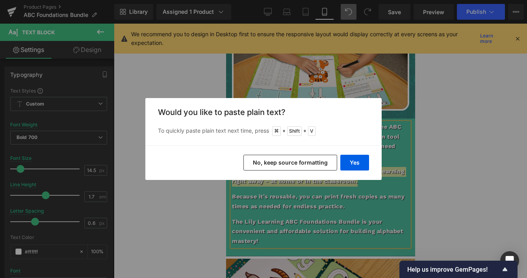
click at [288, 162] on button "No, keep source formatting" at bounding box center [290, 163] width 94 height 16
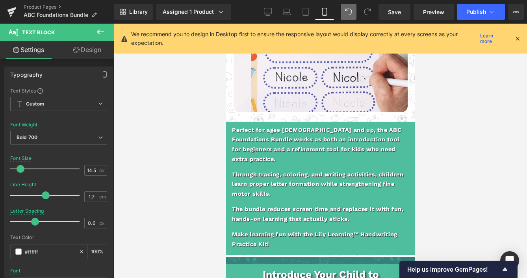
scroll to position [1516, 0]
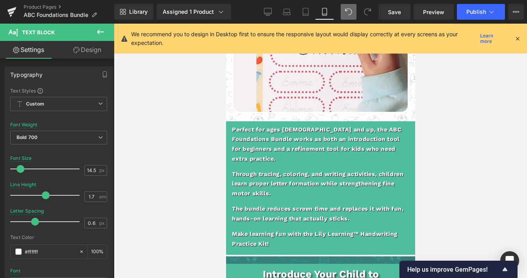
click at [292, 204] on p "The bundle reduces screen time and replaces it with fun, hands-on learning that…" at bounding box center [320, 213] width 177 height 19
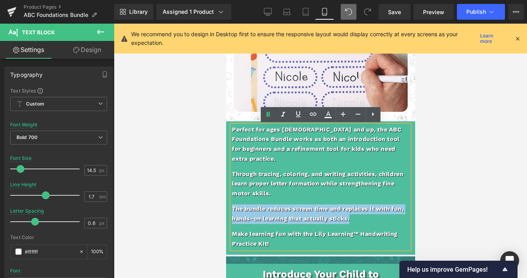
drag, startPoint x: 363, startPoint y: 209, endPoint x: 222, endPoint y: 200, distance: 140.9
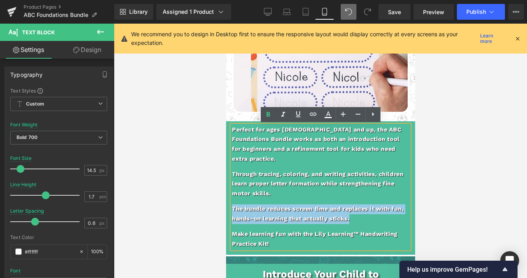
copy p "The bundle reduces screen time and replaces it with fun, hands-on learning that…"
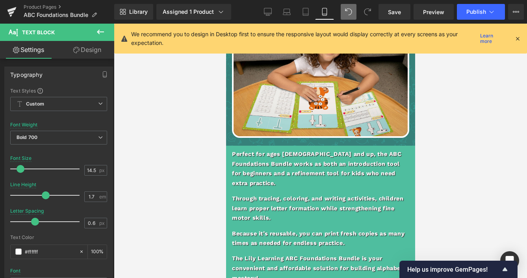
scroll to position [1808, 0]
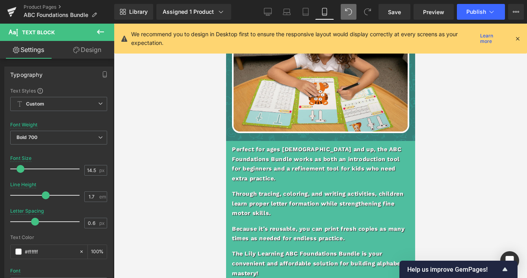
click at [316, 225] on p "Because it’s reusable, you can print fresh copies as many times as needed for e…" at bounding box center [320, 234] width 177 height 19
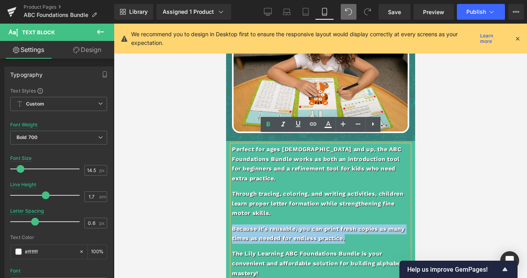
drag, startPoint x: 355, startPoint y: 219, endPoint x: 225, endPoint y: 207, distance: 130.2
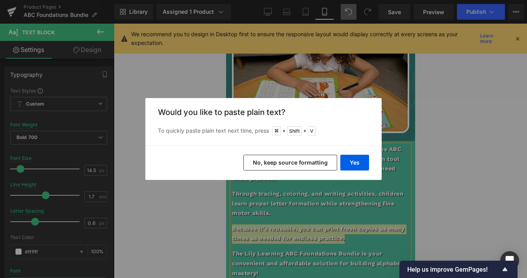
click at [301, 160] on button "No, keep source formatting" at bounding box center [290, 163] width 94 height 16
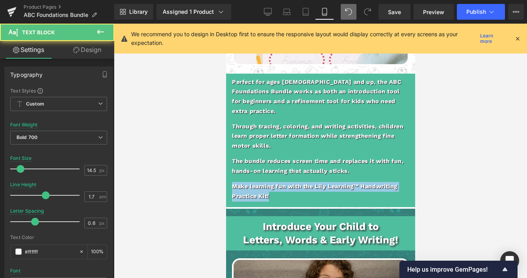
drag, startPoint x: 299, startPoint y: 189, endPoint x: 206, endPoint y: 178, distance: 93.6
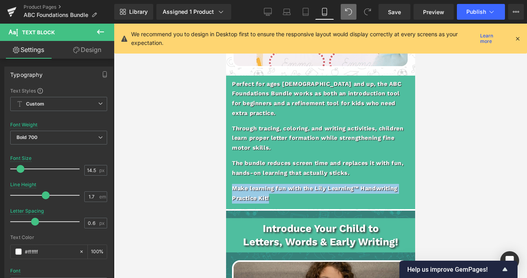
copy p "Make learning fun with the Lily Learning™ Handwriting Practice Kit!"
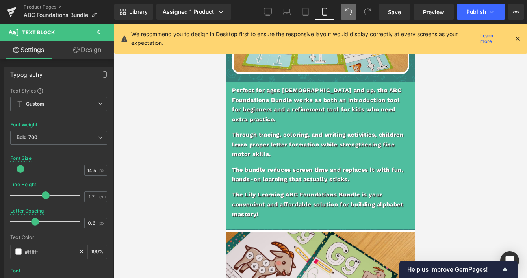
scroll to position [1869, 0]
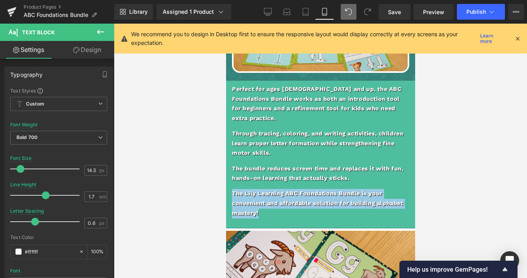
drag, startPoint x: 272, startPoint y: 193, endPoint x: 221, endPoint y: 170, distance: 56.8
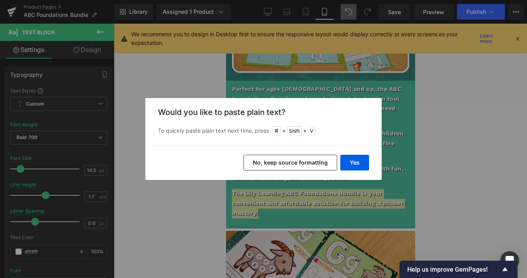
click at [306, 163] on button "No, keep source formatting" at bounding box center [290, 163] width 94 height 16
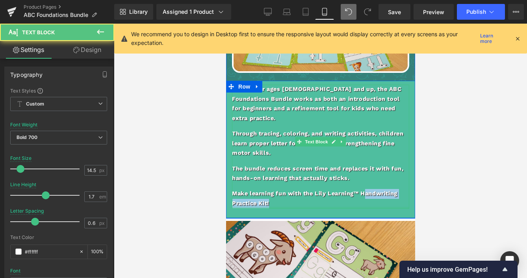
drag, startPoint x: 376, startPoint y: 178, endPoint x: 366, endPoint y: 187, distance: 13.4
click at [366, 187] on div "Perfect for ages 3 and up, the ABC Foundations Bundle works as both an introduc…" at bounding box center [320, 147] width 177 height 124
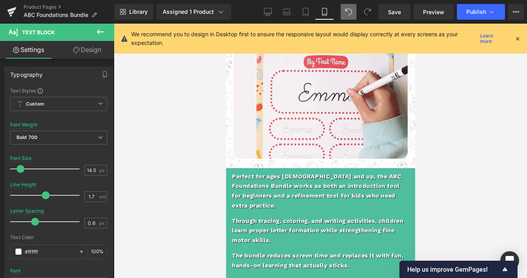
scroll to position [1466, 0]
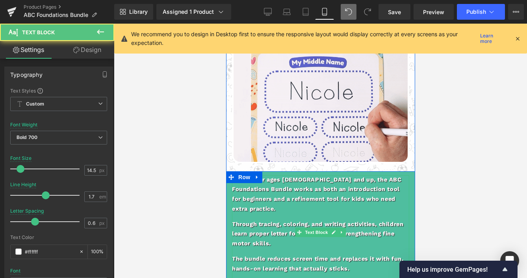
click at [274, 187] on p "Perfect for ages [DEMOGRAPHIC_DATA] and up, the ABC Foundations Bundle works as…" at bounding box center [320, 194] width 177 height 39
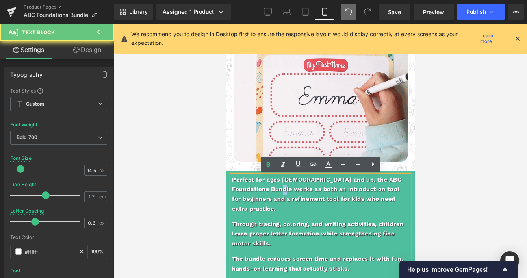
click at [274, 187] on p "Perfect for ages [DEMOGRAPHIC_DATA] and up, the ABC Foundations Bundle works as…" at bounding box center [320, 194] width 177 height 39
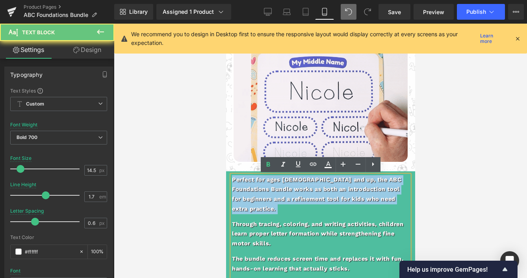
click at [274, 187] on p "Perfect for ages [DEMOGRAPHIC_DATA] and up, the ABC Foundations Bundle works as…" at bounding box center [320, 194] width 177 height 39
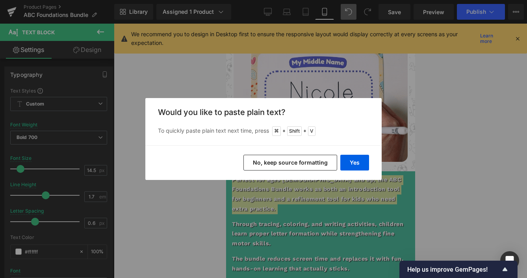
click at [316, 165] on button "No, keep source formatting" at bounding box center [290, 163] width 94 height 16
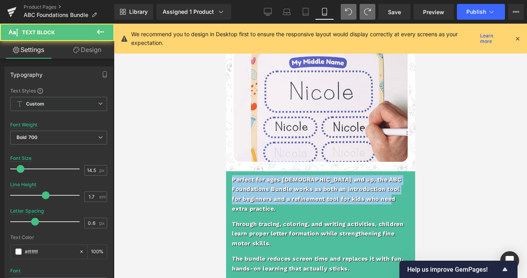
drag, startPoint x: 388, startPoint y: 200, endPoint x: 202, endPoint y: 158, distance: 190.6
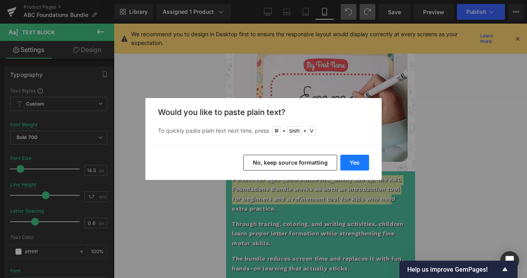
click at [351, 163] on button "Yes" at bounding box center [354, 163] width 29 height 16
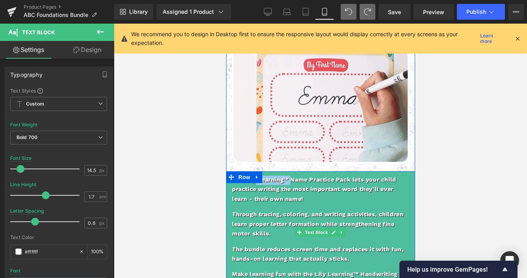
drag, startPoint x: 293, startPoint y: 180, endPoint x: 273, endPoint y: 188, distance: 21.7
click at [255, 185] on p "The Lily Learning™ Name Practice Pack lets your child practice writing the most…" at bounding box center [320, 189] width 177 height 29
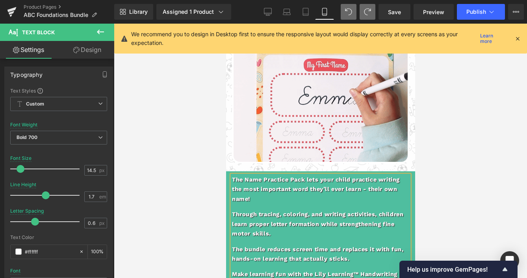
click at [285, 222] on p "Through tracing, coloring, and writing activities, children learn proper letter…" at bounding box center [320, 224] width 177 height 29
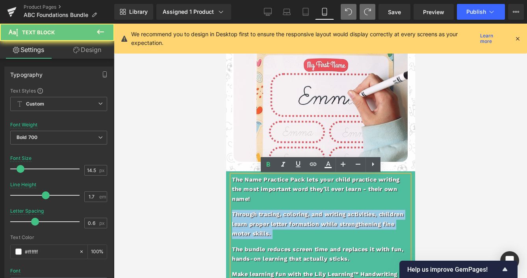
click at [285, 222] on p "Through tracing, coloring, and writing activities, children learn proper letter…" at bounding box center [320, 224] width 177 height 29
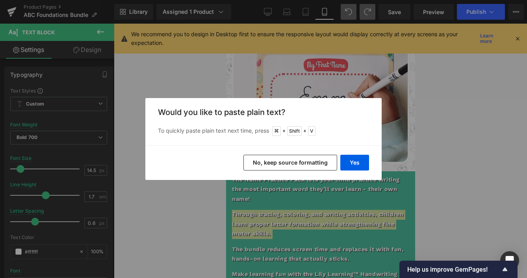
click at [297, 161] on button "No, keep source formatting" at bounding box center [290, 163] width 94 height 16
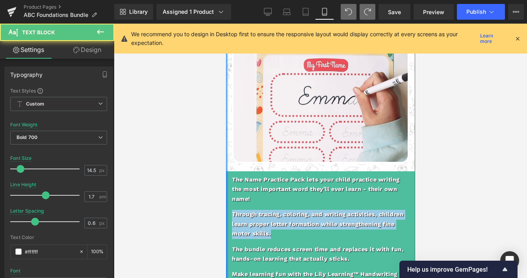
drag, startPoint x: 273, startPoint y: 237, endPoint x: 228, endPoint y: 210, distance: 53.2
click at [227, 210] on div "Personalized Learning, Just for Your Child! Text Block Image The Name Practice …" at bounding box center [320, 143] width 189 height 306
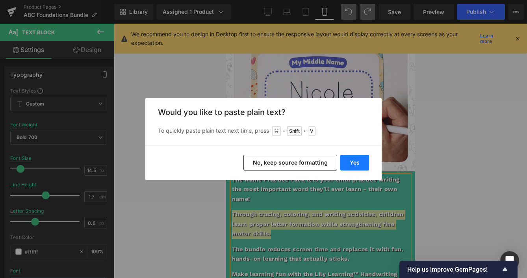
click at [354, 165] on button "Yes" at bounding box center [354, 163] width 29 height 16
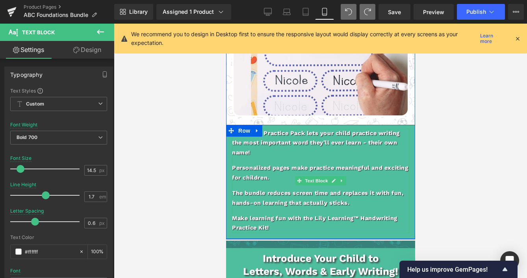
scroll to position [1513, 0]
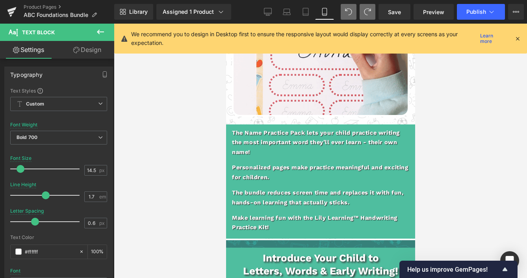
click at [329, 195] on p "The bundle reduces screen time and replaces it with fun, hands-on learning that…" at bounding box center [320, 197] width 177 height 19
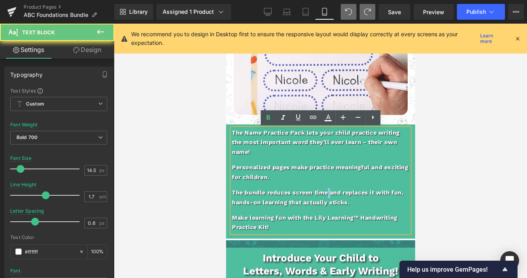
click at [329, 195] on p "The bundle reduces screen time and replaces it with fun, hands-on learning that…" at bounding box center [320, 197] width 177 height 19
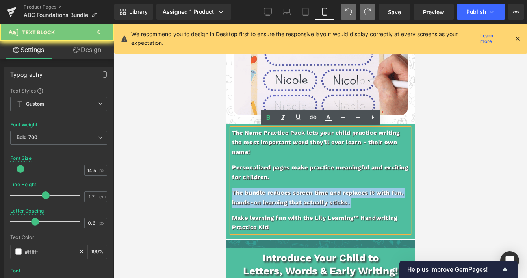
click at [329, 195] on p "The bundle reduces screen time and replaces it with fun, hands-on learning that…" at bounding box center [320, 197] width 177 height 19
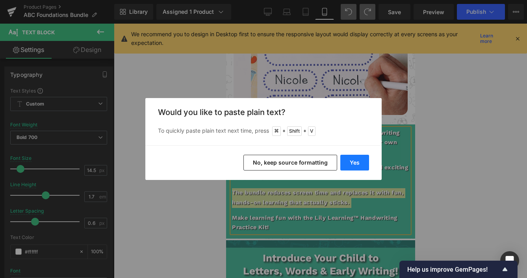
click at [354, 162] on button "Yes" at bounding box center [354, 163] width 29 height 16
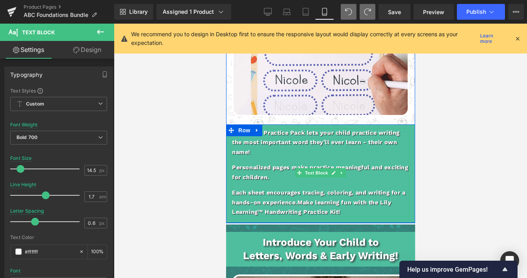
click at [299, 204] on p "Each sheet encourages tracing, coloring, and writing for a hands-on experience.…" at bounding box center [320, 202] width 177 height 29
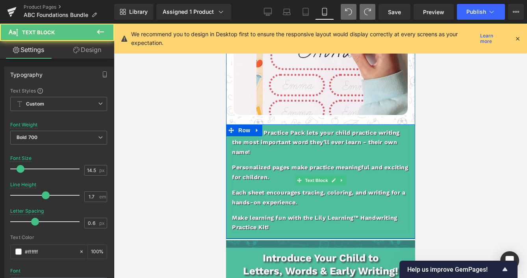
click at [273, 224] on p "Make learning fun with the Lily Learning™ Handwriting Practice Kit!" at bounding box center [320, 223] width 177 height 19
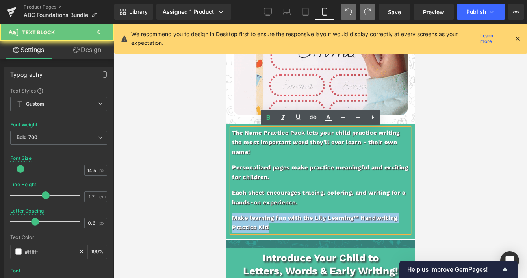
drag, startPoint x: 277, startPoint y: 227, endPoint x: 216, endPoint y: 214, distance: 62.2
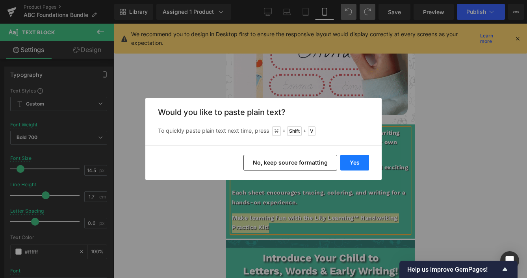
click at [362, 165] on button "Yes" at bounding box center [354, 163] width 29 height 16
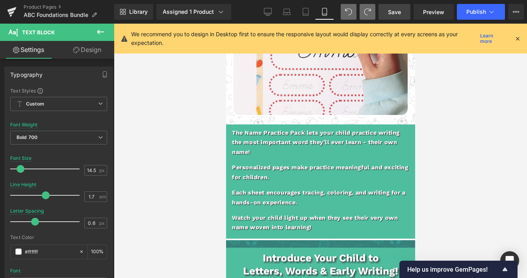
click at [405, 9] on link "Save" at bounding box center [395, 12] width 32 height 16
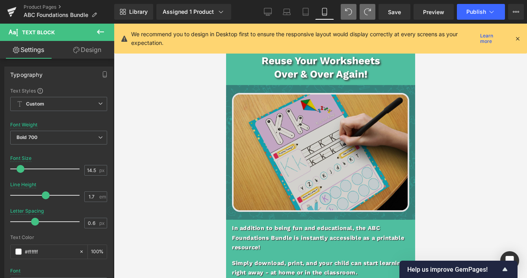
scroll to position [1109, 0]
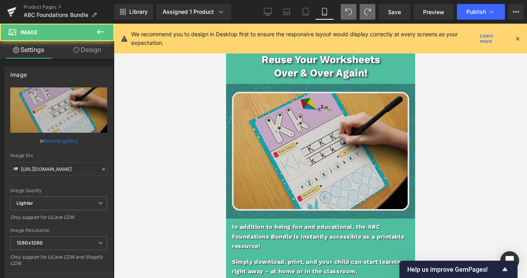
click at [296, 168] on img at bounding box center [320, 151] width 177 height 119
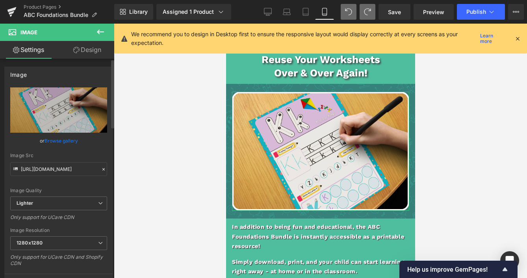
click at [62, 141] on link "Browse gallery" at bounding box center [61, 141] width 33 height 14
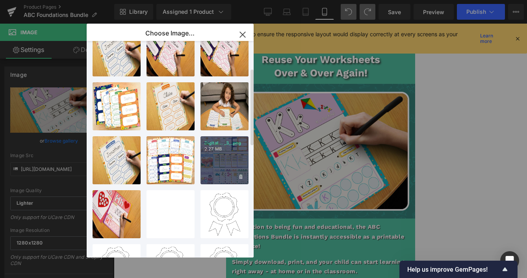
scroll to position [76, 0]
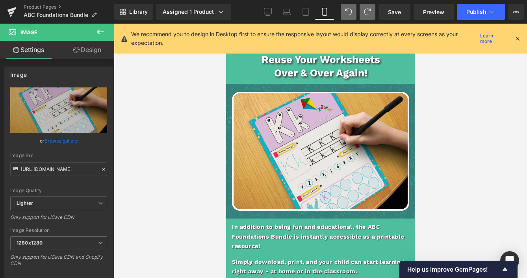
drag, startPoint x: 454, startPoint y: 81, endPoint x: 450, endPoint y: 81, distance: 4.0
click at [454, 0] on div "Text Block You are previewing how the will restyle your page. You can not edit …" at bounding box center [263, 0] width 527 height 0
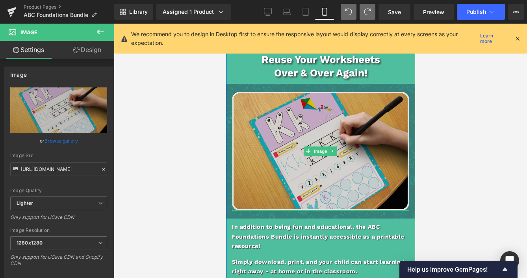
click at [327, 165] on img at bounding box center [320, 151] width 177 height 119
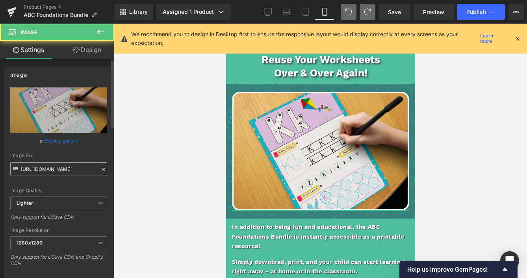
click at [61, 173] on input "[URL][DOMAIN_NAME]" at bounding box center [58, 169] width 97 height 14
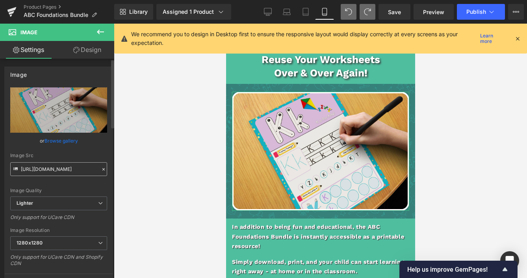
click at [61, 173] on input "[URL][DOMAIN_NAME]" at bounding box center [58, 169] width 97 height 14
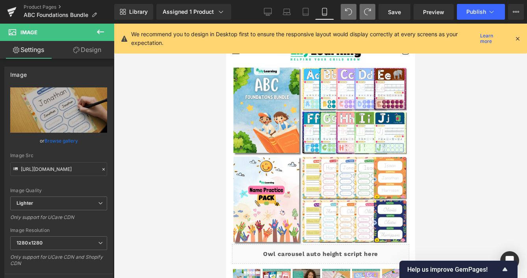
scroll to position [0, 0]
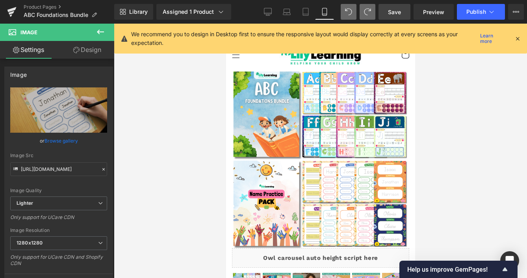
type input "[URL][DOMAIN_NAME]"
click at [400, 9] on span "Save" at bounding box center [394, 12] width 13 height 8
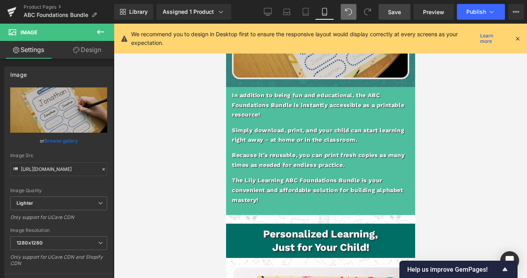
scroll to position [1241, 0]
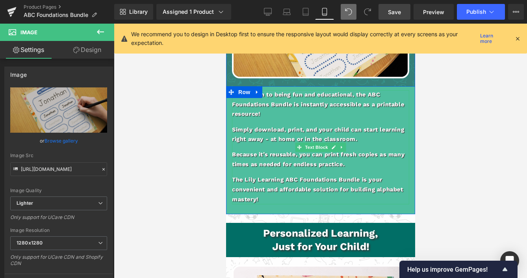
click at [292, 105] on p "In addition to being fun and educational, the ABC Foundations Bundle is instant…" at bounding box center [320, 104] width 177 height 29
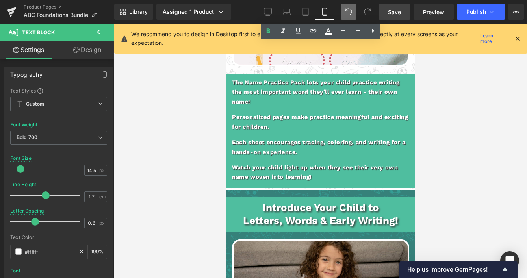
scroll to position [1565, 0]
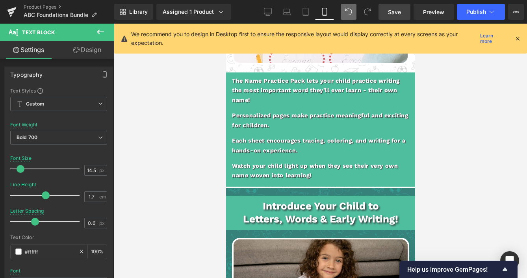
click at [389, 12] on span "Save" at bounding box center [394, 12] width 13 height 8
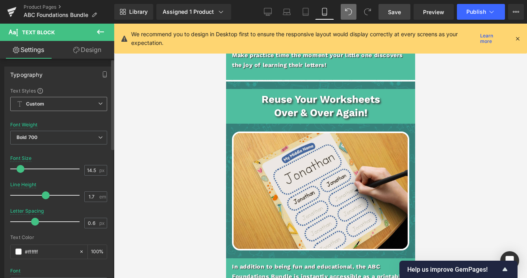
scroll to position [1072, 0]
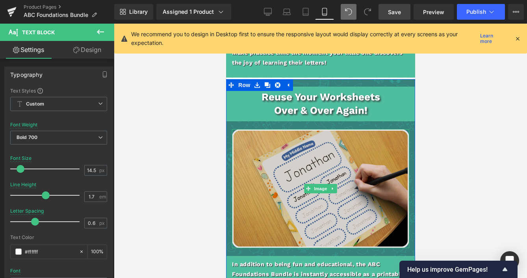
click at [321, 165] on img at bounding box center [320, 188] width 177 height 119
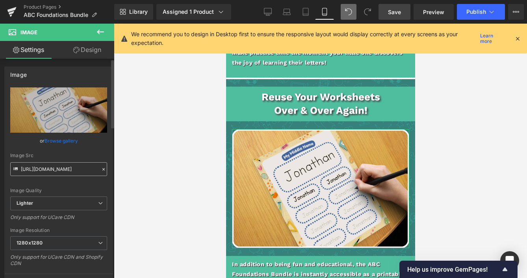
click at [57, 172] on input "[URL][DOMAIN_NAME]" at bounding box center [58, 169] width 97 height 14
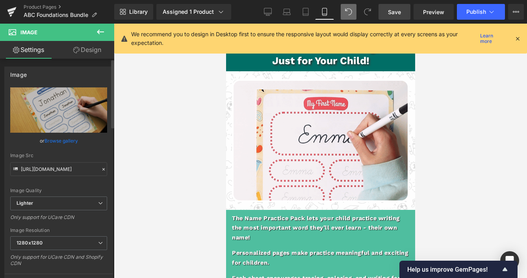
scroll to position [1434, 0]
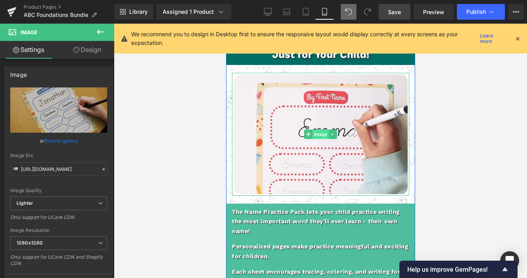
click at [325, 137] on span "Image" at bounding box center [320, 134] width 17 height 9
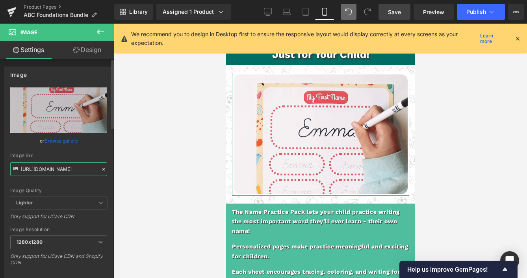
click at [70, 169] on input "[URL][DOMAIN_NAME]" at bounding box center [58, 169] width 97 height 14
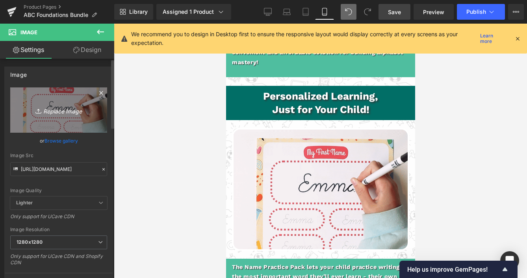
scroll to position [1373, 0]
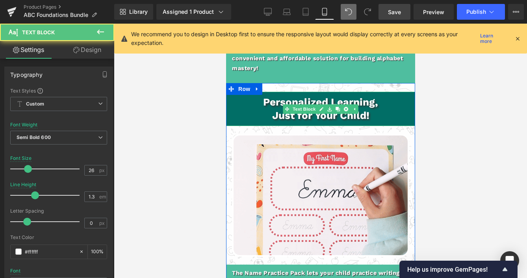
click at [263, 106] on b "Personalized Learning," at bounding box center [320, 102] width 115 height 12
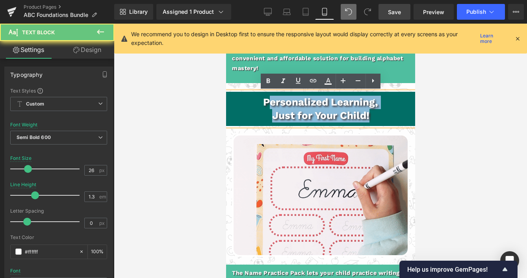
drag, startPoint x: 323, startPoint y: 105, endPoint x: 326, endPoint y: 110, distance: 5.6
click at [388, 111] on div "Personalized Learning, Just for Your Child!" at bounding box center [320, 109] width 189 height 35
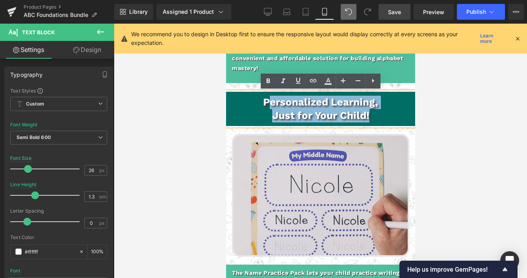
drag, startPoint x: 527, startPoint y: 178, endPoint x: 301, endPoint y: 155, distance: 227.4
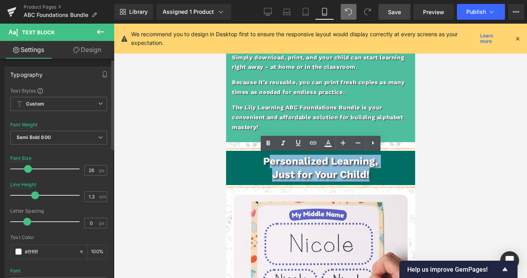
scroll to position [1310, 0]
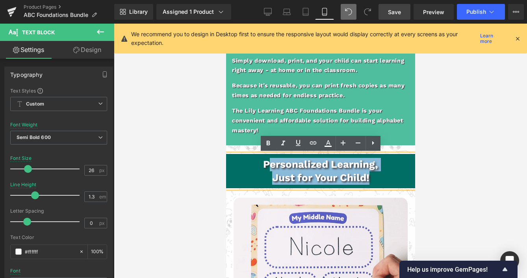
click at [327, 163] on b "Personalized Learning," at bounding box center [320, 164] width 115 height 12
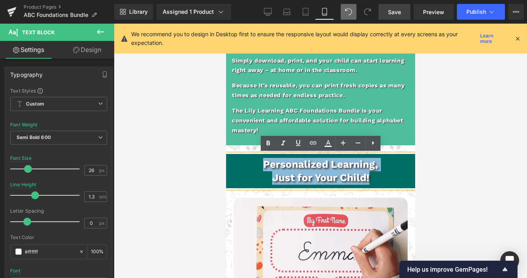
drag, startPoint x: 373, startPoint y: 177, endPoint x: 250, endPoint y: 164, distance: 124.0
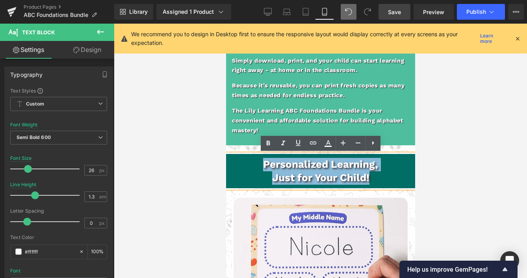
click at [250, 164] on div "Personalized Learning, Just for Your Child!" at bounding box center [320, 171] width 189 height 35
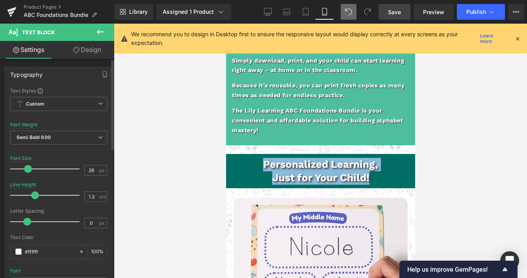
copy div "Personalized Learning, Just for Your Child!"
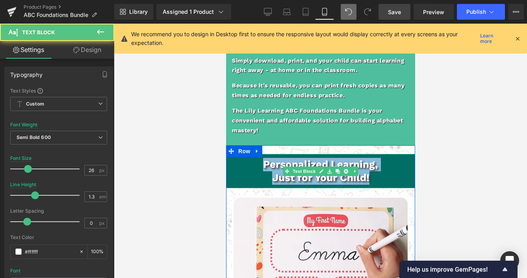
drag, startPoint x: 358, startPoint y: 175, endPoint x: 362, endPoint y: 176, distance: 4.1
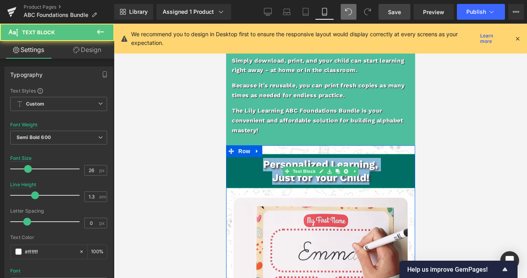
click at [358, 175] on b "Just for Your Child!" at bounding box center [320, 178] width 97 height 12
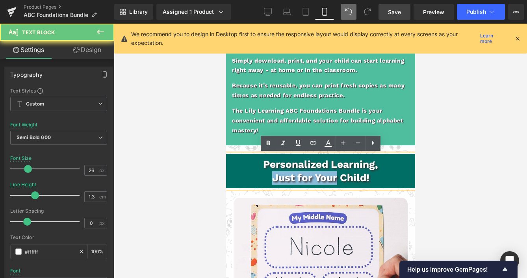
drag, startPoint x: 329, startPoint y: 177, endPoint x: 302, endPoint y: 177, distance: 26.4
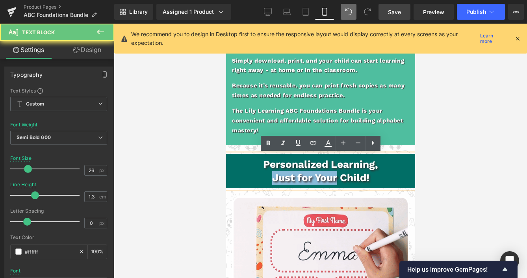
click at [252, 172] on p "Just for Your Child!" at bounding box center [320, 177] width 181 height 13
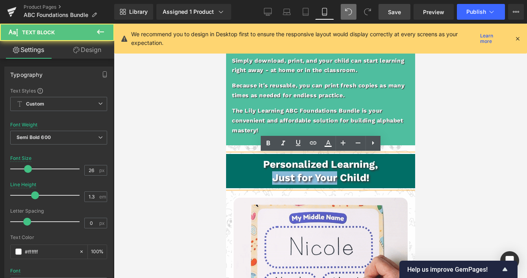
click at [334, 177] on b "Just for Your Child!" at bounding box center [320, 178] width 97 height 12
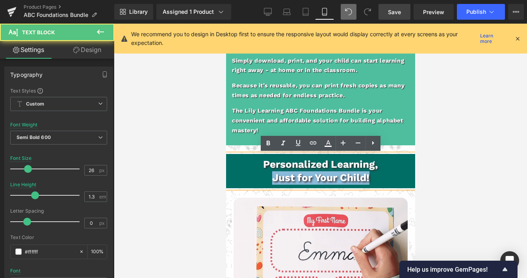
drag, startPoint x: 405, startPoint y: 178, endPoint x: 240, endPoint y: 168, distance: 166.2
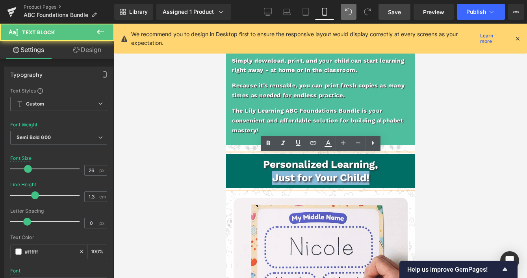
click at [228, 172] on div "Personalized Learning, Just for Your Child!" at bounding box center [320, 171] width 189 height 35
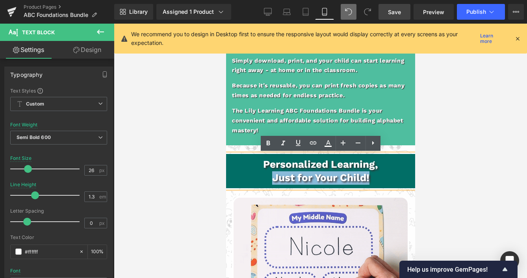
copy b "Just for Your Child!"
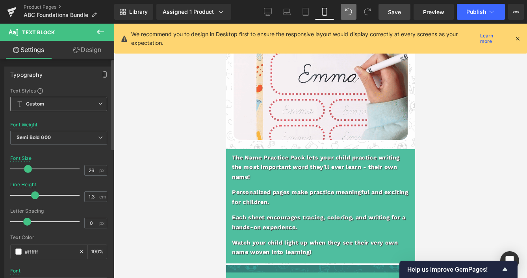
scroll to position [1488, 0]
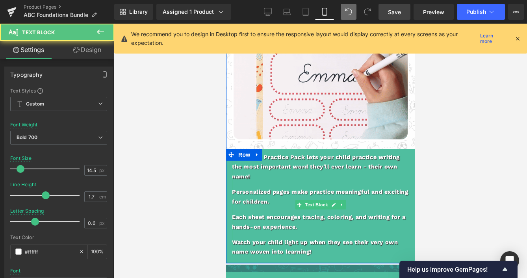
click at [276, 165] on p "The Name Practice Pack lets your child practice writing the most important word…" at bounding box center [320, 167] width 177 height 29
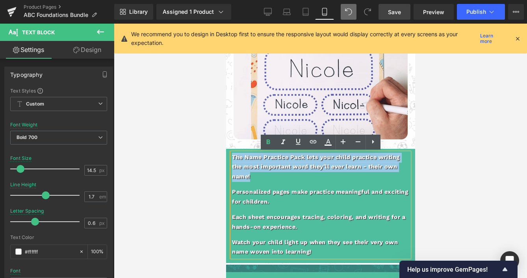
drag, startPoint x: 253, startPoint y: 176, endPoint x: 196, endPoint y: 144, distance: 65.1
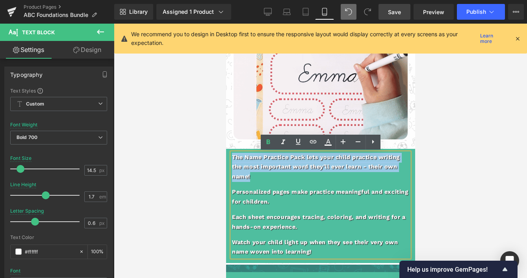
copy p "The Name Practice Pack lets your child practice writing the most important word…"
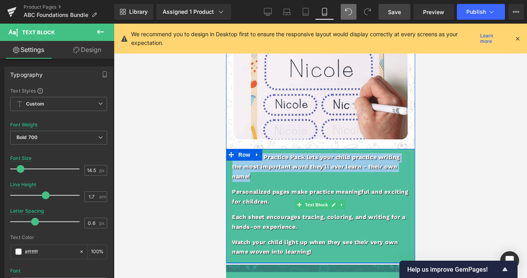
drag, startPoint x: 302, startPoint y: 201, endPoint x: 269, endPoint y: 200, distance: 33.5
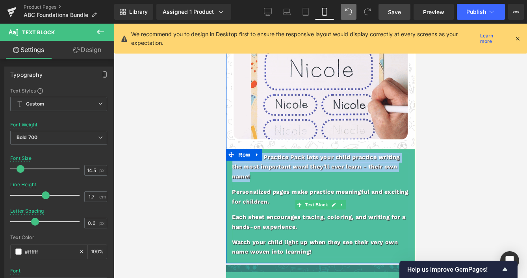
click at [301, 201] on span at bounding box center [299, 204] width 8 height 9
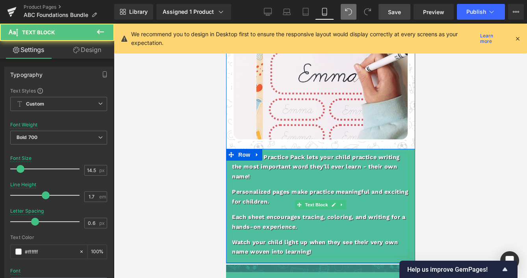
click at [246, 196] on p "Personalized pages make practice meaningful and exciting for children." at bounding box center [320, 197] width 177 height 19
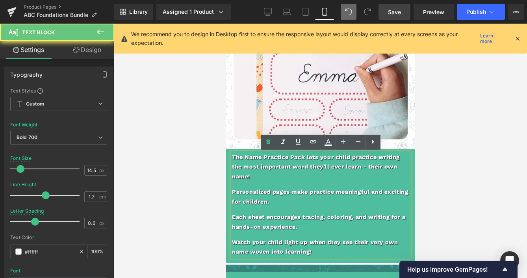
click at [293, 200] on p "Personalized pages make practice meaningful and exciting for children." at bounding box center [320, 197] width 177 height 19
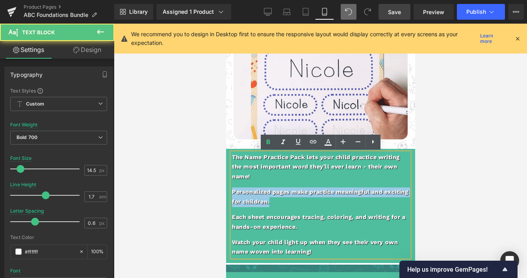
drag, startPoint x: 258, startPoint y: 196, endPoint x: 441, endPoint y: 214, distance: 183.7
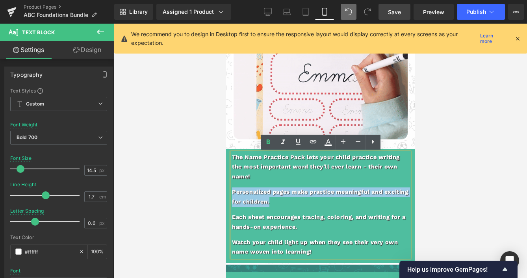
copy p "Personalized pages make practice meaningful and exciting for children."
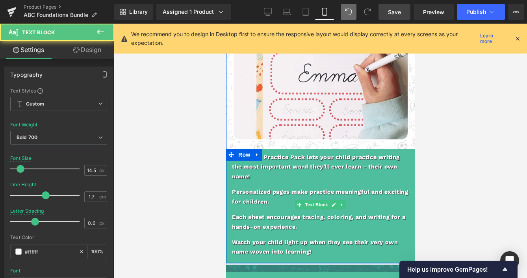
click at [281, 221] on p "Each sheet encourages tracing, coloring, and writing for a hands-on experience." at bounding box center [320, 222] width 177 height 19
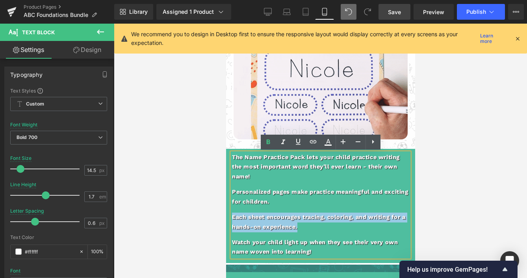
drag, startPoint x: 309, startPoint y: 225, endPoint x: 204, endPoint y: 217, distance: 105.5
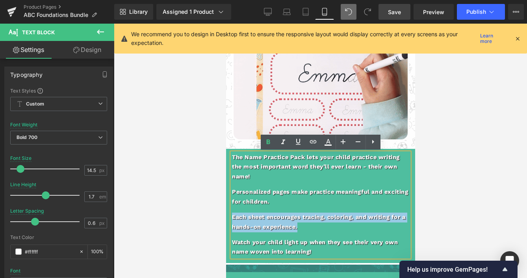
copy p "Each sheet encourages tracing, coloring, and writing for a hands-on experience."
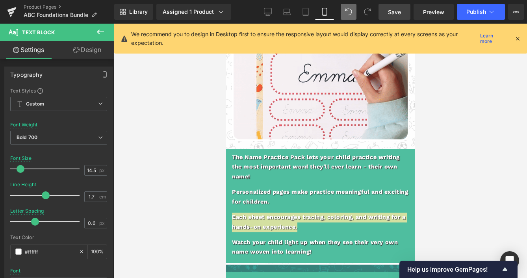
click at [272, 247] on div "Rendering Content" at bounding box center [264, 247] width 48 height 9
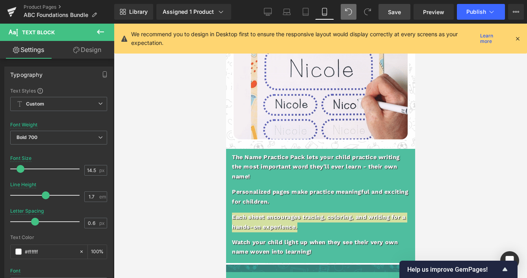
click at [272, 247] on div "Rendering Content" at bounding box center [264, 247] width 48 height 9
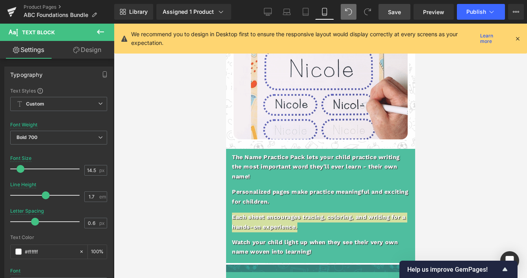
click at [272, 247] on div "Rendering Content" at bounding box center [264, 247] width 48 height 9
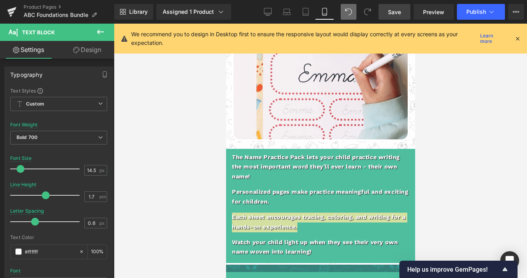
click at [284, 246] on div "Rendering Content" at bounding box center [264, 247] width 48 height 9
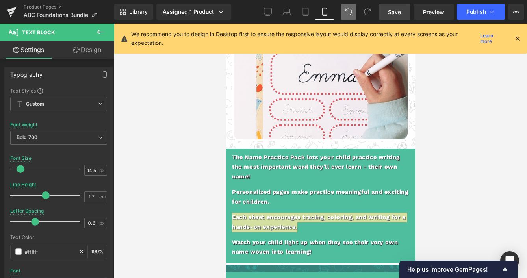
click at [284, 246] on div "Rendering Content" at bounding box center [264, 247] width 48 height 9
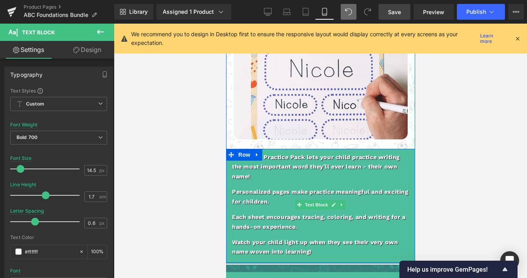
click at [323, 252] on p "Watch your child light up when they see their very own name woven into learning!" at bounding box center [320, 247] width 177 height 19
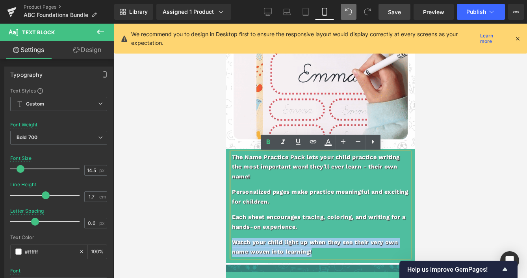
drag, startPoint x: 321, startPoint y: 251, endPoint x: 445, endPoint y: 268, distance: 125.6
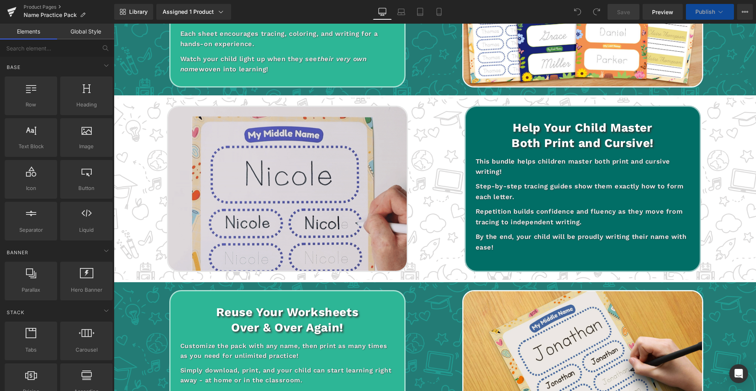
scroll to position [533, 0]
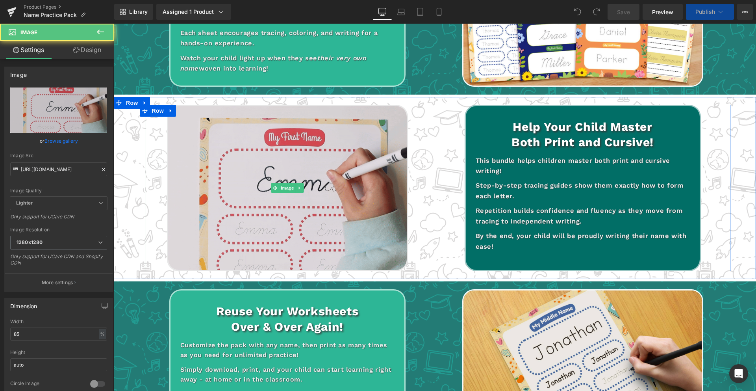
click at [367, 206] on img at bounding box center [287, 188] width 241 height 166
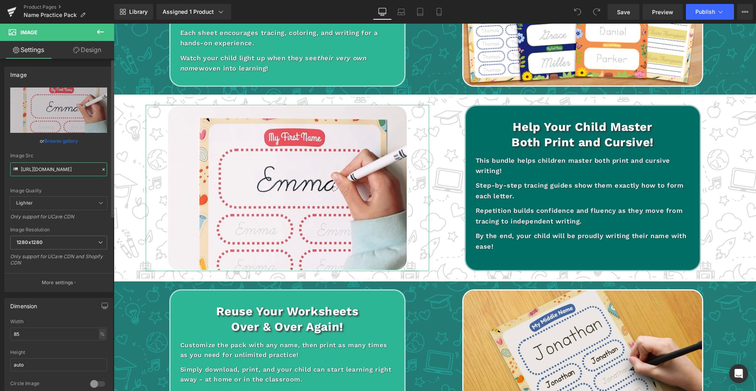
click at [38, 171] on input "https://cdn.shopify.com/s/files/1/0712/3661/6481/files/8571FDAD-2AA1-487F-A43D-…" at bounding box center [58, 169] width 97 height 14
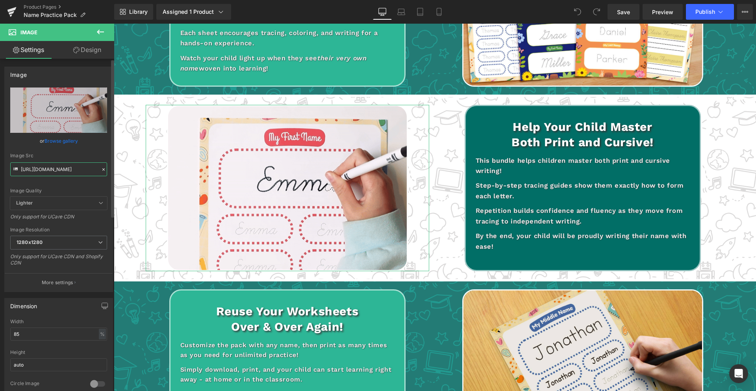
click at [38, 171] on input "https://cdn.shopify.com/s/files/1/0712/3661/6481/files/8571FDAD-2AA1-487F-A43D-…" at bounding box center [58, 169] width 97 height 14
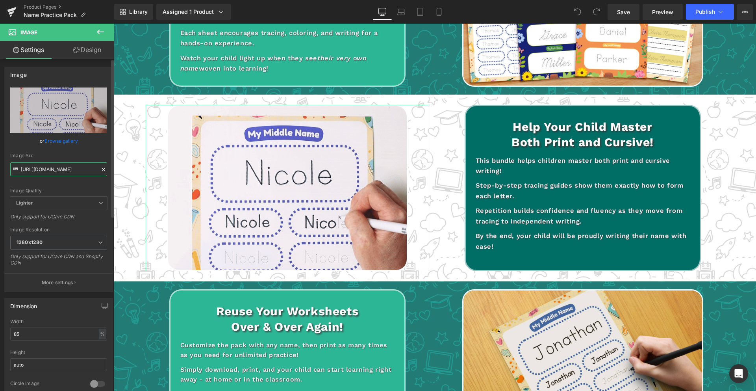
click at [38, 171] on input "https://cdn.shopify.com/s/files/1/0712/3661/6481/files/8571FDAD-2AA1-487F-A43D-…" at bounding box center [58, 169] width 97 height 14
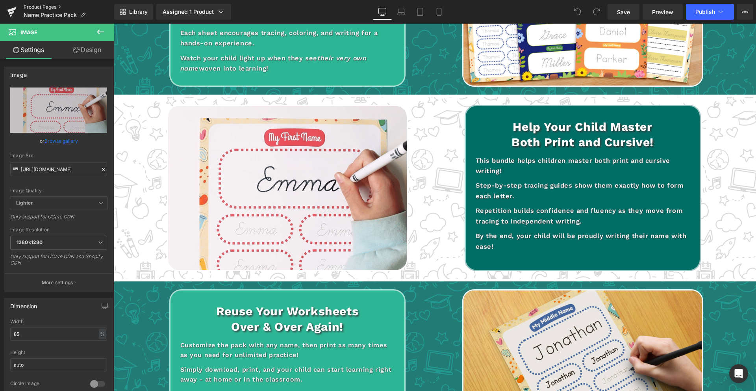
click at [41, 4] on link "Product Pages" at bounding box center [69, 7] width 91 height 6
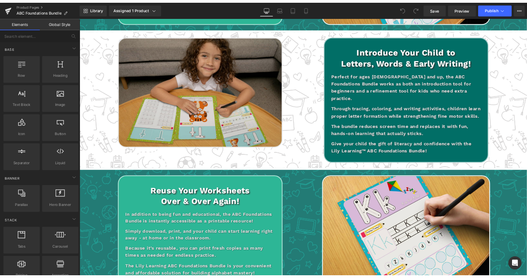
scroll to position [948, 0]
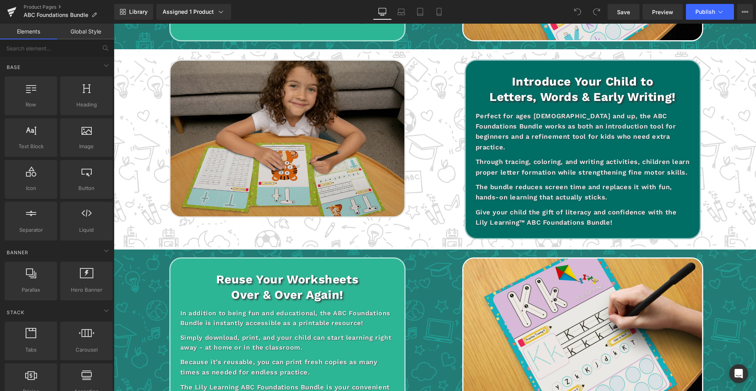
click at [307, 161] on img at bounding box center [287, 138] width 236 height 158
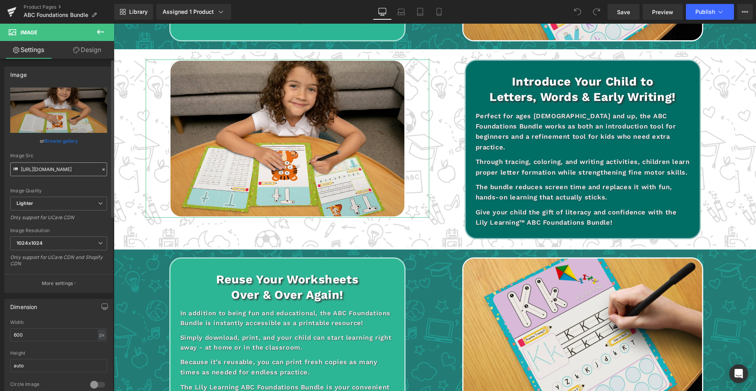
click at [71, 169] on input "[URL][DOMAIN_NAME]" at bounding box center [58, 169] width 97 height 14
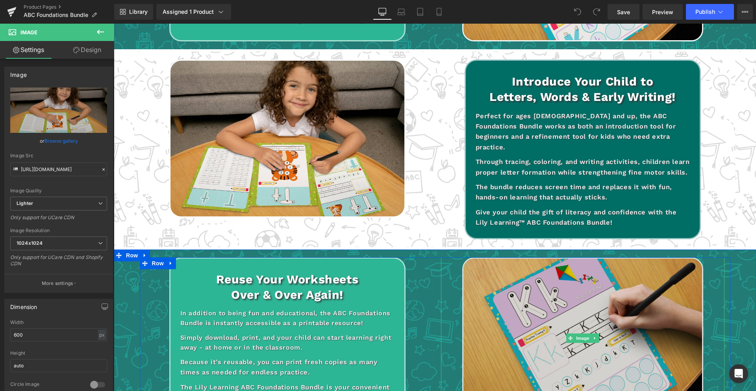
click at [537, 312] on img at bounding box center [583, 338] width 241 height 162
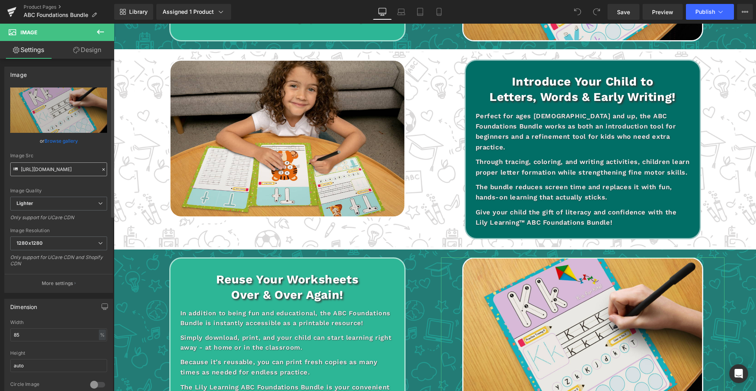
click at [62, 167] on input "[URL][DOMAIN_NAME]" at bounding box center [58, 169] width 97 height 14
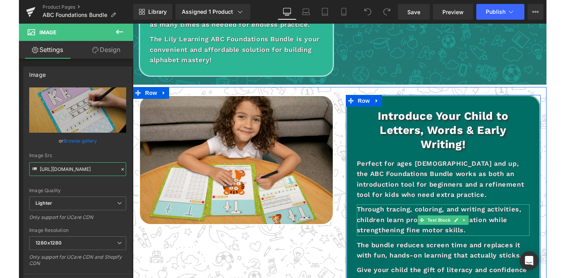
scroll to position [1012, 0]
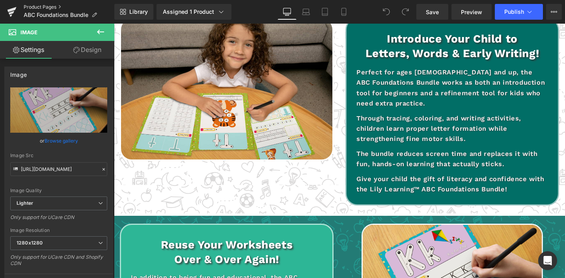
click at [29, 5] on link "Product Pages" at bounding box center [69, 7] width 91 height 6
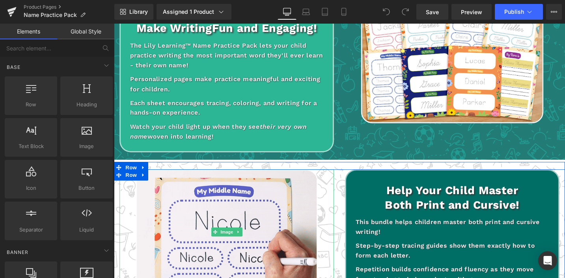
scroll to position [475, 0]
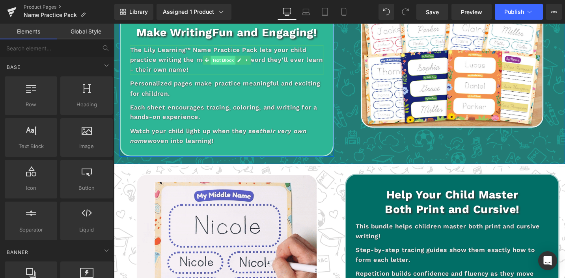
click at [217, 58] on span "Text Block" at bounding box center [229, 62] width 26 height 9
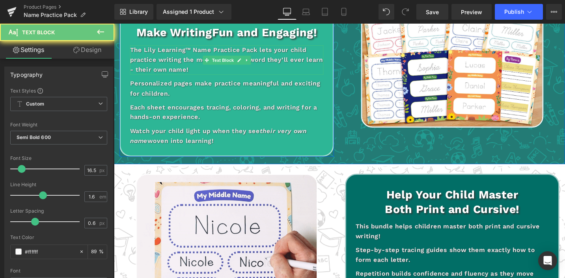
click at [197, 64] on p "The Lily Learning™ Name Practice Pack lets your child practice writing the most…" at bounding box center [233, 61] width 204 height 31
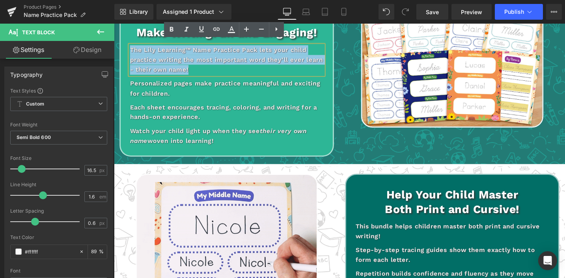
drag, startPoint x: 201, startPoint y: 67, endPoint x: 115, endPoint y: 47, distance: 88.1
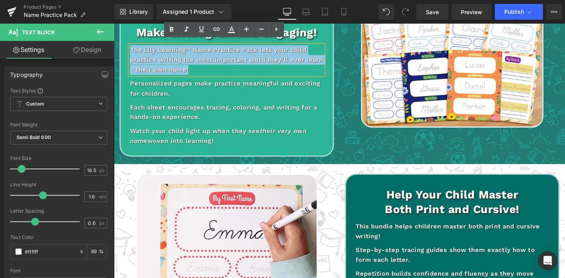
click at [115, 47] on div "Make Writing Fun and Engaging! Heading The Lily Learning™ Name Practice Pack le…" at bounding box center [233, 84] width 238 height 160
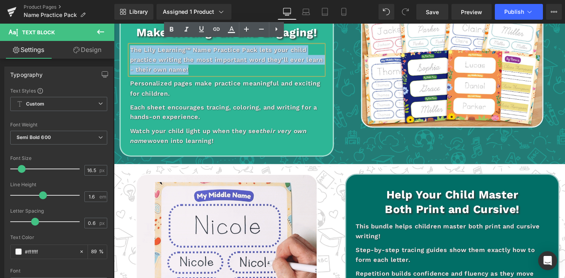
copy p "The Lily Learning™ Name Practice Pack lets your child practice writing the most…"
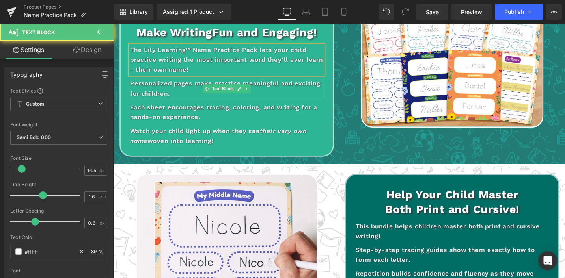
click at [186, 94] on p "Personalized pages make practice meaningful and exciting for children." at bounding box center [233, 92] width 204 height 21
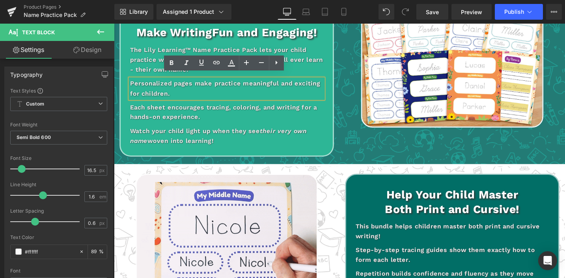
drag, startPoint x: 188, startPoint y: 95, endPoint x: 129, endPoint y: 85, distance: 59.6
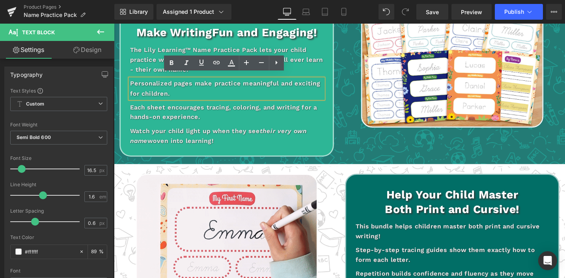
click at [131, 85] on div "Personalized pages make practice meaningful and exciting for children." at bounding box center [233, 92] width 204 height 21
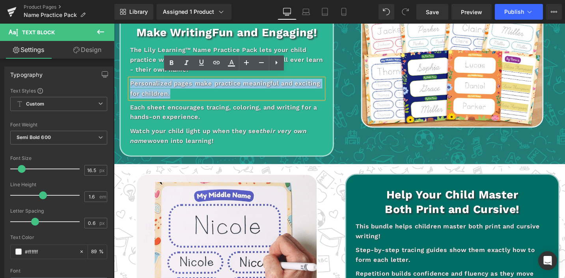
drag, startPoint x: 186, startPoint y: 91, endPoint x: 131, endPoint y: 84, distance: 55.6
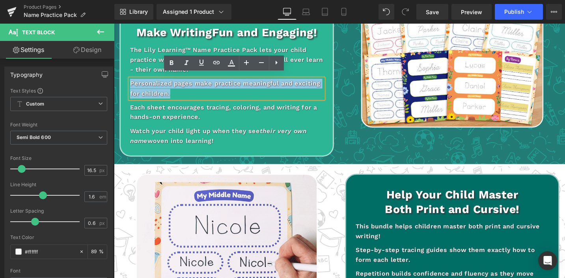
click at [131, 84] on p "Personalized pages make practice meaningful and exciting for children." at bounding box center [233, 92] width 204 height 21
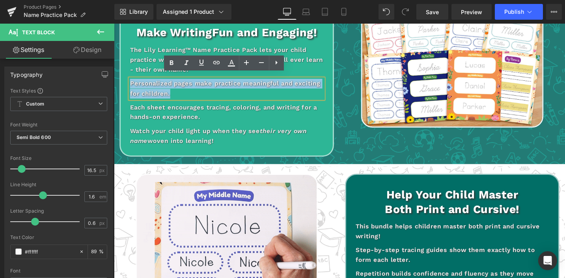
copy p "Personalized pages make practice meaningful and exciting for children."
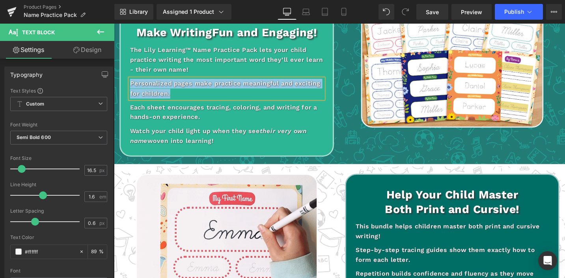
click at [173, 110] on p "Each sheet encourages tracing, coloring, and writing for a hands-on experience." at bounding box center [233, 117] width 204 height 21
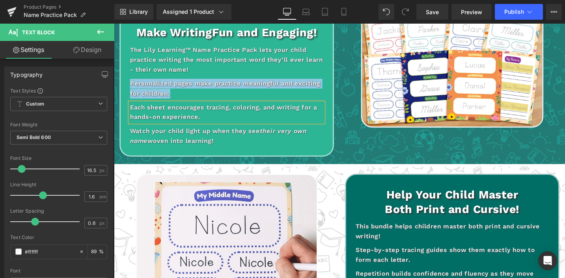
click at [173, 110] on p "Each sheet encourages tracing, coloring, and writing for a hands-on experience." at bounding box center [233, 117] width 204 height 21
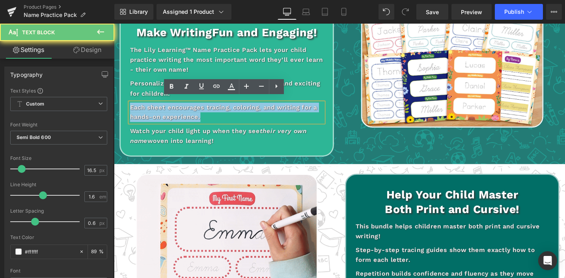
click at [173, 110] on p "Each sheet encourages tracing, coloring, and writing for a hands-on experience." at bounding box center [233, 117] width 204 height 21
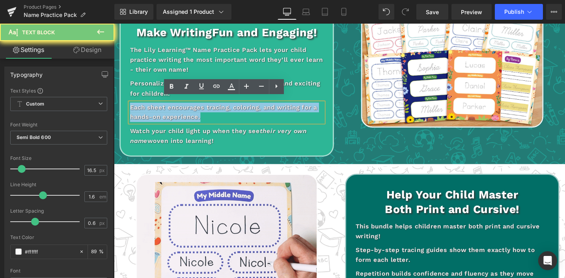
copy p "Each sheet encourages tracing, coloring, and writing for a hands-on experience."
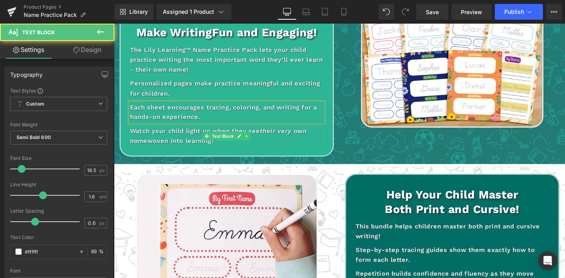
click at [228, 144] on div "Watch your child light up when they see their very own name woven into learning!" at bounding box center [233, 142] width 204 height 21
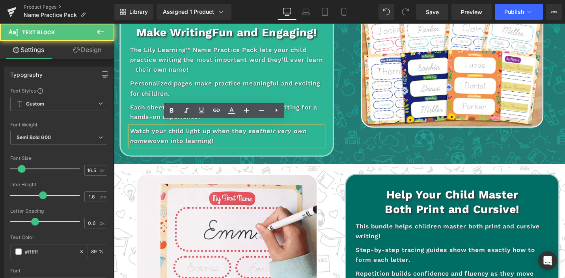
drag, startPoint x: 224, startPoint y: 146, endPoint x: 232, endPoint y: 145, distance: 8.3
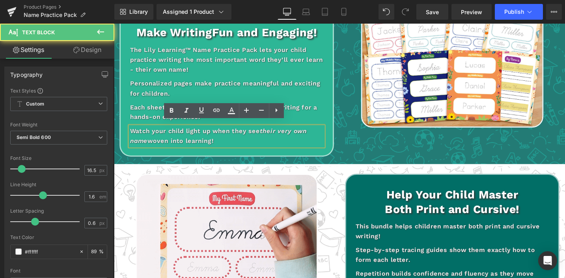
click at [224, 146] on div "Watch your child light up when they see their very own name woven into learning!" at bounding box center [233, 142] width 204 height 21
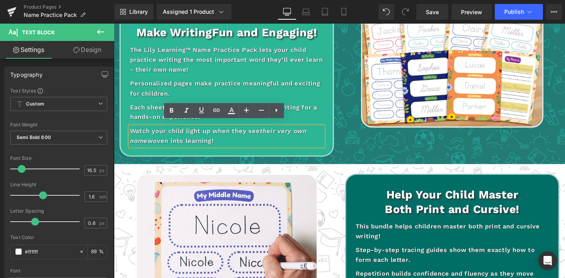
drag, startPoint x: 219, startPoint y: 141, endPoint x: 148, endPoint y: 131, distance: 71.7
click at [117, 125] on div "Make Writing Fun and Engaging! Heading The Lily Learning™ Name Practice Pack le…" at bounding box center [233, 84] width 238 height 160
click at [195, 142] on div "Watch your child light up when they see their very own name woven into learning!" at bounding box center [233, 142] width 204 height 21
drag, startPoint x: 230, startPoint y: 143, endPoint x: 126, endPoint y: 129, distance: 104.5
click at [126, 129] on div "Make Writing Fun and Engaging! Heading The Lily Learning™ Name Practice Pack le…" at bounding box center [233, 84] width 227 height 160
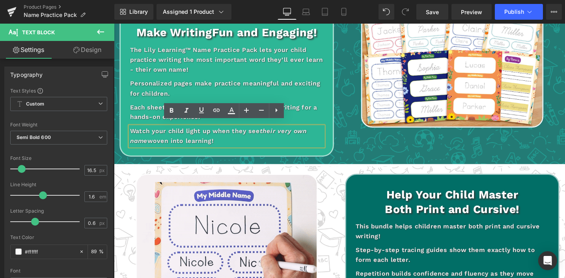
copy div "Watch your child light up when they see their very own name woven into learning!"
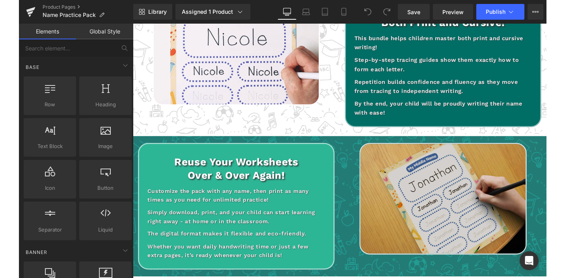
scroll to position [658, 0]
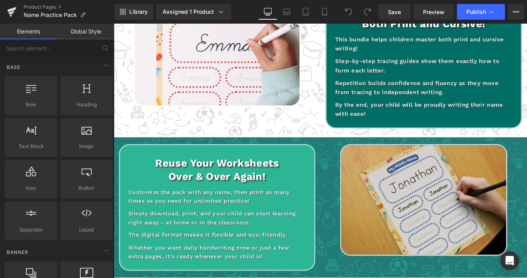
click at [470, 192] on img at bounding box center [471, 227] width 193 height 129
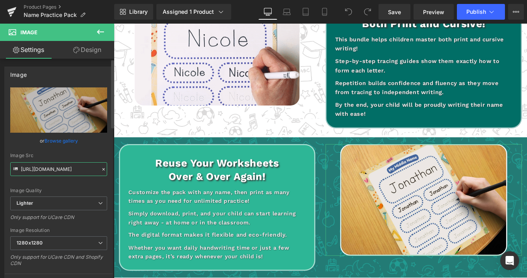
click at [48, 170] on input "[URL][DOMAIN_NAME]" at bounding box center [58, 169] width 97 height 14
click at [49, 170] on input "[URL][DOMAIN_NAME]" at bounding box center [58, 169] width 97 height 14
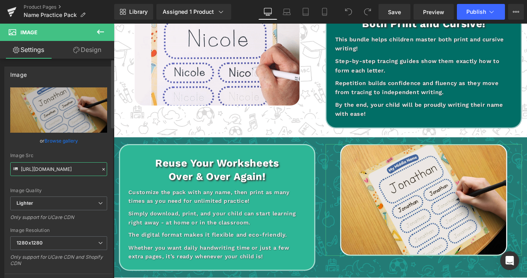
click at [49, 170] on input "[URL][DOMAIN_NAME]" at bounding box center [58, 169] width 97 height 14
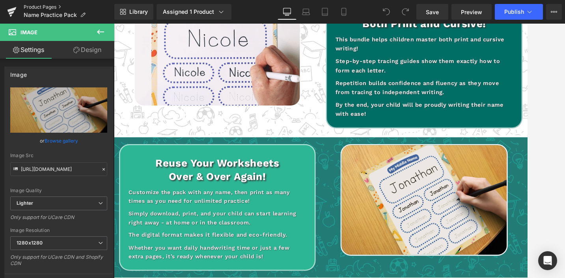
click at [37, 5] on link "Product Pages" at bounding box center [69, 7] width 91 height 6
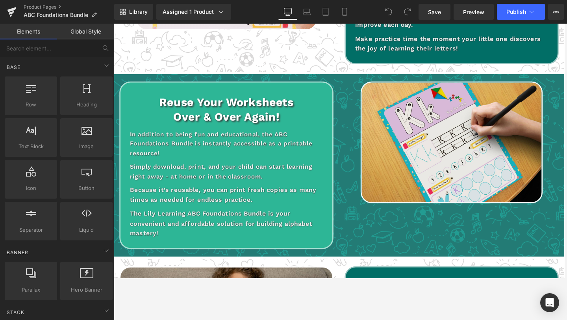
scroll to position [781, 0]
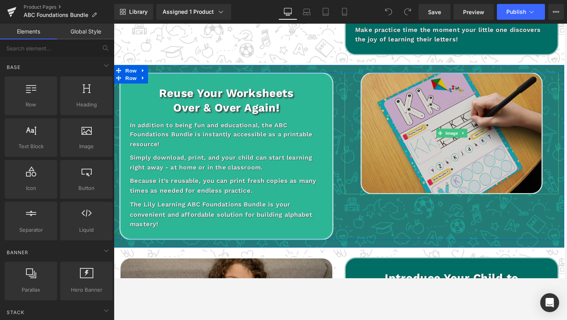
click at [485, 162] on img at bounding box center [471, 139] width 193 height 129
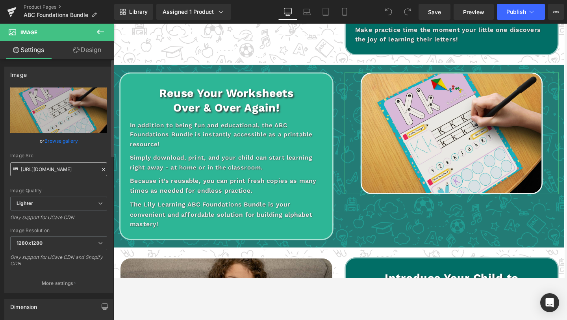
click at [63, 170] on input "[URL][DOMAIN_NAME]" at bounding box center [58, 169] width 97 height 14
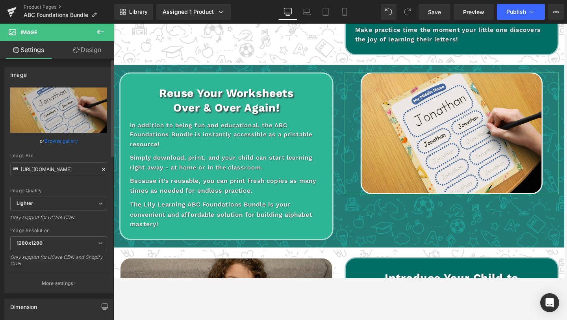
type input "[URL][DOMAIN_NAME]"
click at [87, 181] on div "Image Quality Lighter Lightest Lighter Lighter Lightest Only support for UCare …" at bounding box center [58, 141] width 97 height 109
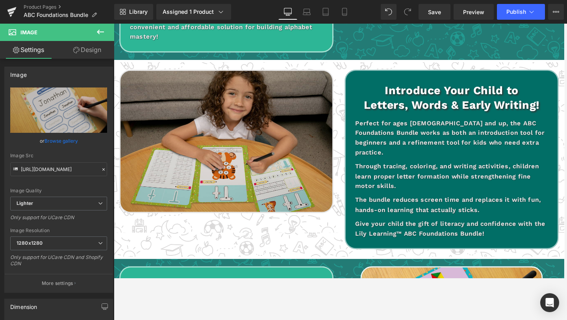
scroll to position [981, 0]
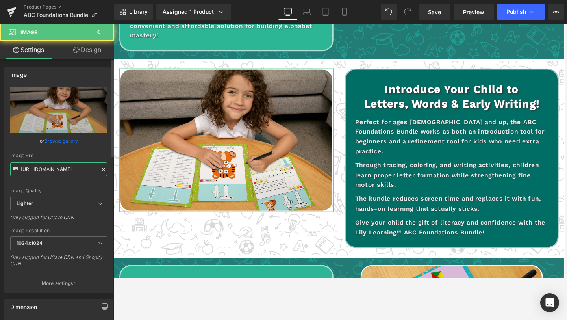
click at [58, 169] on input "[URL][DOMAIN_NAME]" at bounding box center [58, 169] width 97 height 14
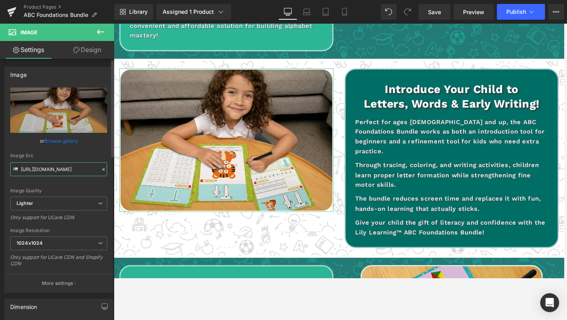
click at [58, 169] on input "[URL][DOMAIN_NAME]" at bounding box center [58, 169] width 97 height 14
paste input "[DOMAIN_NAME][URL]"
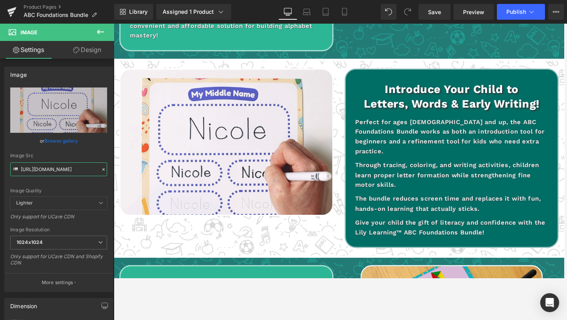
type input "[URL][DOMAIN_NAME]"
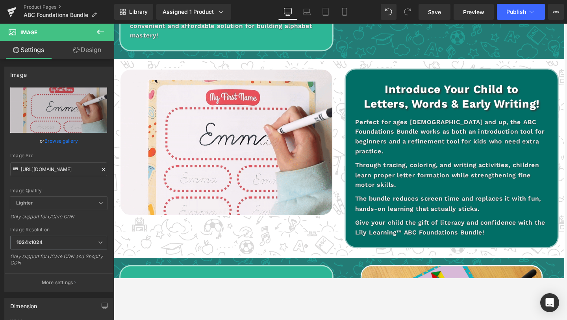
scroll to position [0, 0]
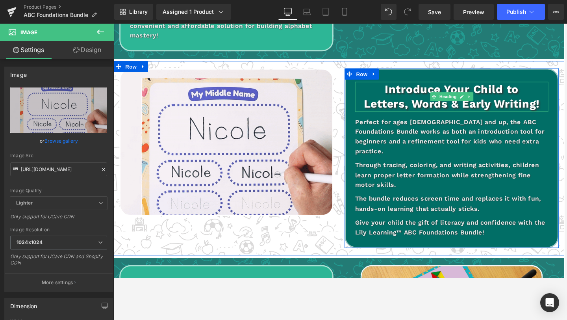
click at [414, 100] on h1 "Introduce Your Child to" at bounding box center [471, 92] width 204 height 15
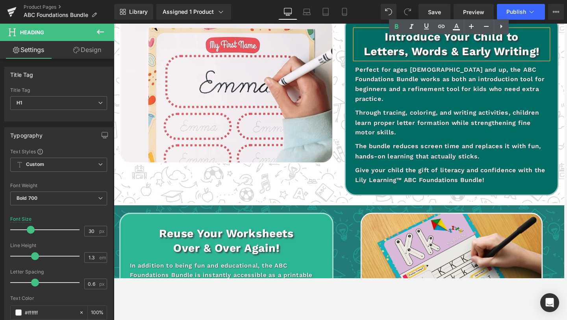
scroll to position [1036, 0]
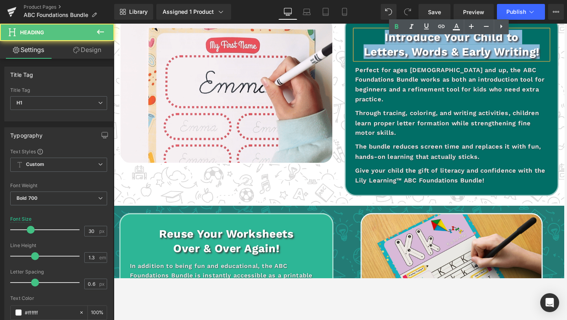
drag, startPoint x: 405, startPoint y: 44, endPoint x: 571, endPoint y: 63, distance: 167.8
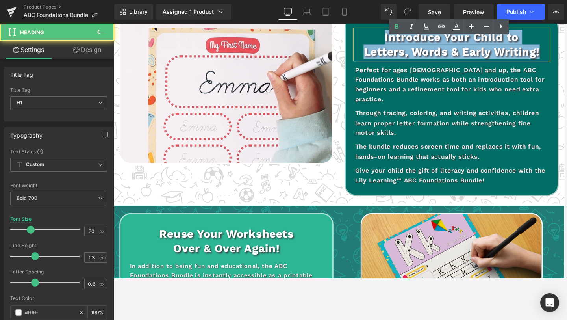
click at [564, 62] on div "Introduce Your Child to Letters, Words & Early Writing!" at bounding box center [471, 46] width 204 height 32
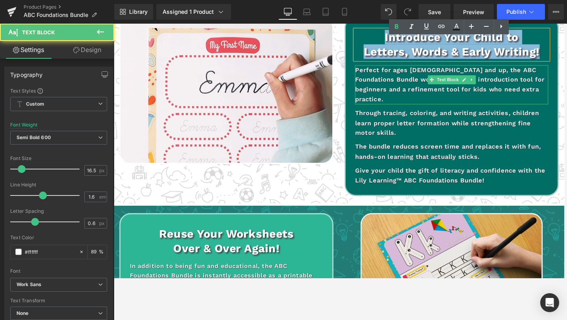
click at [504, 93] on p "Perfect for ages [DEMOGRAPHIC_DATA] and up, the ABC Foundations Bundle works as…" at bounding box center [471, 89] width 204 height 42
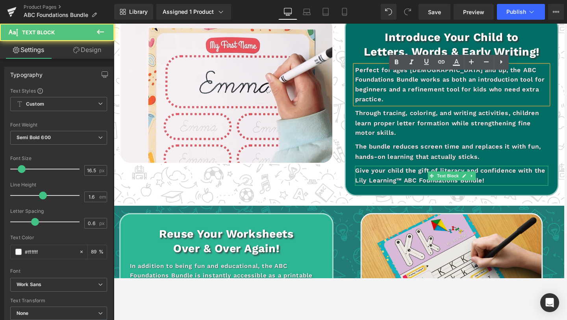
click at [511, 186] on p "Give your child the gift of literacy and confidence with the Lily Learning™ ABC…" at bounding box center [471, 184] width 204 height 21
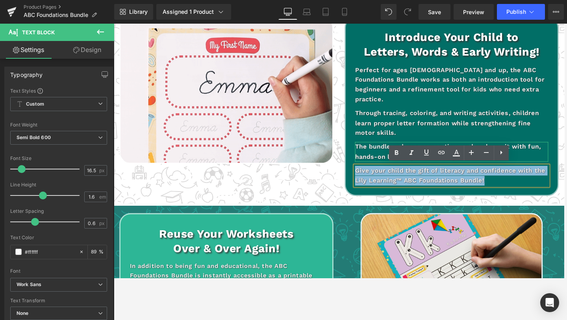
drag, startPoint x: 507, startPoint y: 187, endPoint x: 417, endPoint y: 147, distance: 98.9
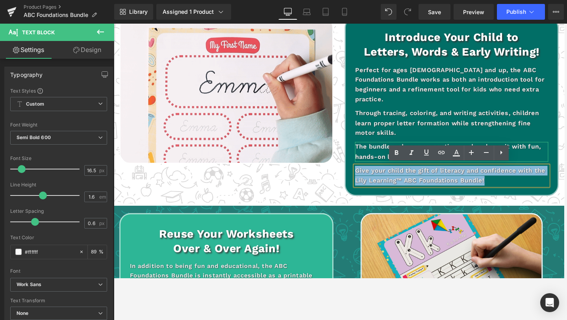
click at [420, 149] on div "Introduce Your Child to Letters, Words & Early Writing! Heading Perfect for age…" at bounding box center [471, 111] width 227 height 190
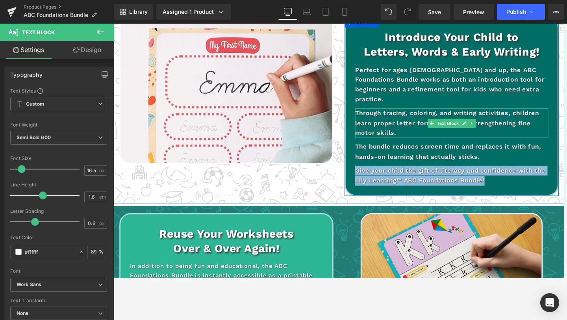
click at [404, 120] on p "Through tracing, coloring, and writing activities, children learn proper letter…" at bounding box center [471, 128] width 204 height 31
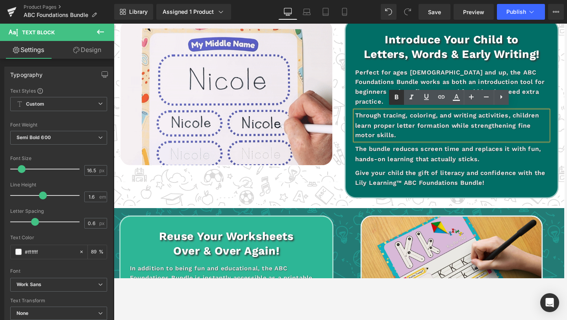
scroll to position [1033, 0]
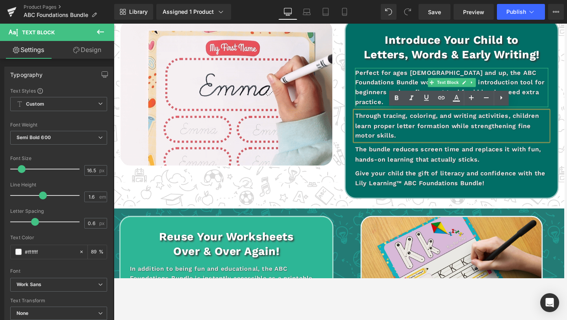
click at [382, 83] on p "Perfect for ages [DEMOGRAPHIC_DATA] and up, the ABC Foundations Bundle works as…" at bounding box center [471, 92] width 204 height 42
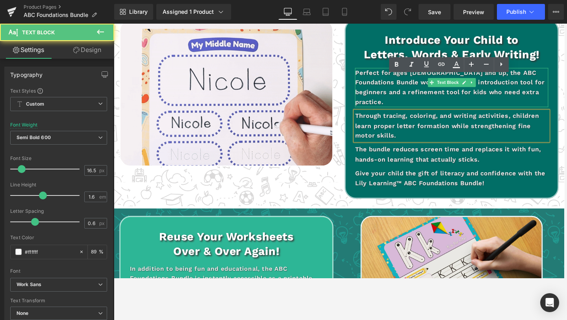
click at [382, 83] on p "Perfect for ages [DEMOGRAPHIC_DATA] and up, the ABC Foundations Bundle works as…" at bounding box center [471, 92] width 204 height 42
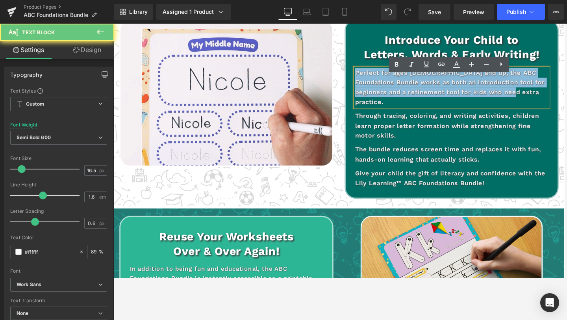
click at [382, 83] on p "Perfect for ages [DEMOGRAPHIC_DATA] and up, the ABC Foundations Bundle works as…" at bounding box center [471, 92] width 204 height 42
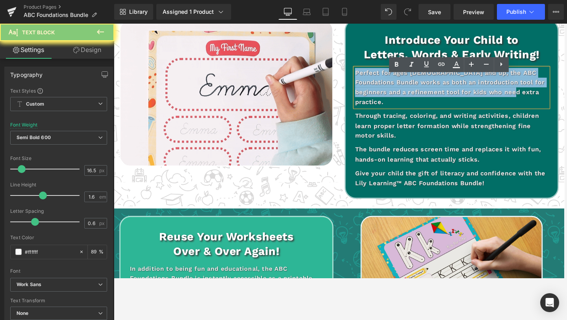
click at [382, 83] on p "Perfect for ages [DEMOGRAPHIC_DATA] and up, the ABC Foundations Bundle works as…" at bounding box center [471, 92] width 204 height 42
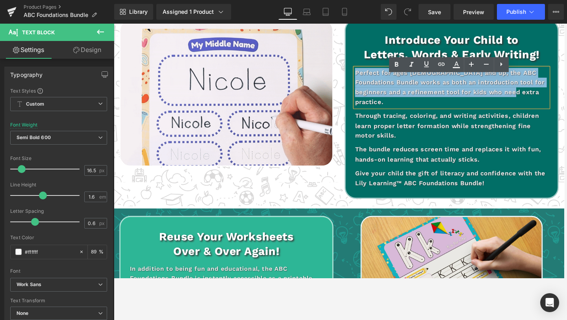
copy p "Perfect for ages [DEMOGRAPHIC_DATA] and up, the ABC Foundations Bundle works as…"
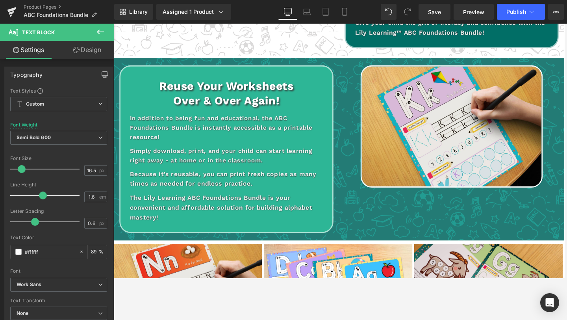
scroll to position [1193, 0]
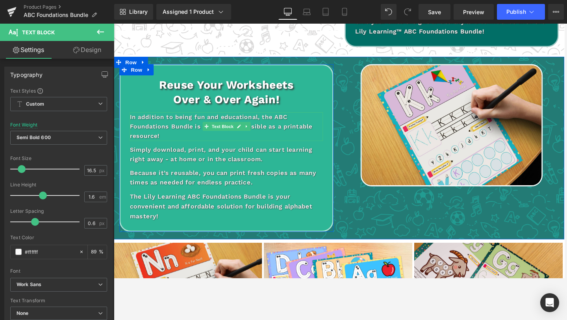
click at [273, 122] on p "In addition to being fun and educational, the ABC Foundations Bundle is instant…" at bounding box center [233, 132] width 204 height 30
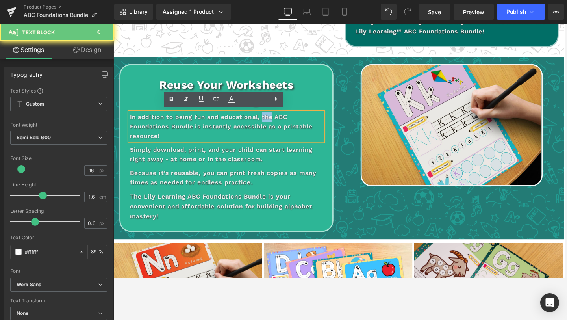
click at [273, 122] on p "In addition to being fun and educational, the ABC Foundations Bundle is instant…" at bounding box center [233, 132] width 204 height 30
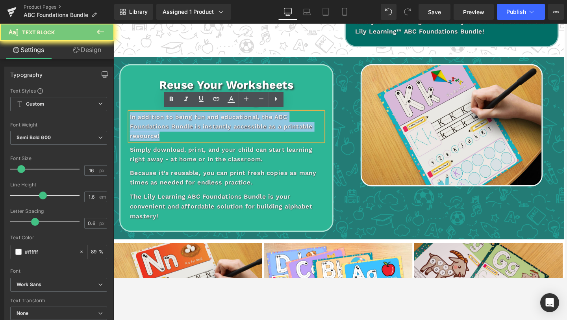
click at [273, 122] on p "In addition to being fun and educational, the ABC Foundations Bundle is instant…" at bounding box center [233, 132] width 204 height 30
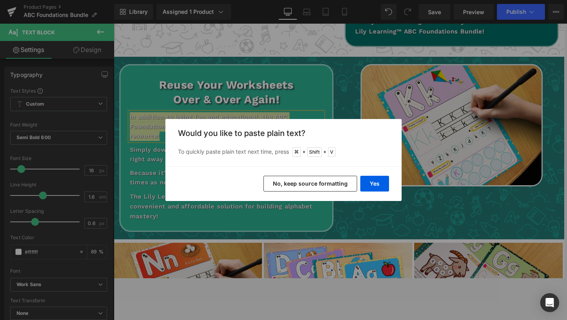
click at [313, 179] on button "No, keep source formatting" at bounding box center [311, 184] width 94 height 16
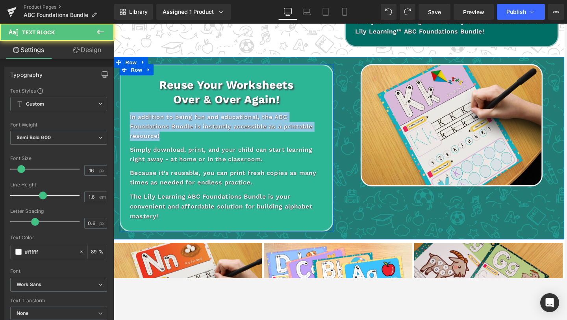
drag, startPoint x: 181, startPoint y: 141, endPoint x: 122, endPoint y: 113, distance: 65.0
click at [122, 113] on div "Reuse Your Worksheets Over & Over Again! Heading In addition to being fun and e…" at bounding box center [233, 155] width 227 height 177
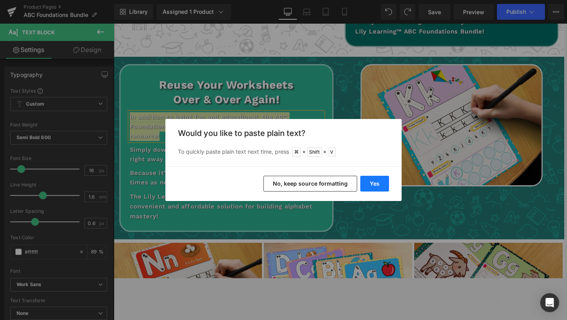
click at [380, 179] on button "Yes" at bounding box center [374, 184] width 29 height 16
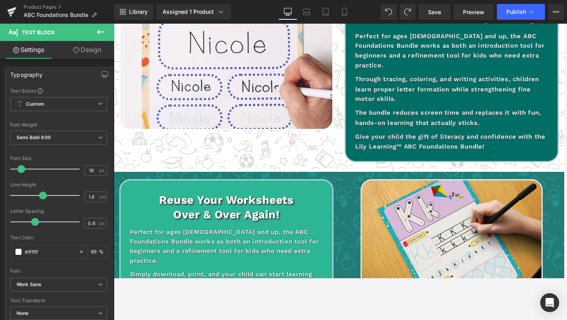
scroll to position [1061, 0]
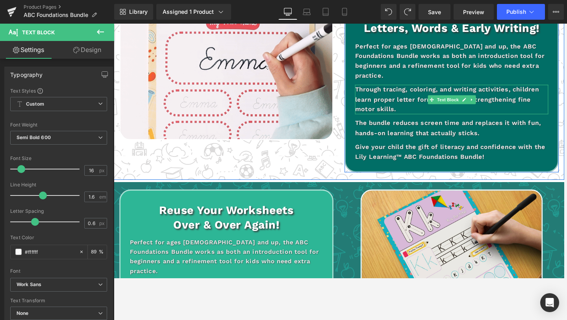
click at [429, 109] on p "Through tracing, coloring, and writing activities, children learn proper letter…" at bounding box center [471, 103] width 204 height 31
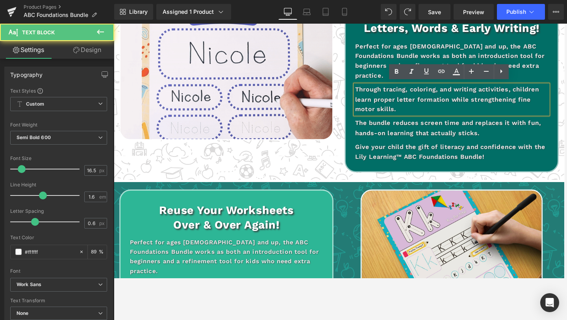
click at [425, 104] on p "Through tracing, coloring, and writing activities, children learn proper letter…" at bounding box center [471, 103] width 204 height 31
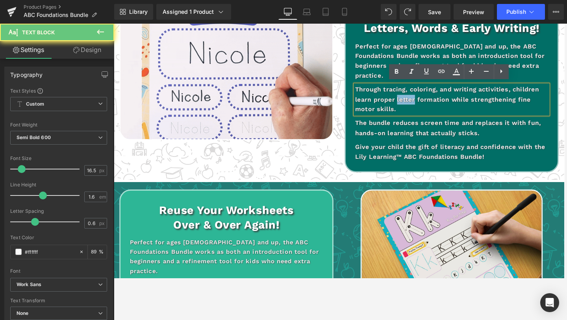
click at [425, 104] on p "Through tracing, coloring, and writing activities, children learn proper letter…" at bounding box center [471, 103] width 204 height 31
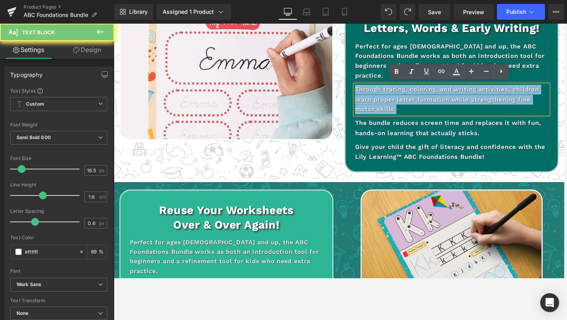
click at [425, 104] on p "Through tracing, coloring, and writing activities, children learn proper letter…" at bounding box center [471, 103] width 204 height 31
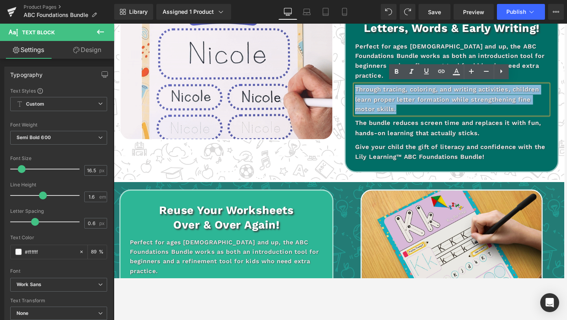
copy p "Through tracing, coloring, and writing activities, children learn proper letter…"
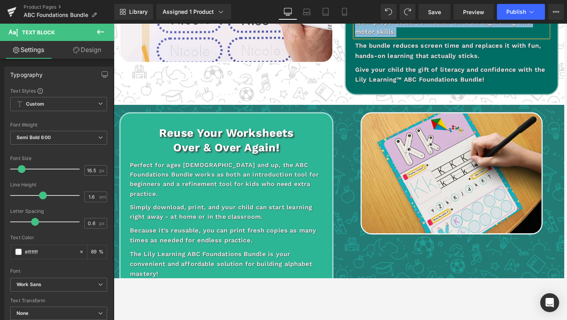
scroll to position [1155, 0]
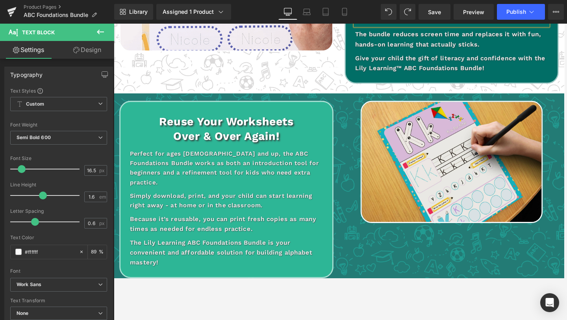
click at [222, 201] on div "Simply download, print, and your child can start learning right away - at home …" at bounding box center [233, 211] width 204 height 20
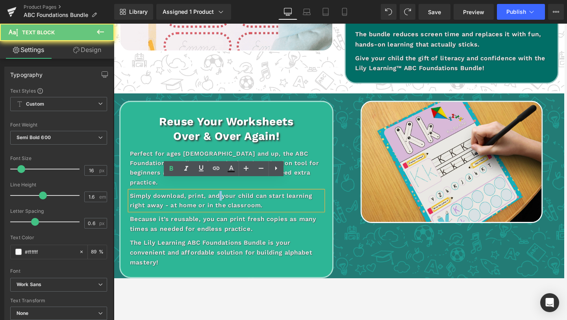
click at [222, 201] on p "Simply download, print, and your child can start learning right away - at home …" at bounding box center [233, 211] width 204 height 20
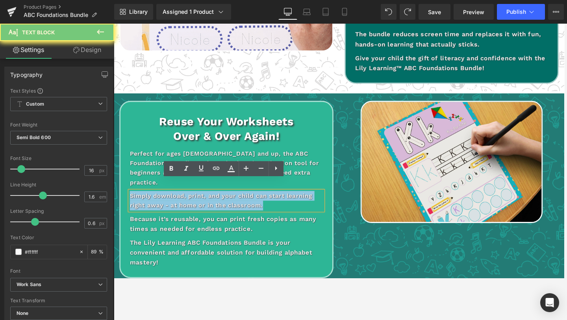
click at [222, 201] on p "Simply download, print, and your child can start learning right away - at home …" at bounding box center [233, 211] width 204 height 20
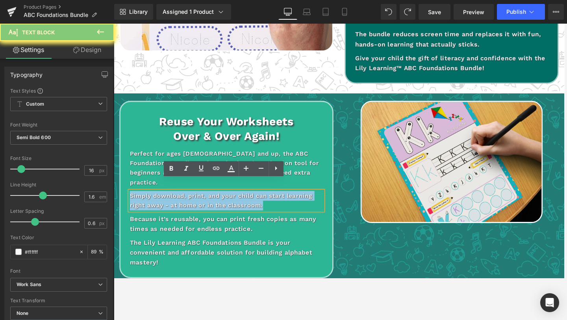
click at [222, 201] on p "Simply download, print, and your child can start learning right away - at home …" at bounding box center [233, 211] width 204 height 20
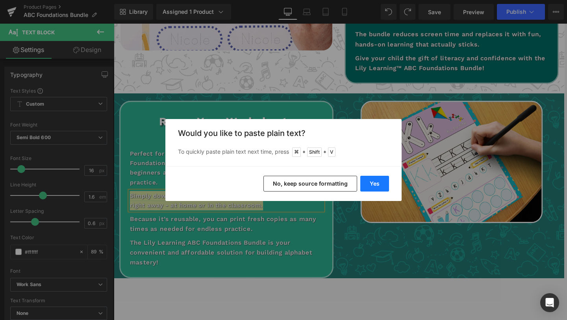
click at [371, 183] on button "Yes" at bounding box center [374, 184] width 29 height 16
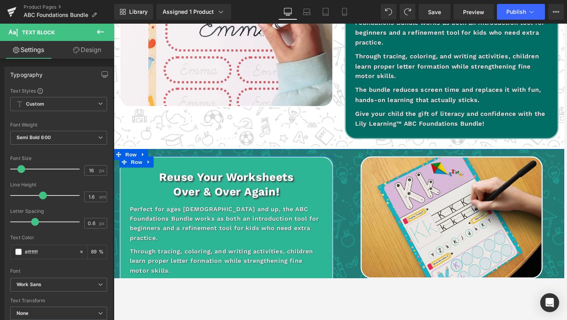
scroll to position [1080, 0]
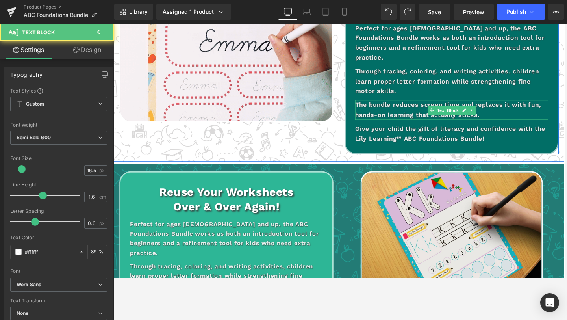
click at [435, 117] on p "The bundle reduces screen time and replaces it with fun, hands-on learning that…" at bounding box center [471, 114] width 204 height 21
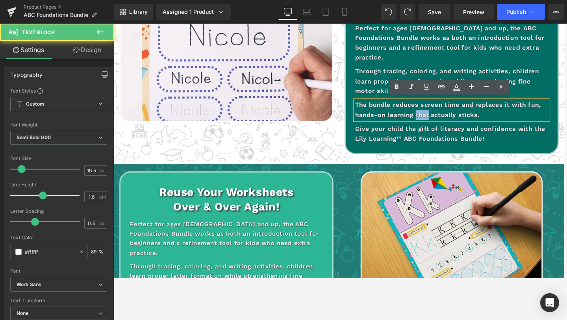
click at [435, 117] on p "The bundle reduces screen time and replaces it with fun, hands-on learning that…" at bounding box center [471, 114] width 204 height 21
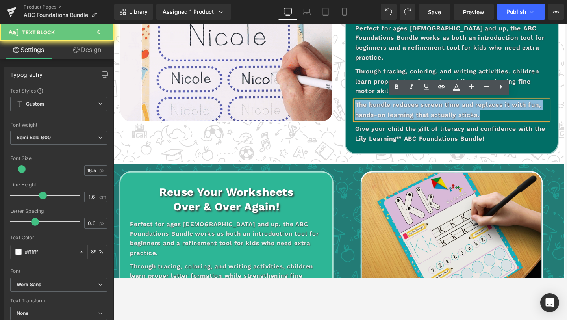
click at [435, 117] on p "The bundle reduces screen time and replaces it with fun, hands-on learning that…" at bounding box center [471, 114] width 204 height 21
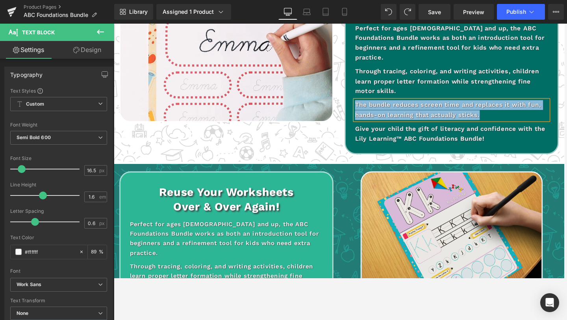
copy p "The bundle reduces screen time and replaces it with fun, hands-on learning that…"
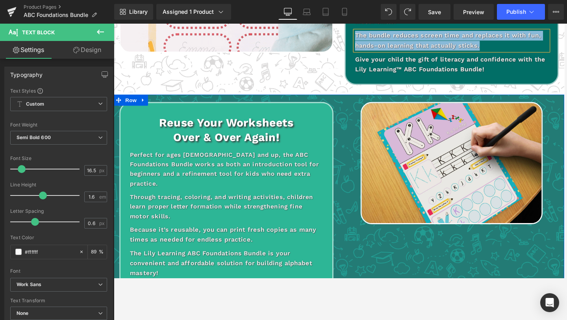
scroll to position [1174, 0]
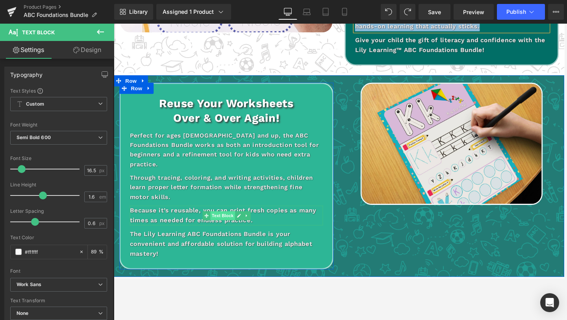
click at [216, 222] on span "Text Block" at bounding box center [229, 226] width 26 height 9
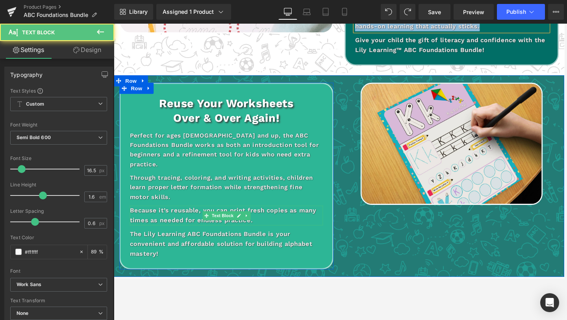
click at [191, 216] on p "Because it’s reusable, you can print fresh copies as many times as needed for e…" at bounding box center [233, 226] width 204 height 21
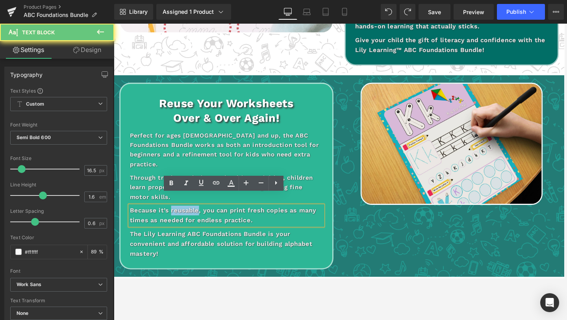
click at [191, 216] on p "Because it’s reusable, you can print fresh copies as many times as needed for e…" at bounding box center [233, 226] width 204 height 21
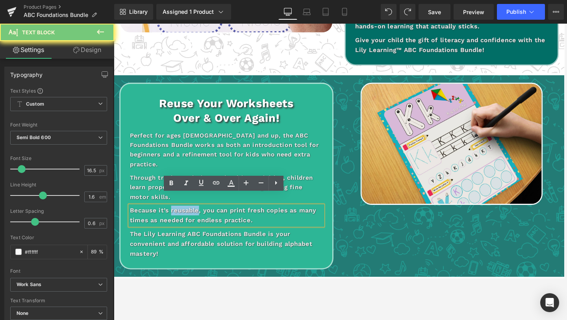
click at [191, 216] on p "Because it’s reusable, you can print fresh copies as many times as needed for e…" at bounding box center [233, 226] width 204 height 21
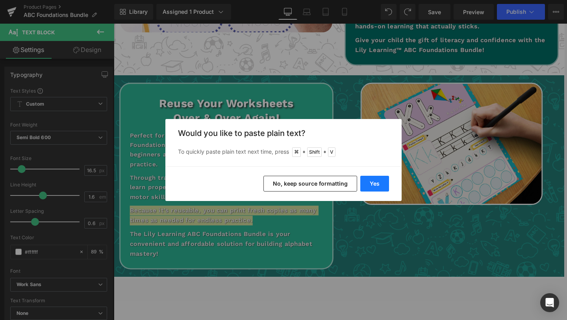
click at [373, 184] on button "Yes" at bounding box center [374, 184] width 29 height 16
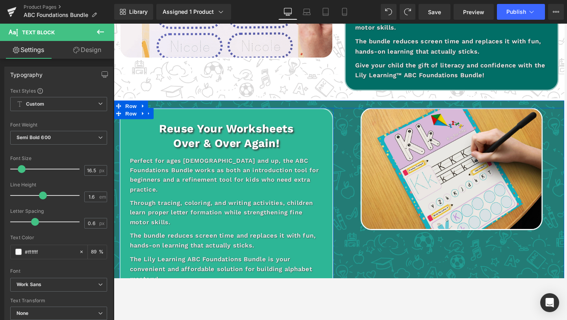
scroll to position [1135, 0]
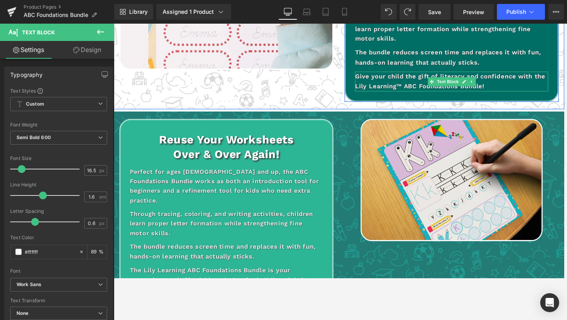
click at [429, 84] on p "Give your child the gift of literacy and confidence with the Lily Learning™ ABC…" at bounding box center [471, 84] width 204 height 21
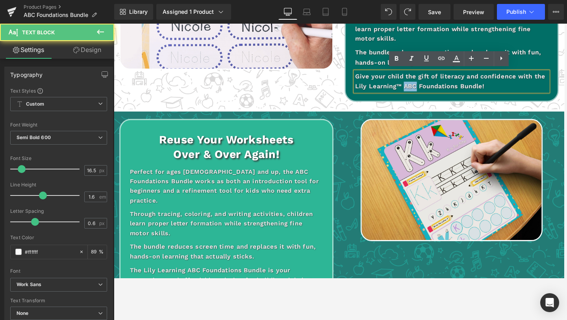
click at [429, 84] on p "Give your child the gift of literacy and confidence with the Lily Learning™ ABC…" at bounding box center [471, 84] width 204 height 21
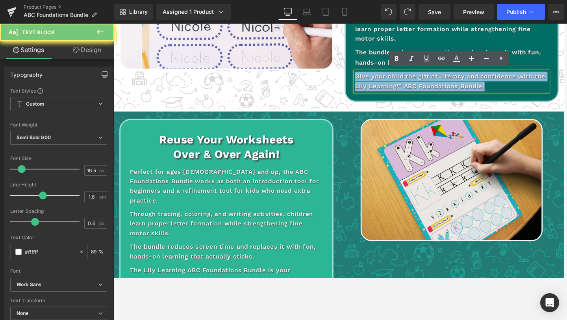
click at [429, 84] on p "Give your child the gift of literacy and confidence with the Lily Learning™ ABC…" at bounding box center [471, 84] width 204 height 21
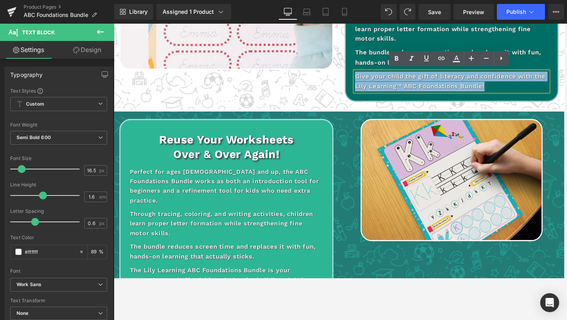
copy p "Give your child the gift of literacy and confidence with the Lily Learning™ ABC…"
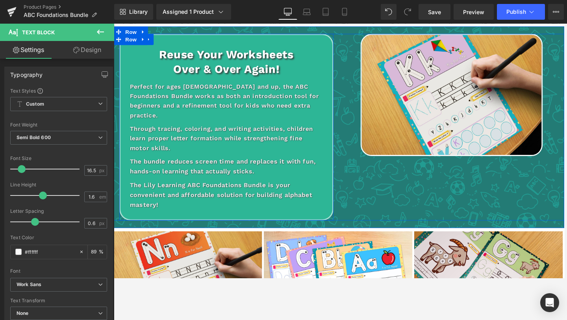
scroll to position [1231, 0]
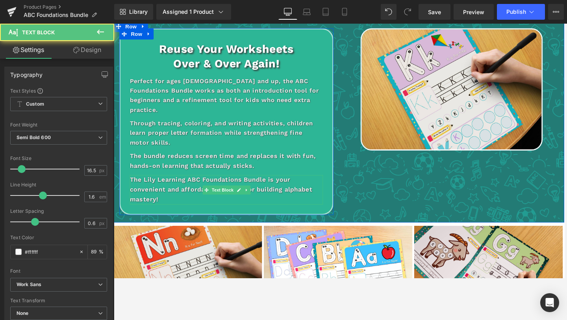
click at [209, 184] on p "The Lily Learning ABC Foundations Bundle is your convenient and affordable solu…" at bounding box center [233, 199] width 204 height 31
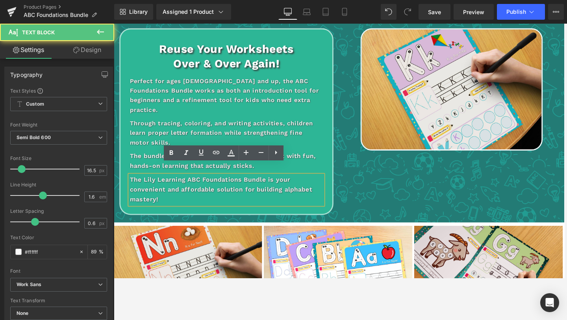
click at [206, 184] on p "The Lily Learning ABC Foundations Bundle is your convenient and affordable solu…" at bounding box center [233, 199] width 204 height 31
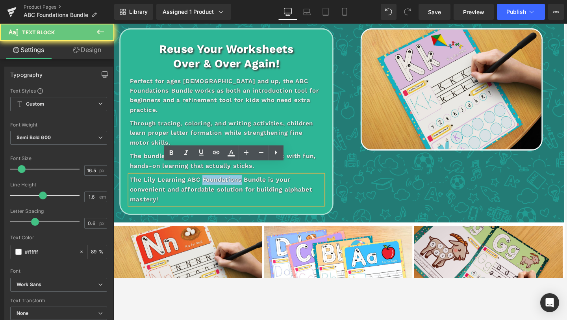
click at [207, 184] on p "The Lily Learning ABC Foundations Bundle is your convenient and affordable solu…" at bounding box center [233, 199] width 204 height 31
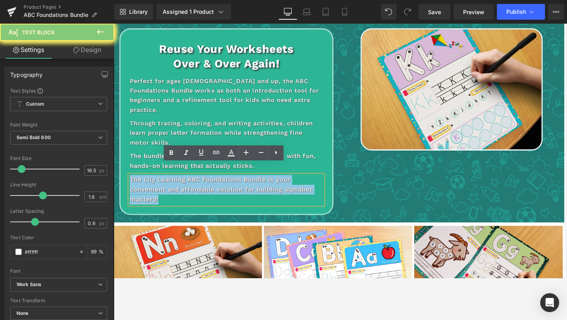
click at [207, 184] on p "The Lily Learning ABC Foundations Bundle is your convenient and affordable solu…" at bounding box center [233, 199] width 204 height 31
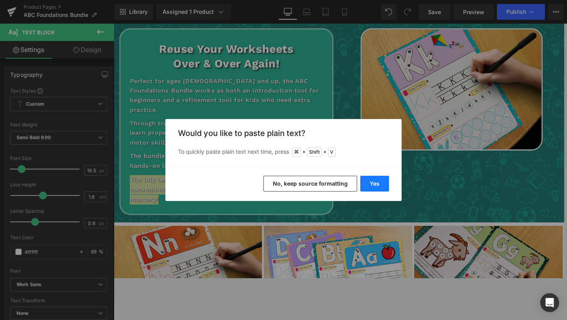
click at [370, 183] on button "Yes" at bounding box center [374, 184] width 29 height 16
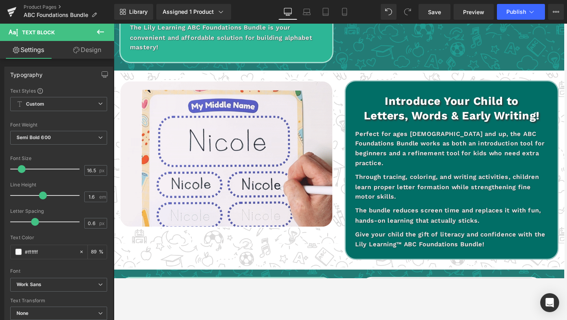
scroll to position [968, 0]
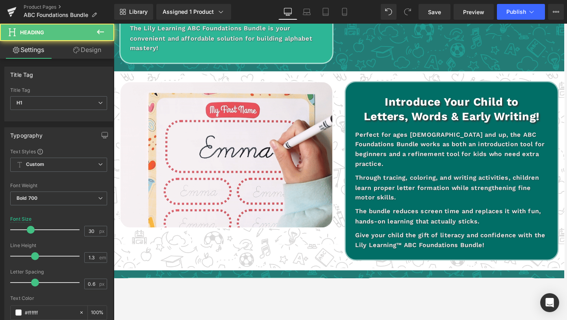
drag, startPoint x: 424, startPoint y: 122, endPoint x: 419, endPoint y: 122, distance: 4.3
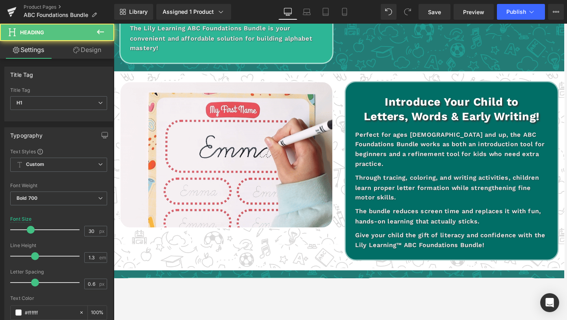
click at [423, 122] on h1 "Letters, Words & Early Writing!" at bounding box center [471, 121] width 204 height 15
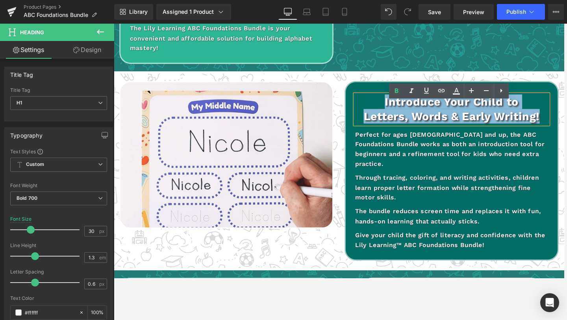
drag, startPoint x: 431, startPoint y: 115, endPoint x: 460, endPoint y: 130, distance: 32.8
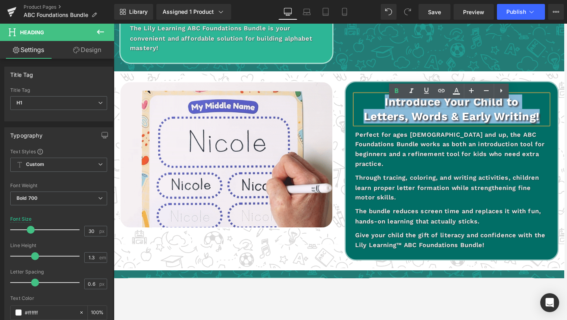
click at [564, 126] on div "Introduce Your Child to Letters, Words & Early Writing!" at bounding box center [471, 114] width 204 height 32
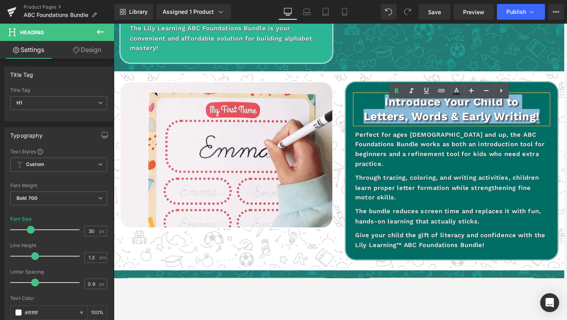
drag, startPoint x: 511, startPoint y: 198, endPoint x: 414, endPoint y: 183, distance: 98.8
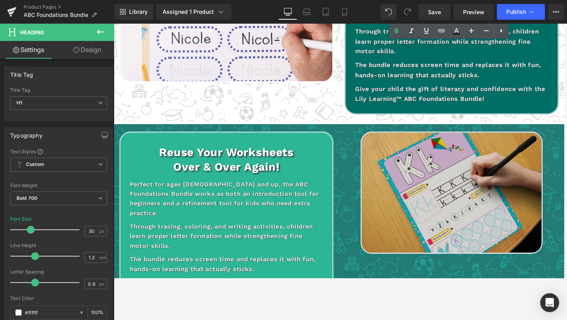
scroll to position [1147, 0]
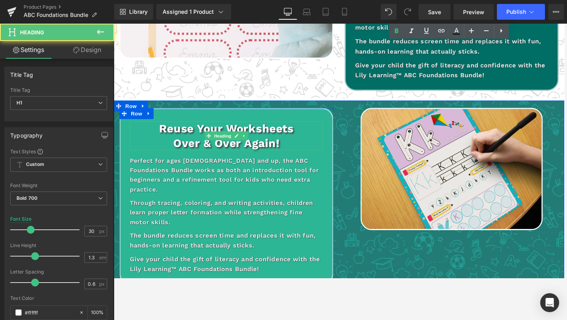
click at [264, 134] on h1 "Reuse Your Worksheets" at bounding box center [233, 134] width 204 height 15
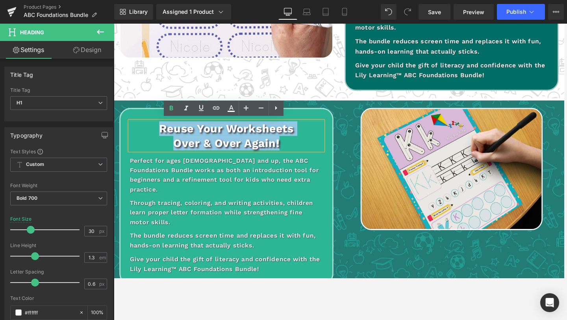
drag, startPoint x: 300, startPoint y: 144, endPoint x: 152, endPoint y: 131, distance: 148.3
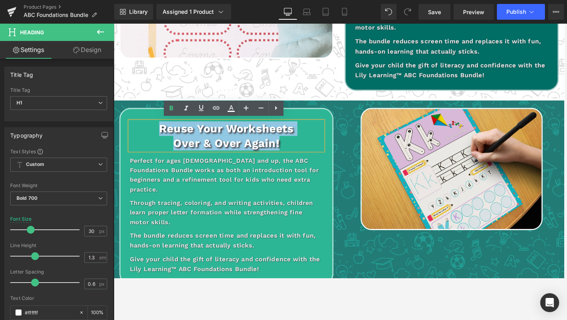
click at [152, 130] on div "Reuse Your Worksheets Over & Over Again!" at bounding box center [233, 142] width 204 height 31
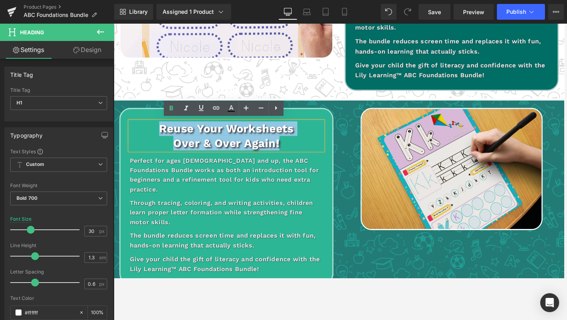
paste div
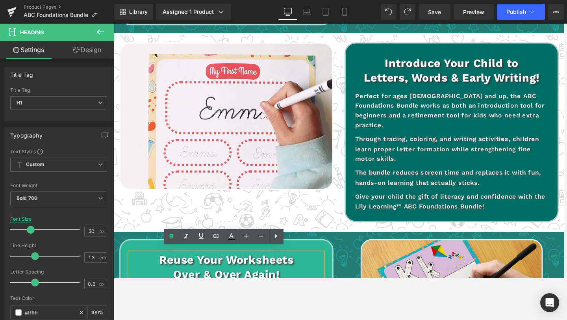
scroll to position [997, 0]
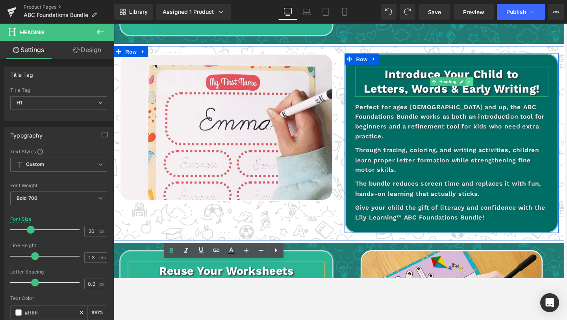
click at [487, 97] on div "Introduce Your Child to Letters, Words & Early Writing! Heading" at bounding box center [471, 85] width 204 height 32
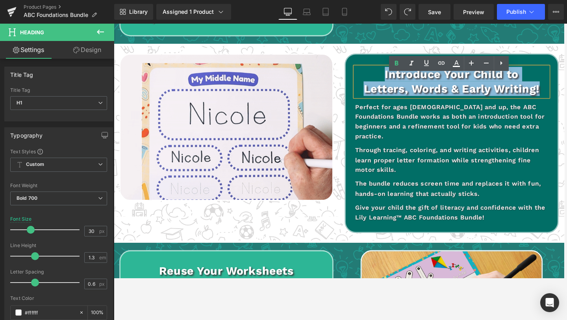
drag, startPoint x: 412, startPoint y: 83, endPoint x: 609, endPoint y: 106, distance: 198.4
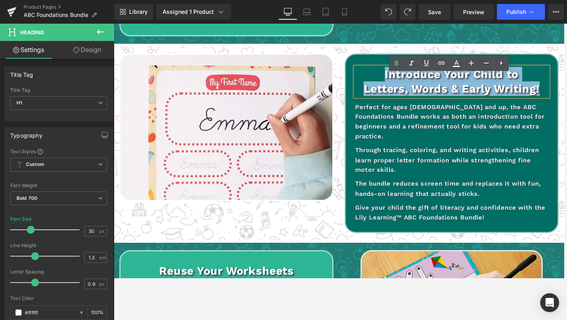
copy div "Introduce Your Child to Letters, Words & Early Writing!"
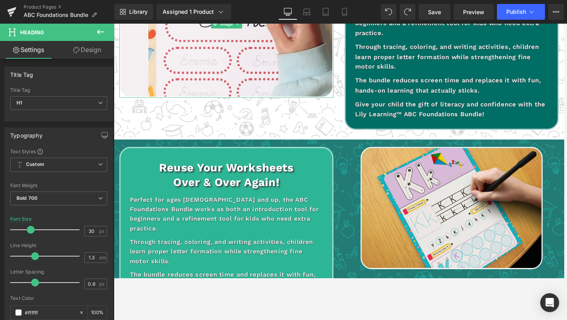
scroll to position [1107, 0]
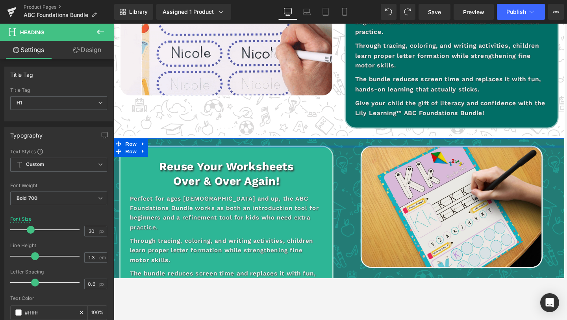
drag, startPoint x: 186, startPoint y: 152, endPoint x: 180, endPoint y: 161, distance: 10.5
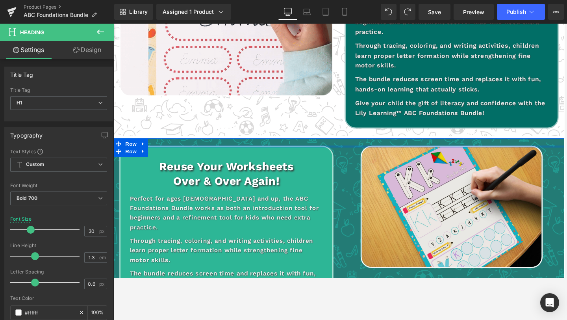
click at [187, 153] on div "Reuse Your Worksheets Over & Over Again! Heading Perfect for ages [DEMOGRAPHIC_…" at bounding box center [352, 246] width 477 height 187
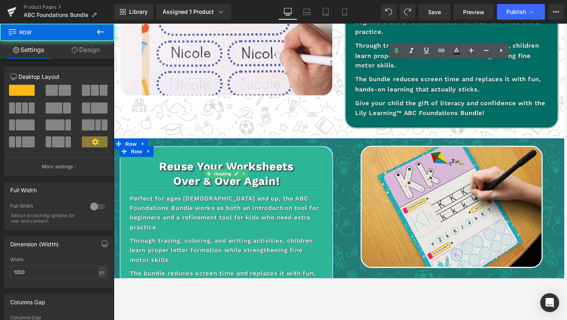
click at [172, 171] on h1 "Reuse Your Worksheets" at bounding box center [233, 174] width 204 height 15
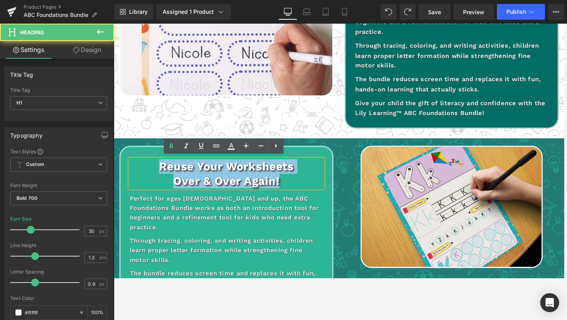
drag, startPoint x: 158, startPoint y: 169, endPoint x: 329, endPoint y: 189, distance: 171.7
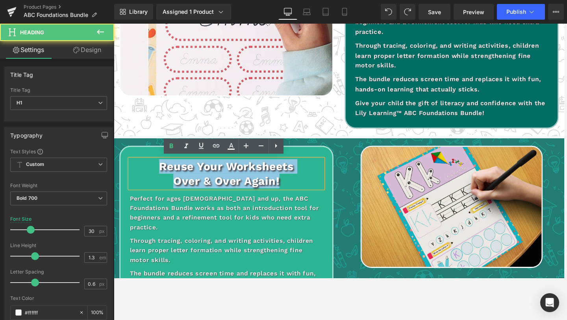
click at [328, 189] on div "Reuse Your Worksheets Over & Over Again!" at bounding box center [233, 182] width 204 height 31
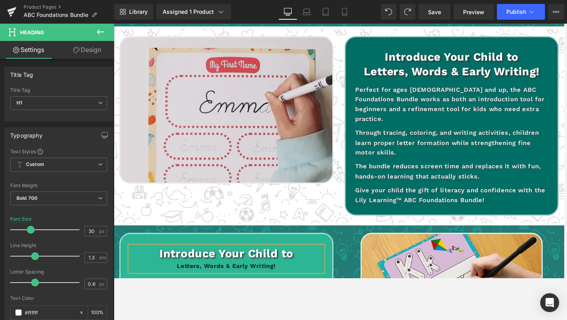
scroll to position [1014, 0]
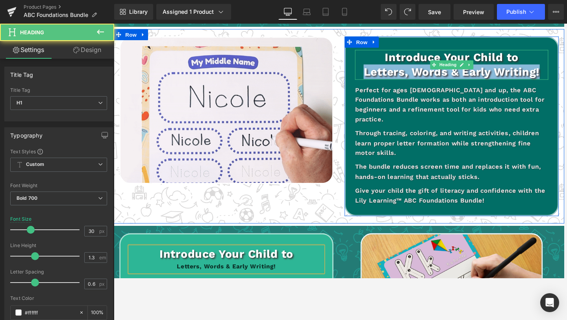
drag, startPoint x: 380, startPoint y: 81, endPoint x: 566, endPoint y: 82, distance: 185.6
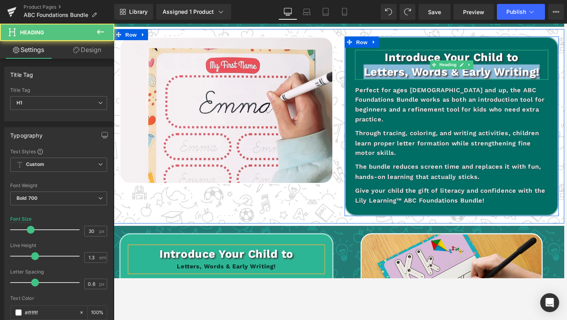
click at [564, 82] on h1 "Letters, Words & Early Writing!" at bounding box center [471, 74] width 204 height 15
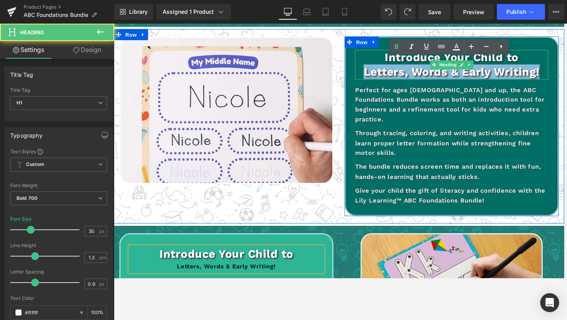
copy h1 "Letters, Words & Early Writing!"
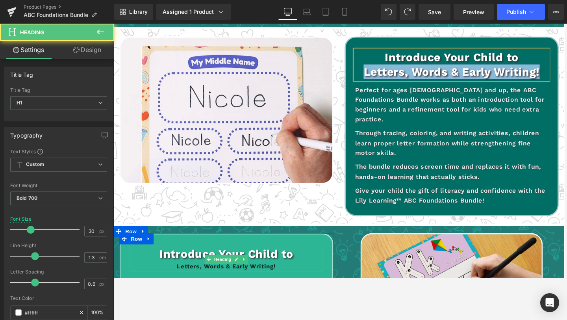
click at [298, 260] on h1 "Introduce Your Child to" at bounding box center [233, 267] width 204 height 15
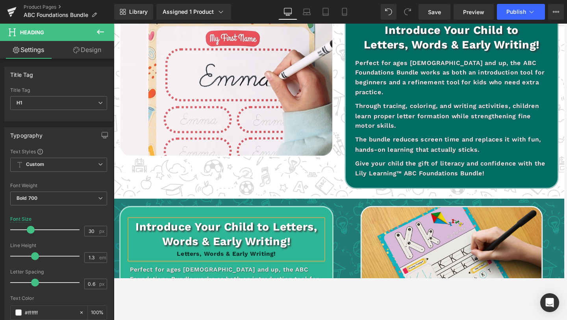
scroll to position [1044, 0]
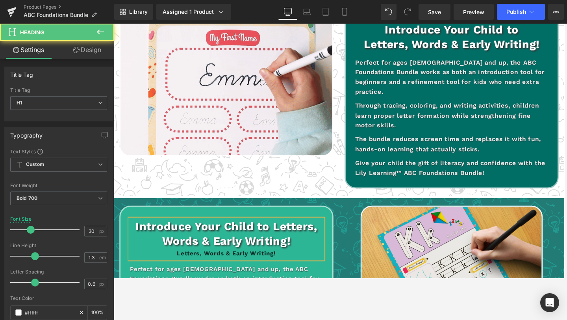
click at [282, 236] on h1 "Introduce Your Child to Letters, Words & Early Writing!" at bounding box center [233, 245] width 204 height 31
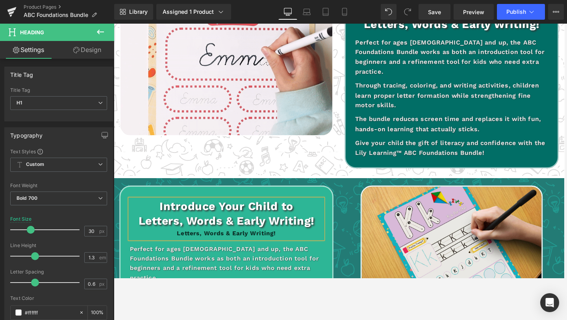
scroll to position [1066, 0]
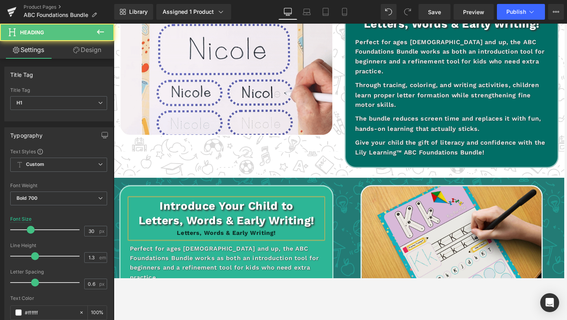
click at [295, 240] on div "Letters, Words & Early Writing!" at bounding box center [233, 244] width 204 height 11
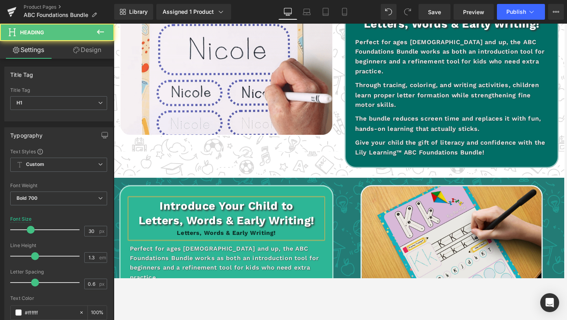
click at [295, 240] on div "Letters, Words & Early Writing!" at bounding box center [233, 244] width 204 height 11
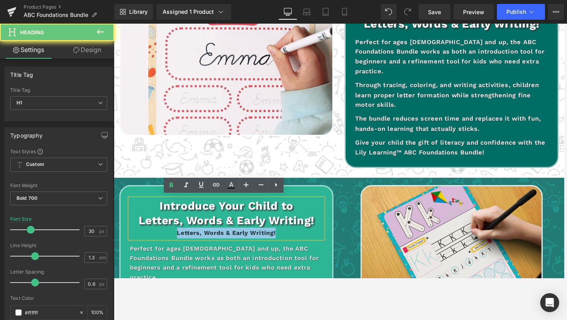
click at [295, 240] on div "Letters, Words & Early Writing!" at bounding box center [233, 244] width 204 height 11
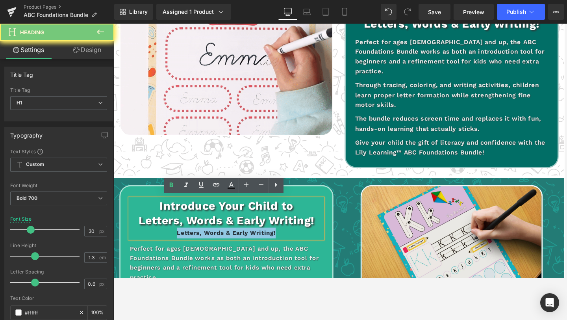
click at [295, 240] on div "Letters, Words & Early Writing!" at bounding box center [233, 244] width 204 height 11
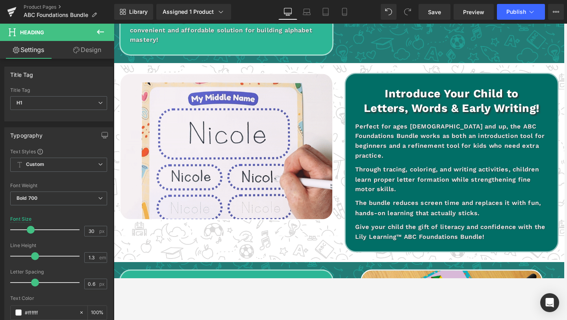
scroll to position [974, 0]
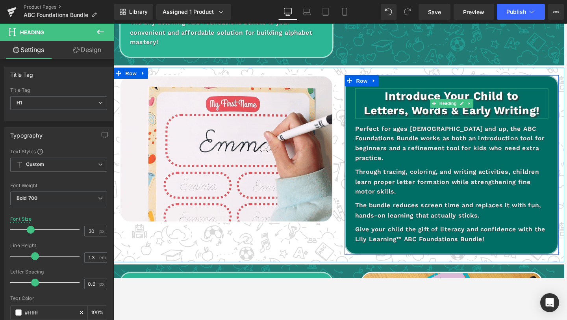
click at [548, 108] on h1 "Introduce Your Child to" at bounding box center [471, 99] width 204 height 15
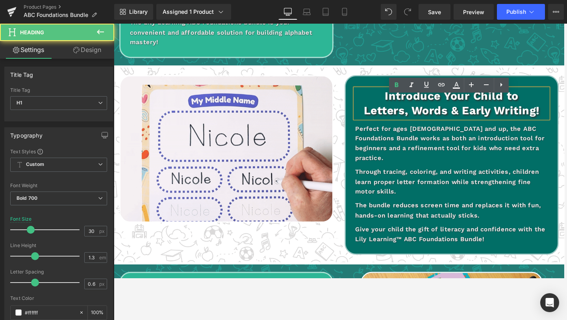
paste div
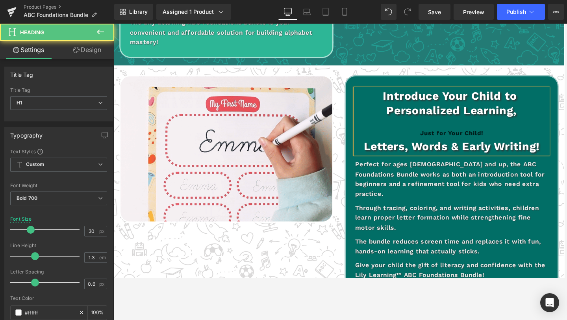
click at [541, 120] on h1 "Introduce Your Child to Personalized Learning," at bounding box center [471, 107] width 204 height 31
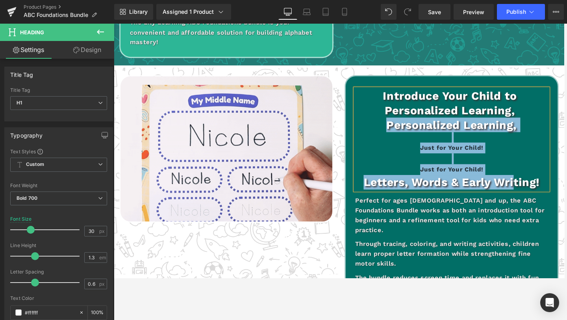
drag, startPoint x: 471, startPoint y: 182, endPoint x: 397, endPoint y: 145, distance: 82.3
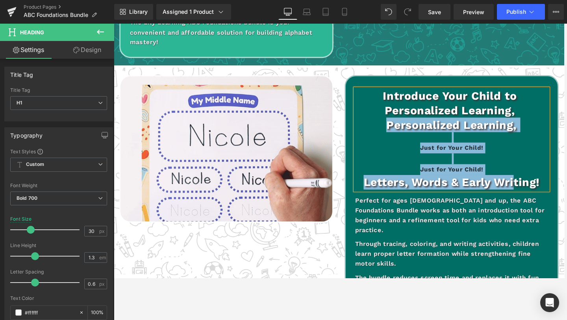
click at [403, 144] on div "Introduce Your Child to Personalized Learning, Personalized Learning, Just for …" at bounding box center [471, 146] width 204 height 108
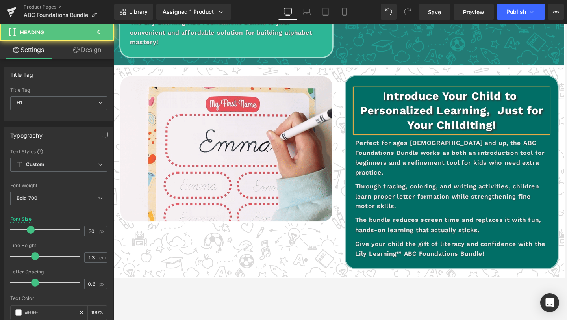
click at [524, 128] on h1 "Introduce Your Child to Personalized Learning, Just for Your Child! ting!" at bounding box center [471, 115] width 204 height 46
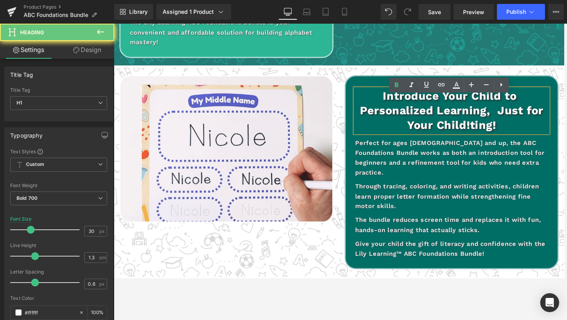
click at [522, 126] on h1 "Introduce Your Child to Personalized Learning, Just for Your Child! ting!" at bounding box center [471, 115] width 204 height 46
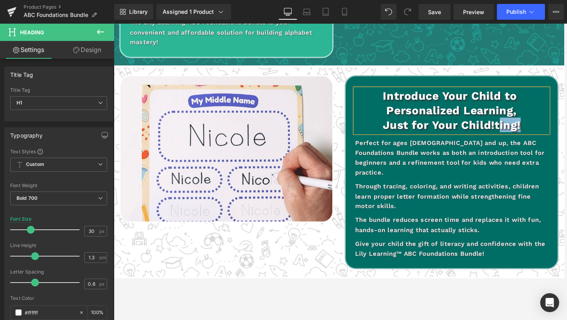
drag, startPoint x: 551, startPoint y: 137, endPoint x: 519, endPoint y: 143, distance: 32.9
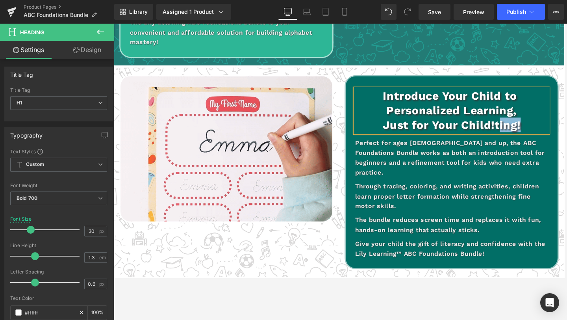
click at [519, 138] on h1 "Just for Your Child! ting!" at bounding box center [471, 130] width 204 height 15
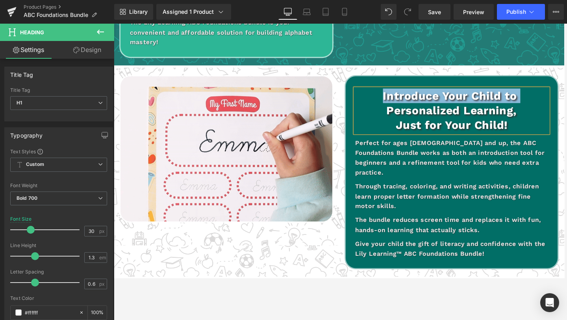
drag, startPoint x: 550, startPoint y: 114, endPoint x: 390, endPoint y: 109, distance: 160.4
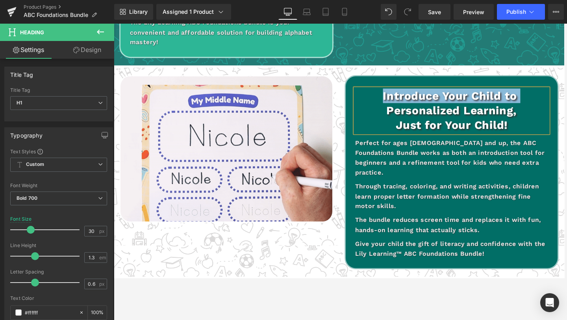
click at [391, 109] on h1 "Introduce Your Child to Personalized Learning," at bounding box center [471, 107] width 204 height 31
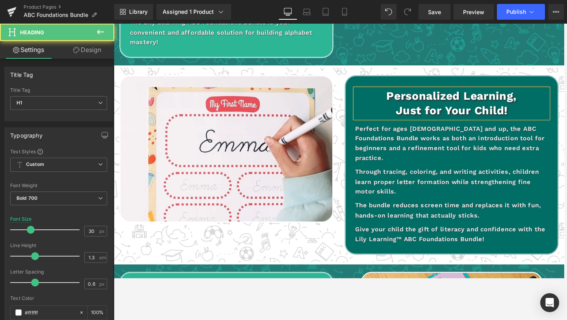
click at [415, 123] on h1 "Just for Your Child!" at bounding box center [471, 115] width 204 height 15
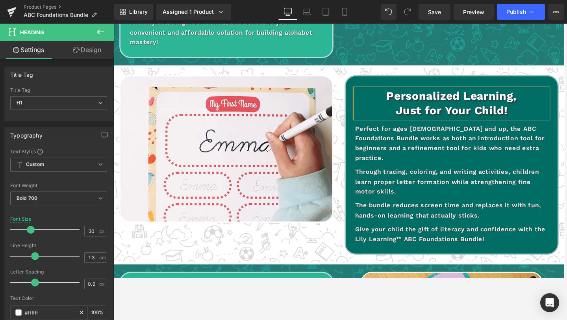
click at [510, 156] on p "Perfect for ages [DEMOGRAPHIC_DATA] and up, the ABC Foundations Bundle works as…" at bounding box center [471, 151] width 204 height 42
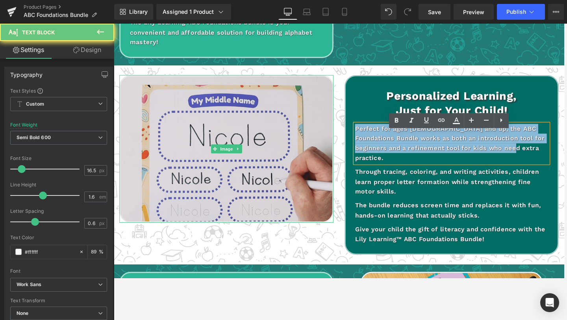
drag, startPoint x: 376, startPoint y: 134, endPoint x: 323, endPoint y: 123, distance: 53.5
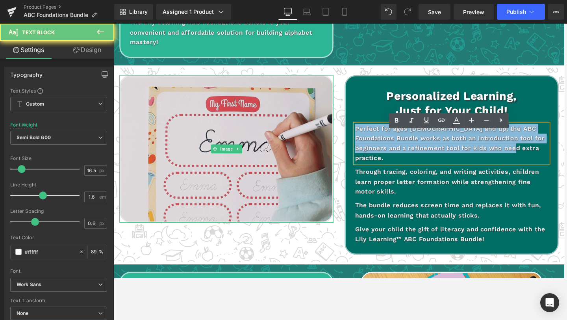
click at [322, 124] on div "Image Personalized Learning, Just for Your Child! Heading Perfect for ages [DEM…" at bounding box center [352, 173] width 477 height 190
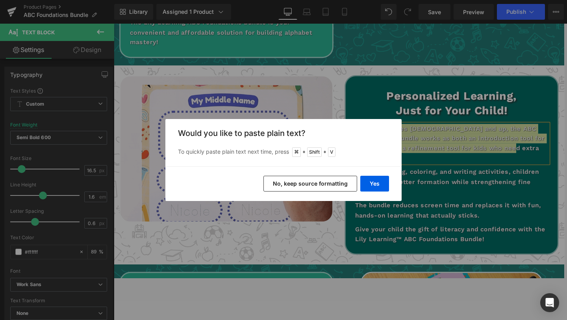
click at [298, 185] on button "No, keep source formatting" at bounding box center [311, 184] width 94 height 16
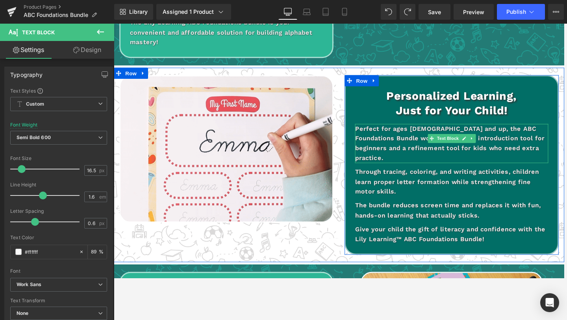
click at [526, 163] on p "Perfect for ages [DEMOGRAPHIC_DATA] and up, the ABC Foundations Bundle works as…" at bounding box center [471, 151] width 204 height 42
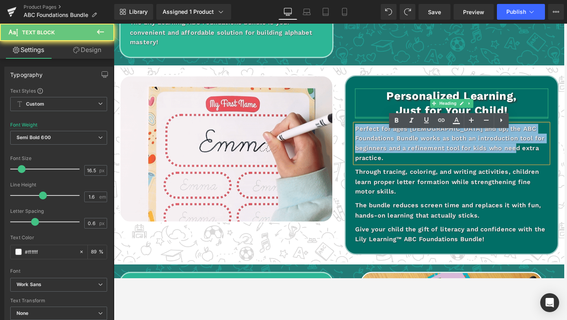
drag, startPoint x: 501, startPoint y: 155, endPoint x: 386, endPoint y: 130, distance: 118.1
click at [386, 130] on div "Personalized Learning, Just for Your Child! Heading Perfect for ages [DEMOGRAPH…" at bounding box center [471, 173] width 227 height 190
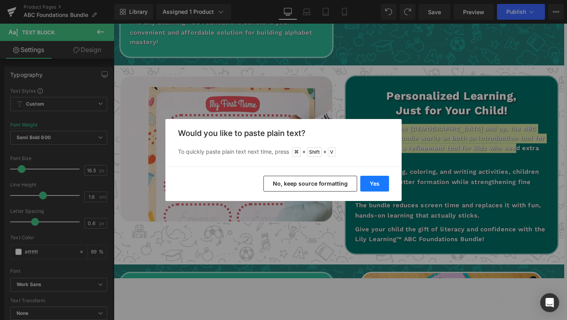
click at [375, 180] on button "Yes" at bounding box center [374, 184] width 29 height 16
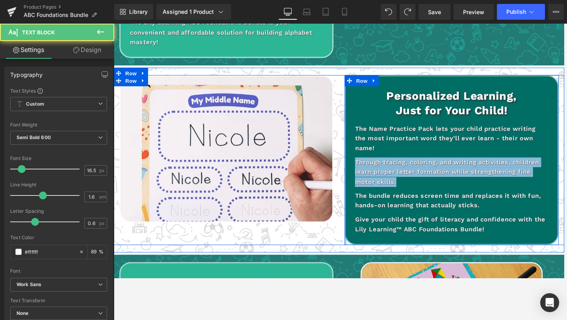
drag, startPoint x: 420, startPoint y: 202, endPoint x: 358, endPoint y: 178, distance: 66.4
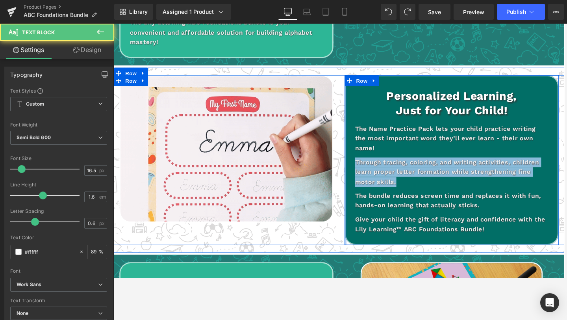
click at [358, 178] on div "Personalized Learning, Just for Your Child! Heading The Name Practice Pack lets…" at bounding box center [471, 168] width 227 height 180
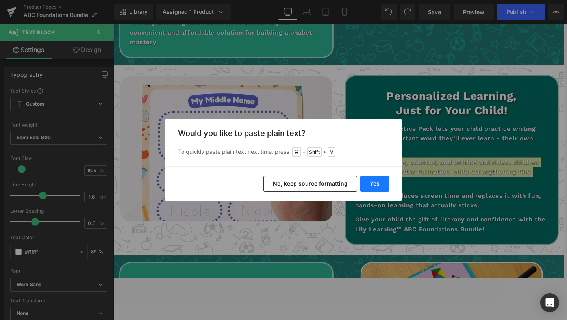
click at [377, 183] on button "Yes" at bounding box center [374, 184] width 29 height 16
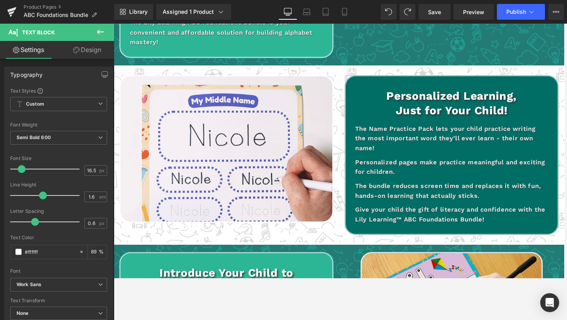
click at [458, 211] on div "The bundle reduces screen time and replaces it with fun, hands-on learning that…" at bounding box center [471, 200] width 204 height 21
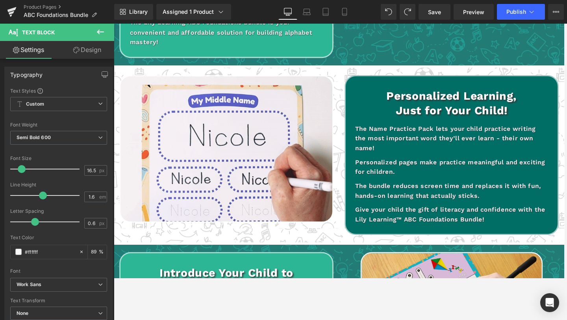
click at [458, 211] on p "The bundle reduces screen time and replaces it with fun, hands-on learning that…" at bounding box center [471, 200] width 204 height 21
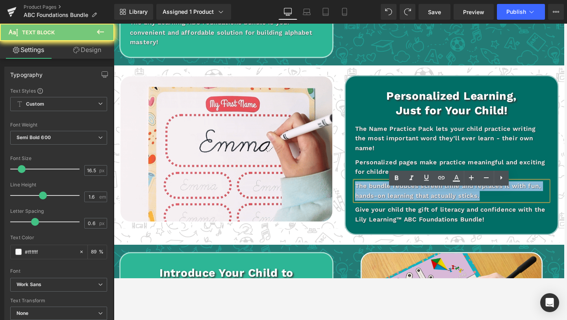
click at [458, 211] on p "The bundle reduces screen time and replaces it with fun, hands-on learning that…" at bounding box center [471, 200] width 204 height 21
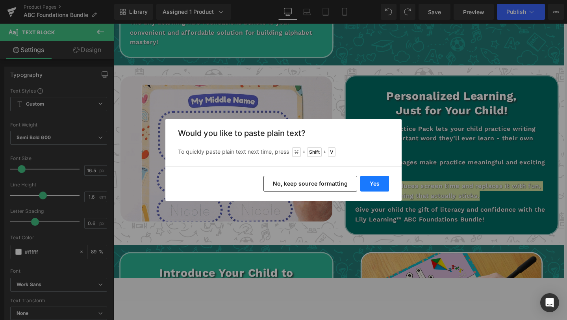
click at [384, 184] on button "Yes" at bounding box center [374, 184] width 29 height 16
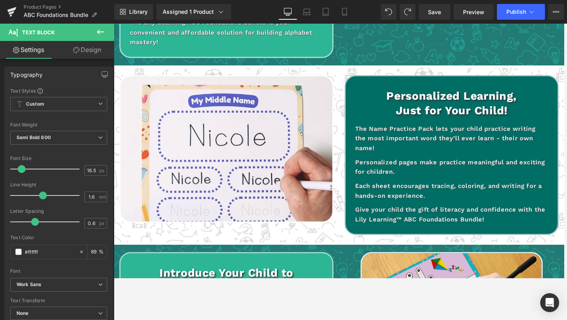
click at [400, 234] on p "Give your child the gift of literacy and confidence with the Lily Learning™ ABC…" at bounding box center [471, 225] width 204 height 21
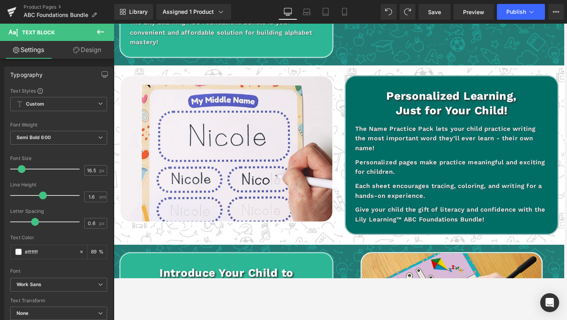
click at [400, 234] on p "Give your child the gift of literacy and confidence with the Lily Learning™ ABC…" at bounding box center [471, 225] width 204 height 21
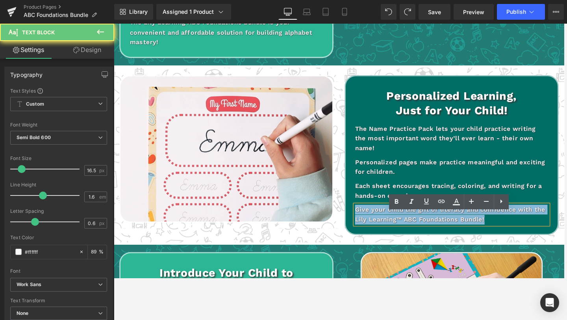
click at [400, 234] on p "Give your child the gift of literacy and confidence with the Lily Learning™ ABC…" at bounding box center [471, 225] width 204 height 21
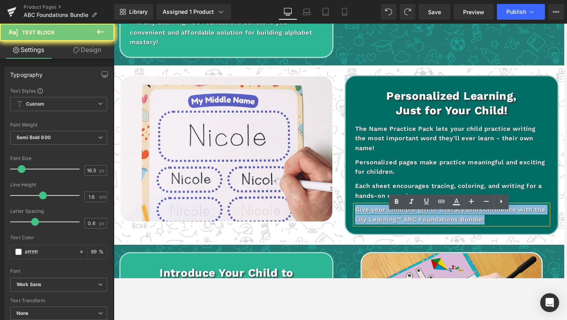
click at [400, 234] on p "Give your child the gift of literacy and confidence with the Lily Learning™ ABC…" at bounding box center [471, 225] width 204 height 21
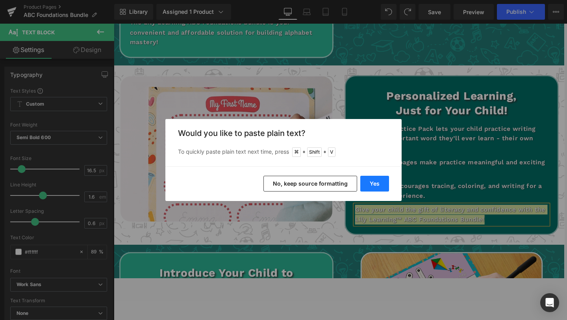
click at [379, 185] on button "Yes" at bounding box center [374, 184] width 29 height 16
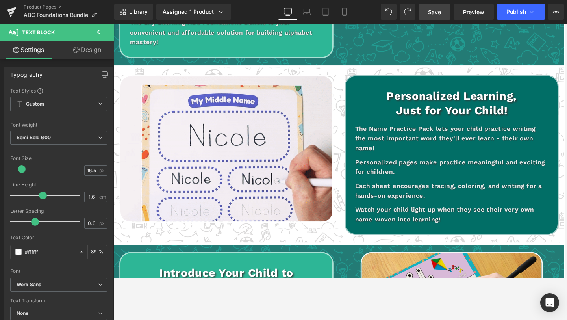
click at [434, 8] on span "Save" at bounding box center [434, 12] width 13 height 8
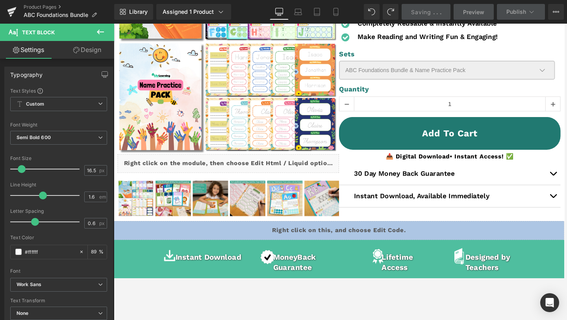
scroll to position [0, 0]
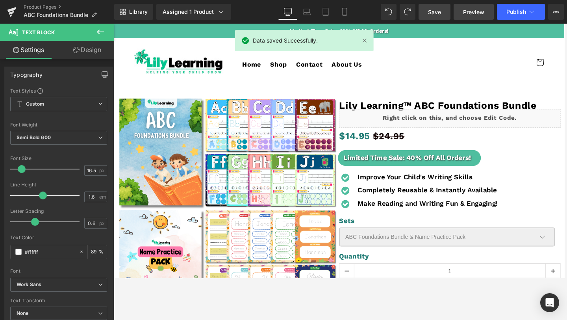
click at [475, 15] on span "Preview" at bounding box center [473, 12] width 21 height 8
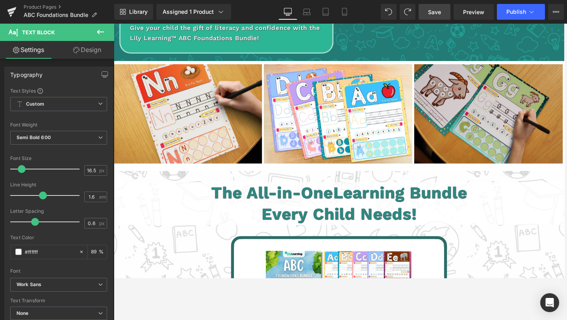
scroll to position [1382, 0]
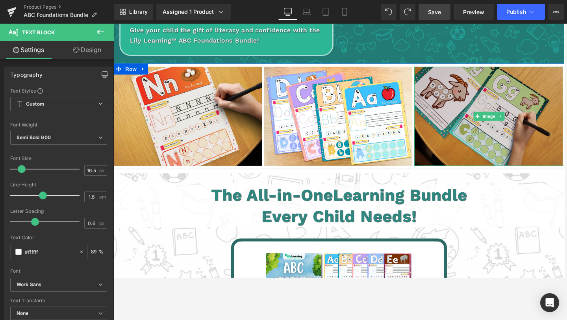
click at [547, 85] on img at bounding box center [511, 121] width 159 height 105
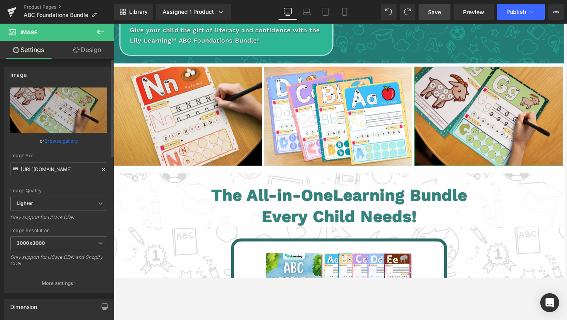
click at [60, 137] on link "Browse gallery" at bounding box center [61, 141] width 33 height 14
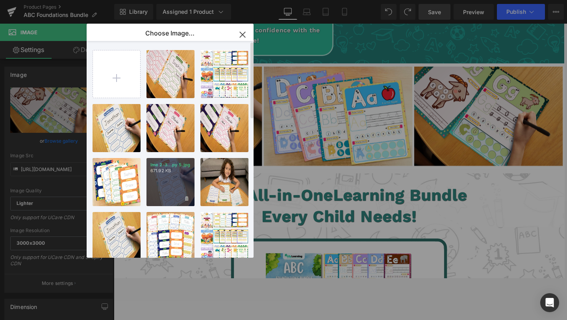
click at [180, 173] on p "671.92 KB" at bounding box center [171, 171] width 40 height 6
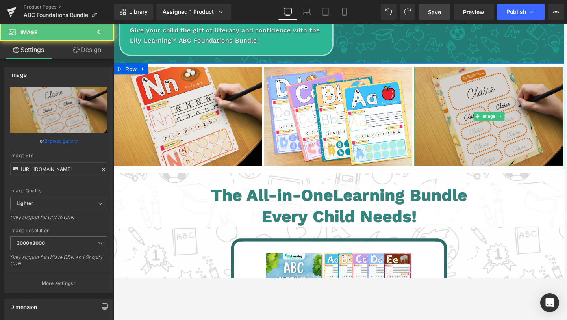
click at [491, 73] on img at bounding box center [511, 121] width 159 height 105
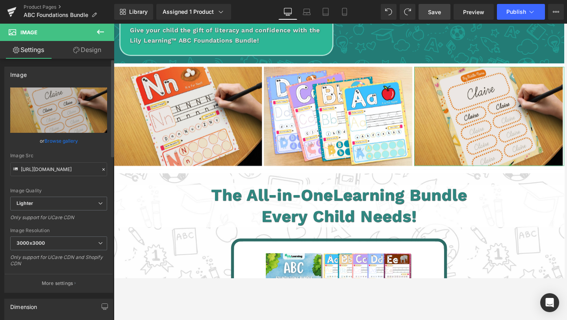
click at [67, 136] on link "Browse gallery" at bounding box center [61, 141] width 33 height 14
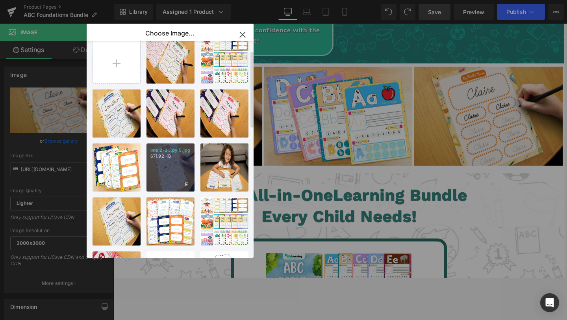
scroll to position [5, 0]
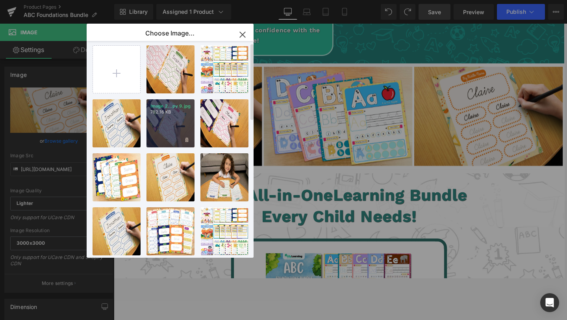
click at [184, 113] on p "782.16 KB" at bounding box center [171, 112] width 40 height 6
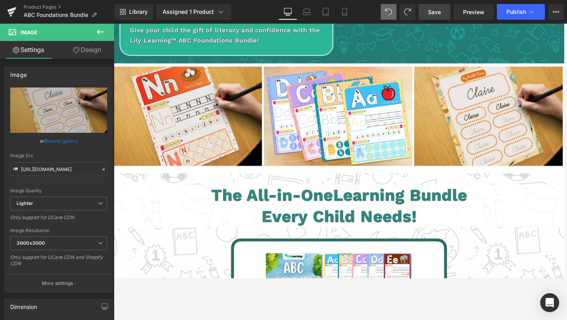
click at [428, 11] on link "Save" at bounding box center [435, 12] width 32 height 16
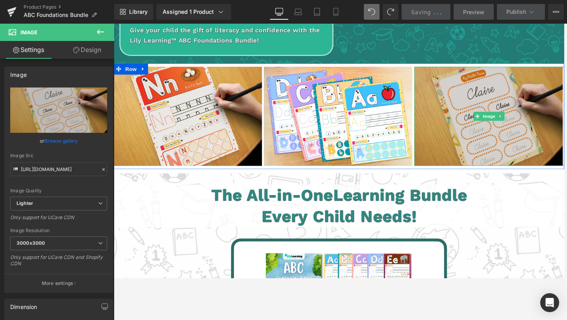
scroll to position [1383, 0]
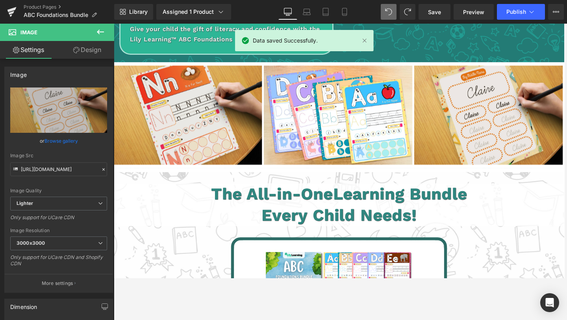
click at [472, 20] on div "Library Assigned 1 Product Product Preview Lily Learning™ ABC Foundations Bundl…" at bounding box center [340, 12] width 453 height 24
click at [474, 16] on span "Preview" at bounding box center [473, 12] width 21 height 8
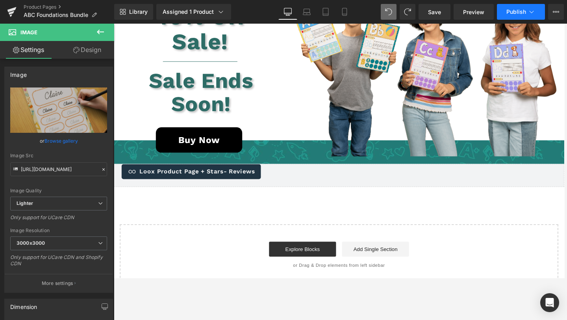
scroll to position [1961, 0]
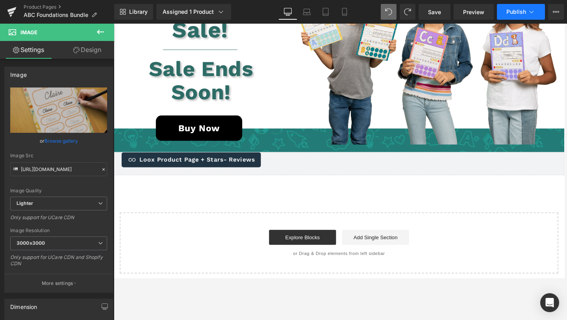
click at [518, 8] on button "Publish" at bounding box center [521, 12] width 48 height 16
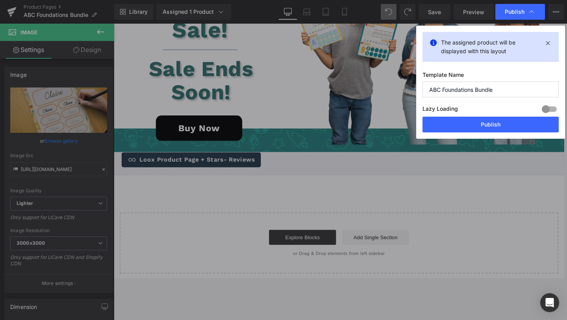
drag, startPoint x: 491, startPoint y: 124, endPoint x: 330, endPoint y: 100, distance: 163.4
click at [446, 86] on div "The assigned product will be displayed with this layout Template Name ABC Found…" at bounding box center [490, 82] width 149 height 113
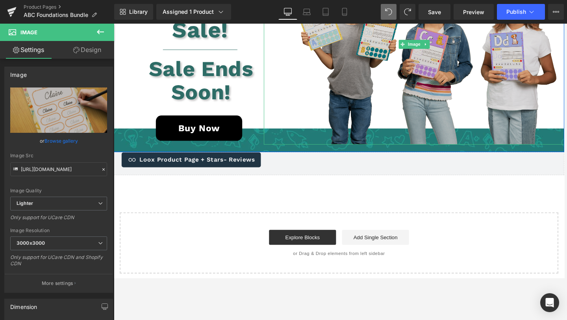
drag, startPoint x: 421, startPoint y: 126, endPoint x: 316, endPoint y: 107, distance: 106.8
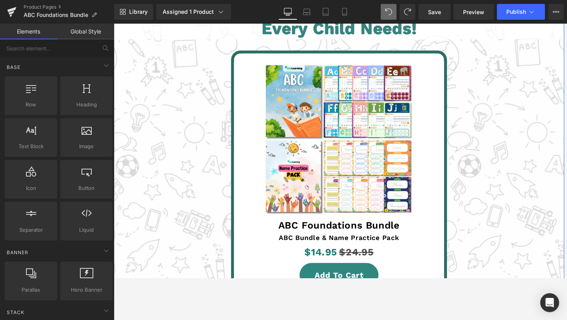
scroll to position [1580, 0]
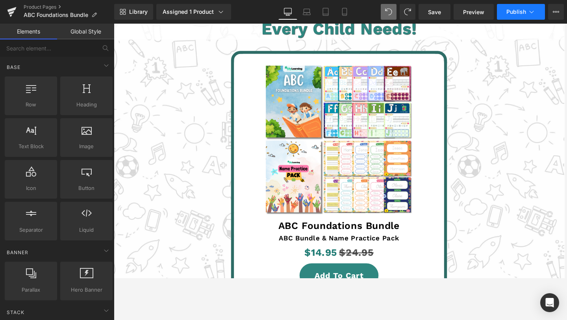
click at [512, 13] on span "Publish" at bounding box center [517, 12] width 20 height 6
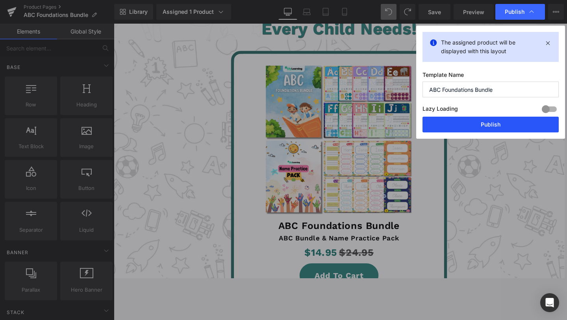
click at [502, 124] on button "Publish" at bounding box center [491, 125] width 136 height 16
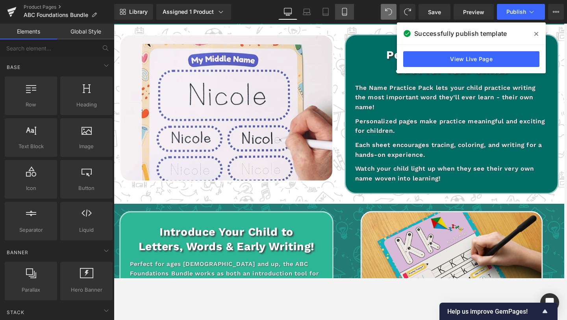
click at [347, 11] on icon at bounding box center [345, 12] width 8 height 8
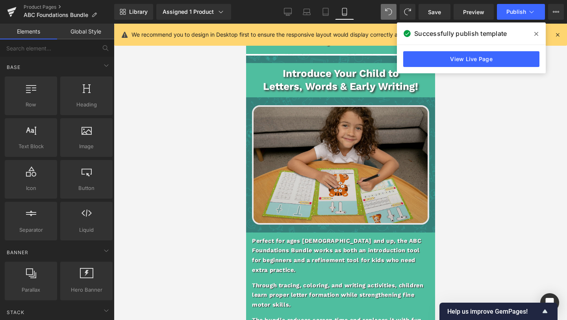
scroll to position [1746, 0]
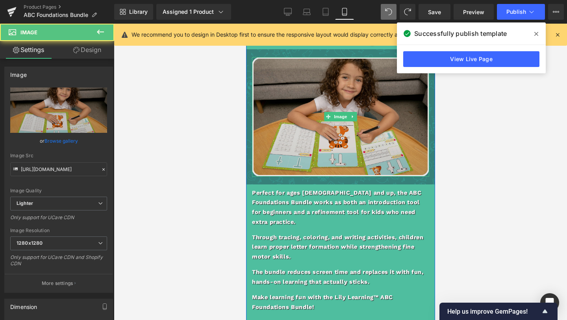
click at [321, 98] on img at bounding box center [340, 116] width 177 height 119
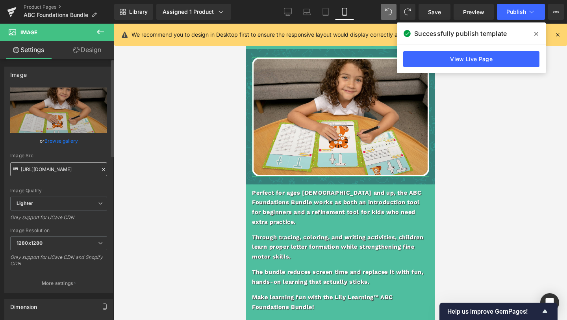
drag, startPoint x: 63, startPoint y: 161, endPoint x: 62, endPoint y: 169, distance: 7.5
click at [62, 162] on div "Image Src [URL][DOMAIN_NAME]" at bounding box center [58, 164] width 97 height 23
click at [62, 169] on input "[URL][DOMAIN_NAME]" at bounding box center [58, 169] width 97 height 14
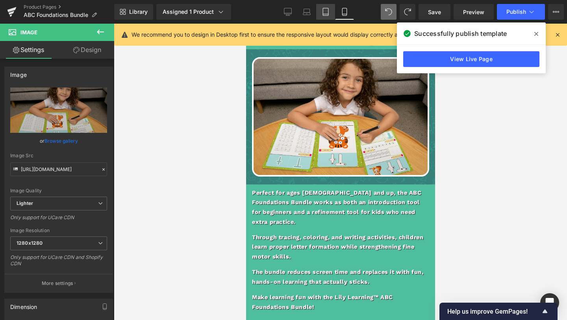
click at [321, 15] on link "Tablet" at bounding box center [325, 12] width 19 height 16
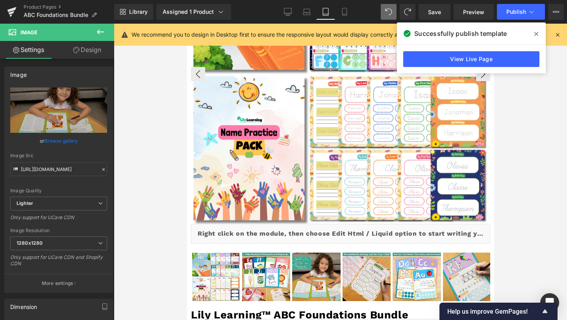
scroll to position [0, 0]
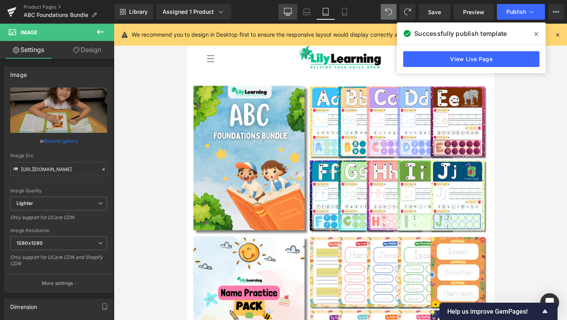
click at [288, 8] on icon at bounding box center [288, 12] width 8 height 8
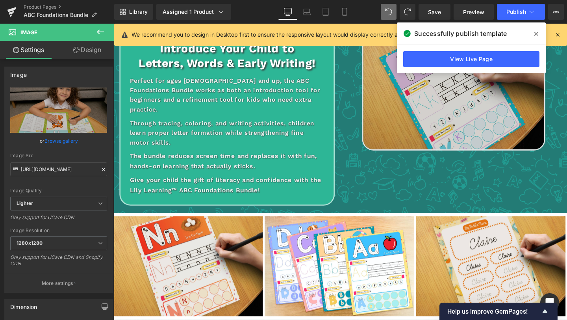
scroll to position [1230, 0]
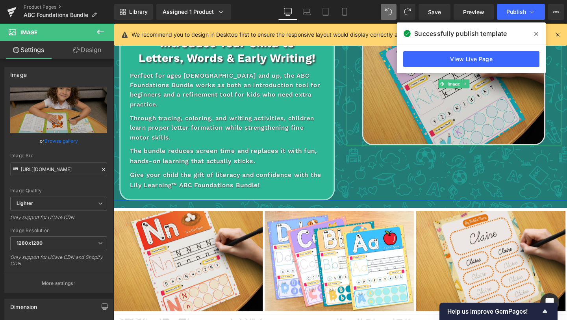
click at [444, 98] on img at bounding box center [471, 86] width 193 height 129
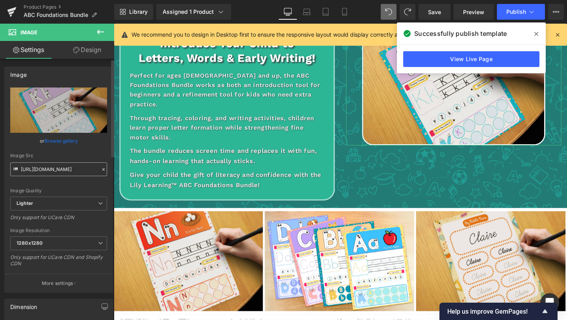
click at [43, 170] on input "[URL][DOMAIN_NAME]" at bounding box center [58, 169] width 97 height 14
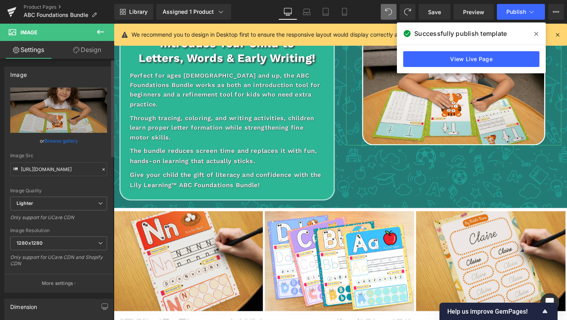
type input "[URL][DOMAIN_NAME]"
click at [78, 181] on div "Image Quality Lighter Lightest Lighter Lighter Lightest Only support for UCare …" at bounding box center [58, 141] width 97 height 109
click at [437, 21] on div "Library Assigned 1 Product Product Preview Lily Learning™ ABC Foundations Bundl…" at bounding box center [340, 12] width 453 height 24
drag, startPoint x: 438, startPoint y: 16, endPoint x: 438, endPoint y: 26, distance: 9.9
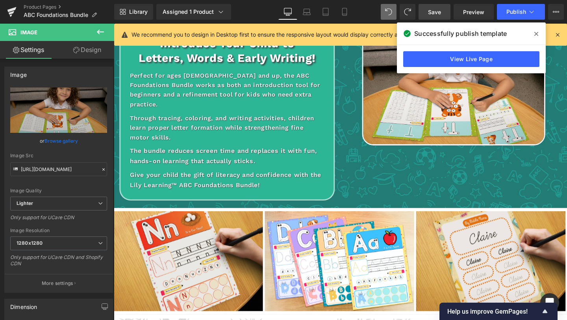
click at [438, 16] on link "Save" at bounding box center [435, 12] width 32 height 16
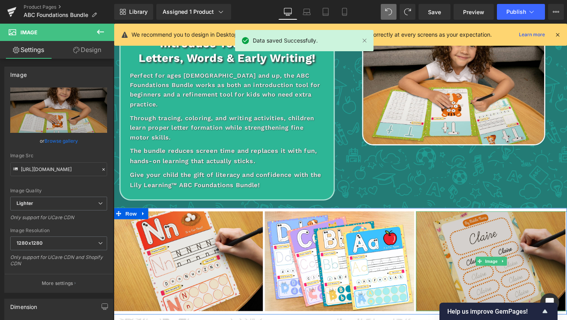
click at [489, 227] on img at bounding box center [511, 273] width 159 height 105
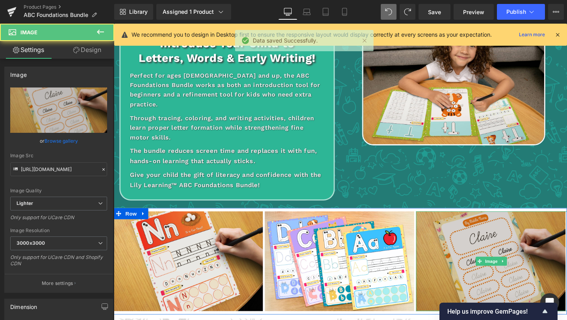
click at [490, 230] on img at bounding box center [511, 273] width 159 height 105
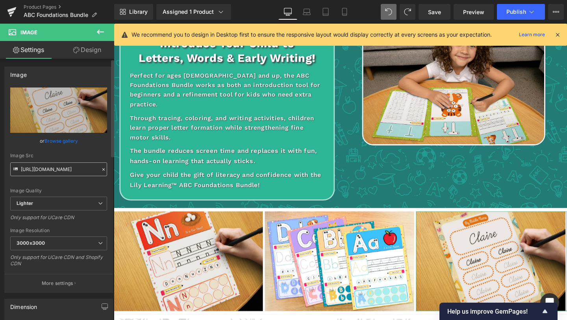
click at [71, 167] on input "[URL][DOMAIN_NAME]" at bounding box center [58, 169] width 97 height 14
click at [321, 11] on link "Tablet" at bounding box center [325, 12] width 19 height 16
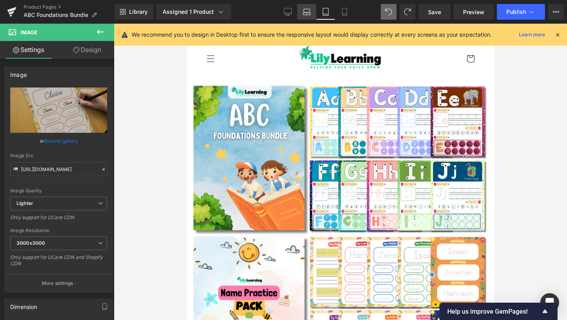
click at [306, 10] on icon at bounding box center [307, 12] width 8 height 8
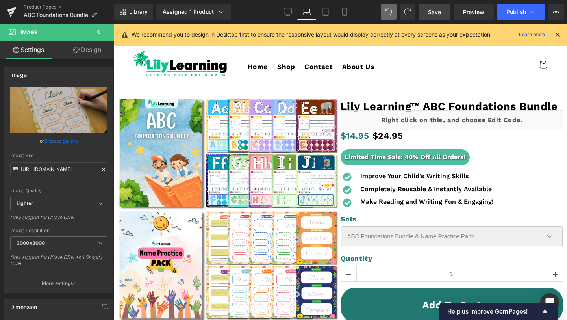
click at [442, 11] on link "Save" at bounding box center [435, 12] width 32 height 16
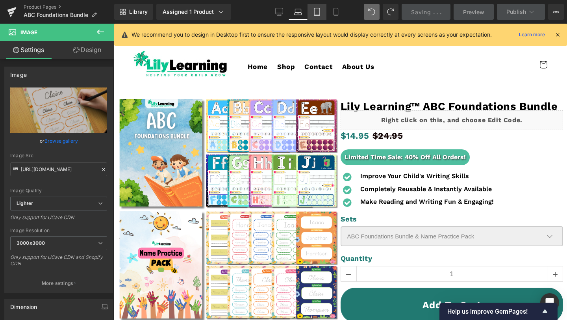
click at [320, 14] on icon at bounding box center [317, 12] width 8 height 8
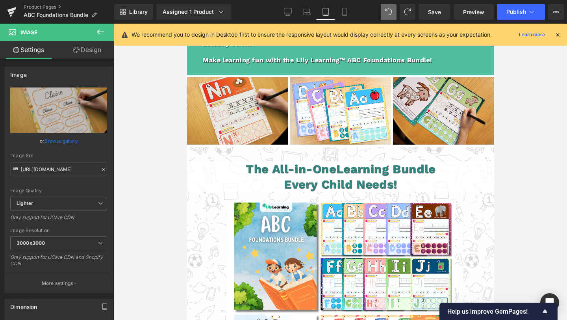
scroll to position [2287, 0]
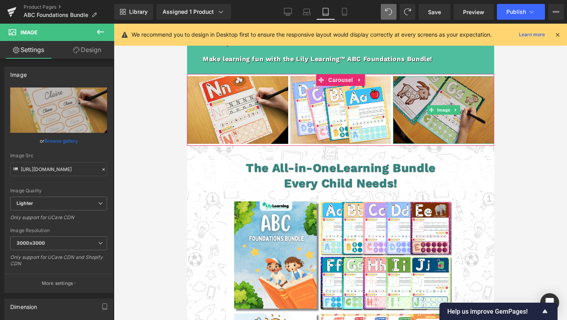
click at [441, 90] on img at bounding box center [443, 109] width 101 height 67
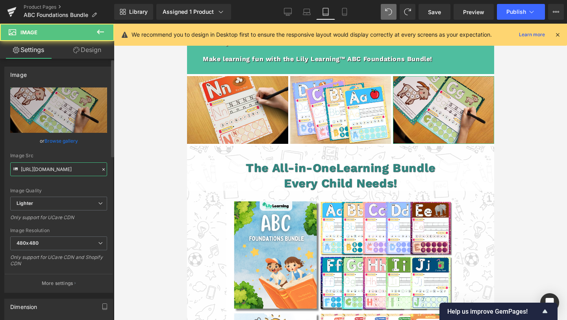
click at [75, 168] on input "[URL][DOMAIN_NAME]" at bounding box center [58, 169] width 97 height 14
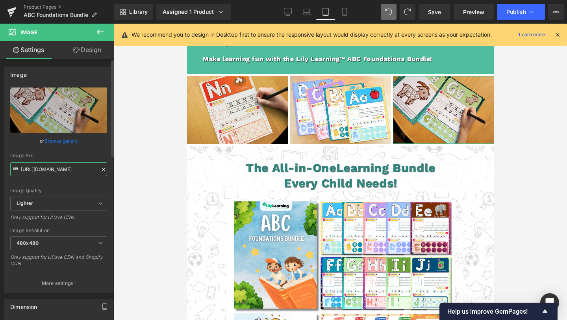
click at [75, 168] on input "[URL][DOMAIN_NAME]" at bounding box center [58, 169] width 97 height 14
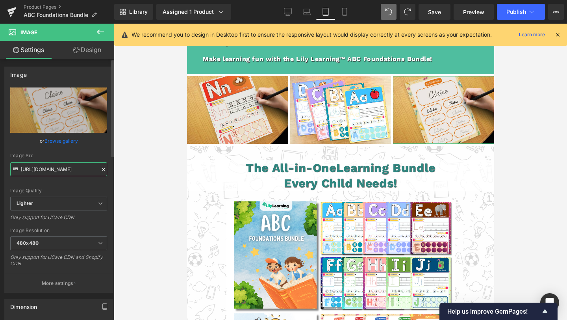
type input "[URL][DOMAIN_NAME]"
click at [93, 185] on div "Image Quality Lighter Lightest Lighter Lighter Lightest Only support for UCare …" at bounding box center [58, 141] width 97 height 109
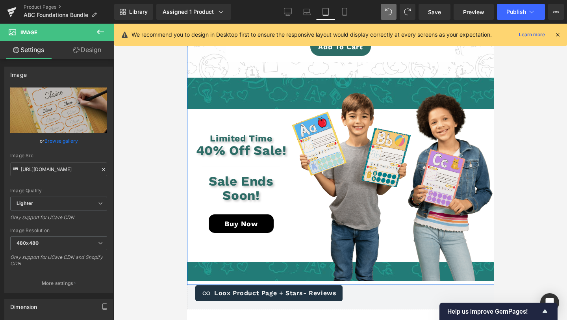
scroll to position [2716, 0]
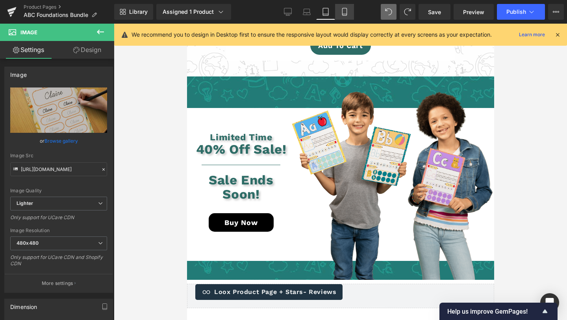
click at [345, 11] on icon at bounding box center [345, 12] width 8 height 8
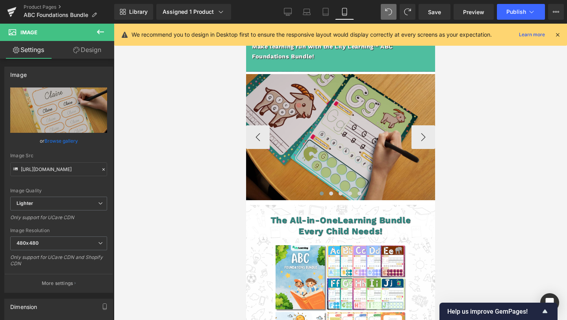
scroll to position [2014, 0]
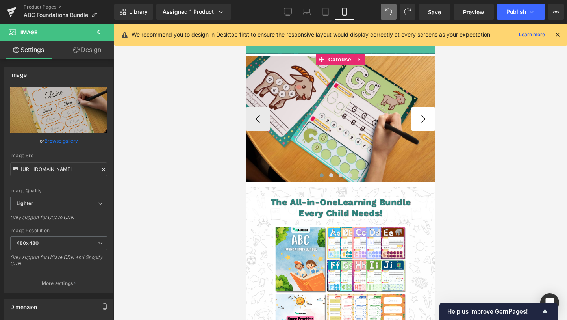
click at [424, 110] on button "›" at bounding box center [423, 119] width 24 height 24
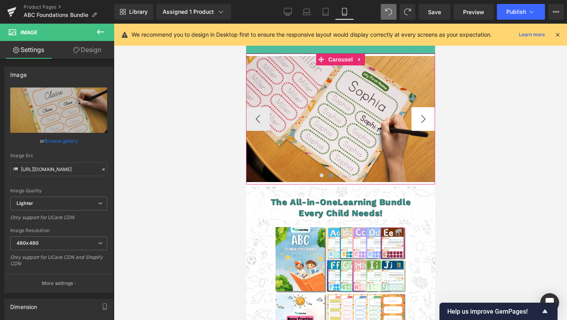
click at [422, 110] on button "›" at bounding box center [423, 119] width 24 height 24
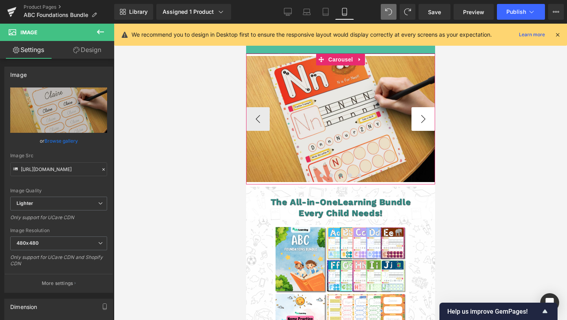
click at [422, 110] on button "›" at bounding box center [423, 119] width 24 height 24
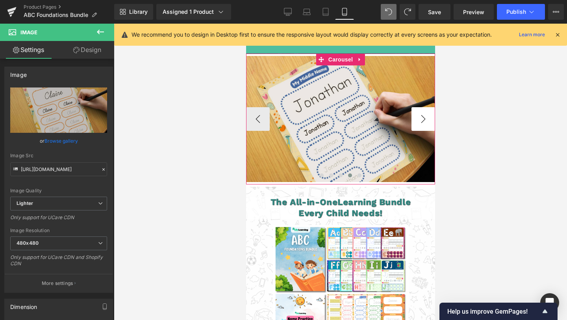
click at [422, 110] on button "›" at bounding box center [423, 119] width 24 height 24
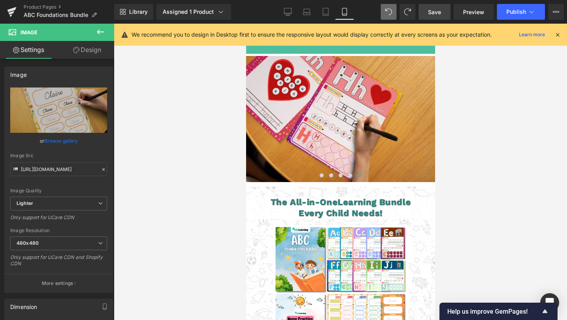
click at [440, 15] on span "Save" at bounding box center [434, 12] width 13 height 8
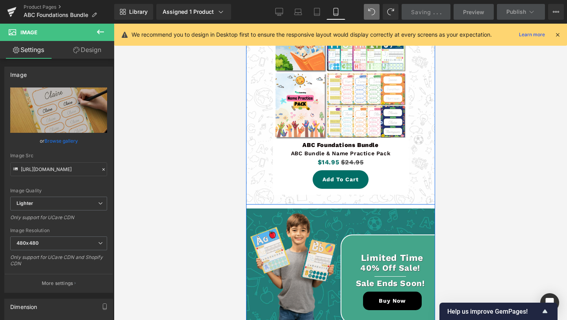
scroll to position [2249, 0]
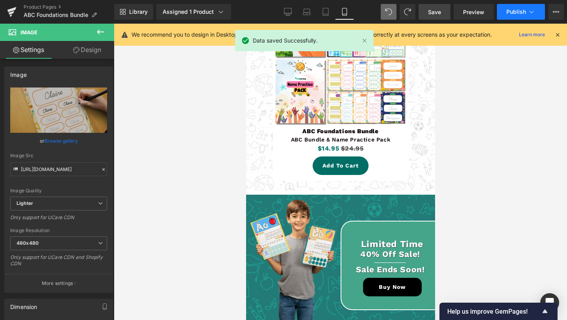
click at [508, 18] on button "Publish" at bounding box center [521, 12] width 48 height 16
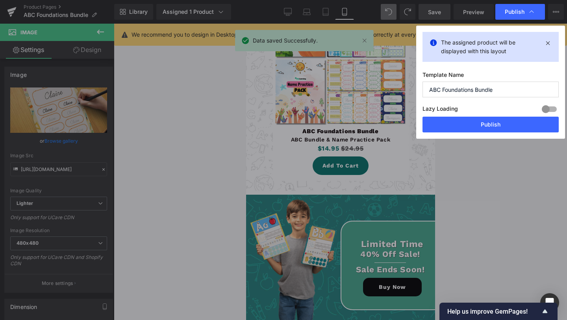
click at [487, 122] on button "Publish" at bounding box center [491, 125] width 136 height 16
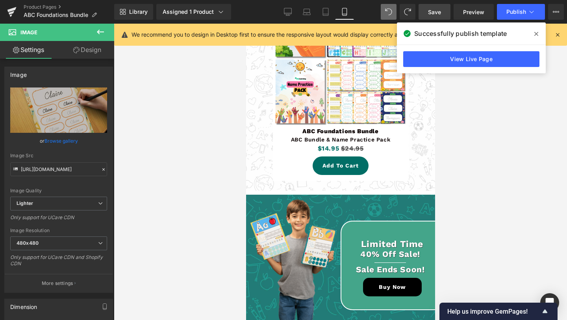
click at [500, 59] on link "View Live Page" at bounding box center [471, 59] width 136 height 16
